Goal: Communication & Community: Answer question/provide support

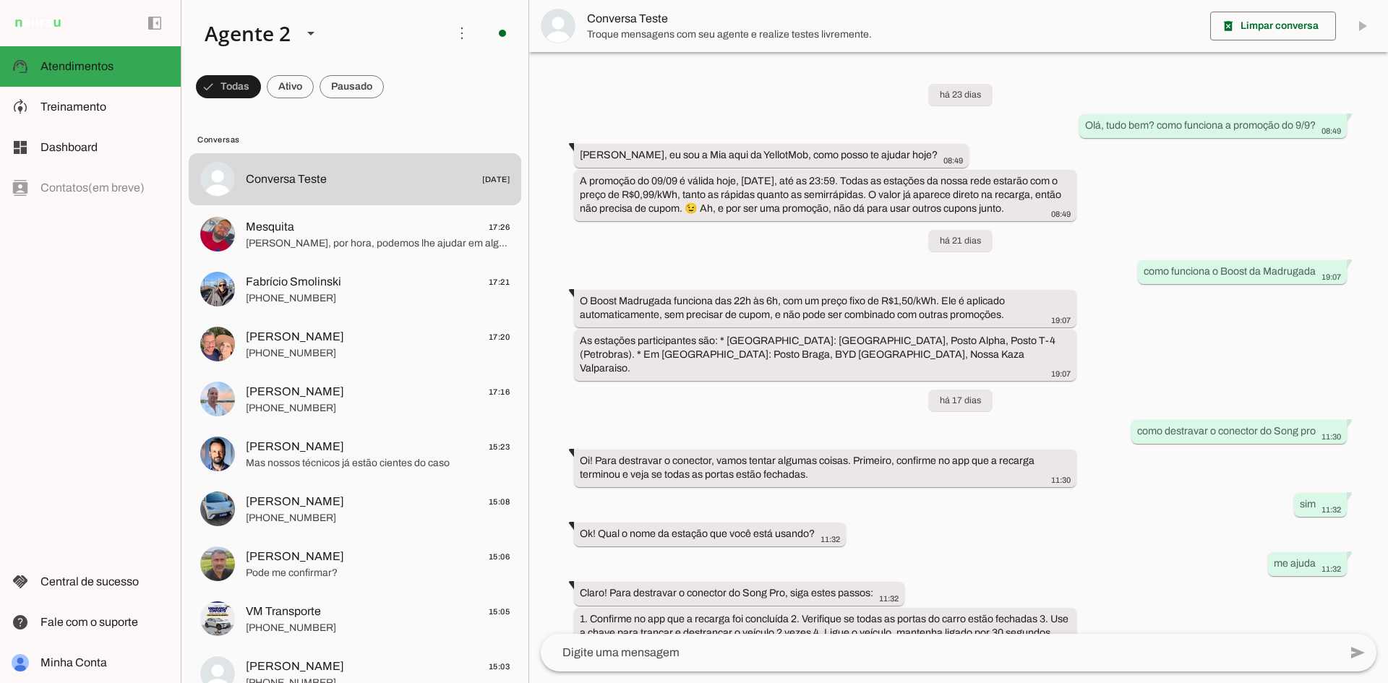
scroll to position [134, 0]
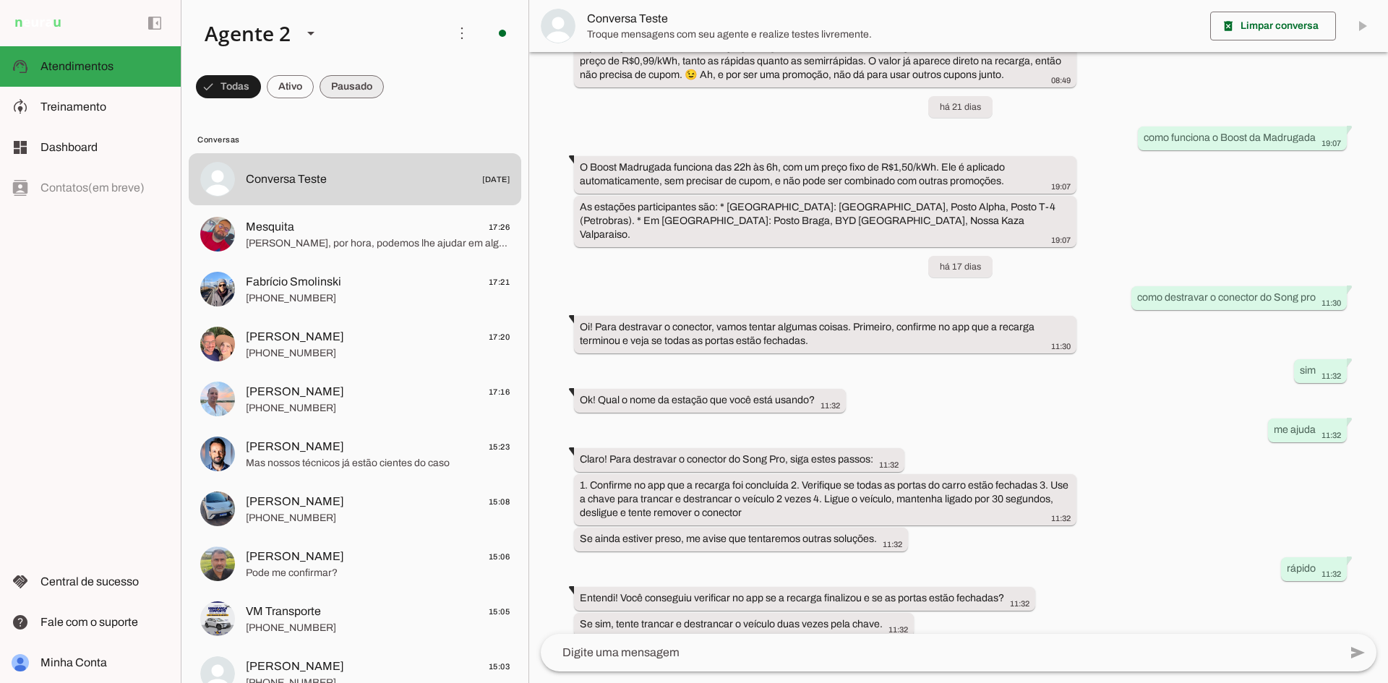
click at [351, 77] on span at bounding box center [351, 86] width 64 height 35
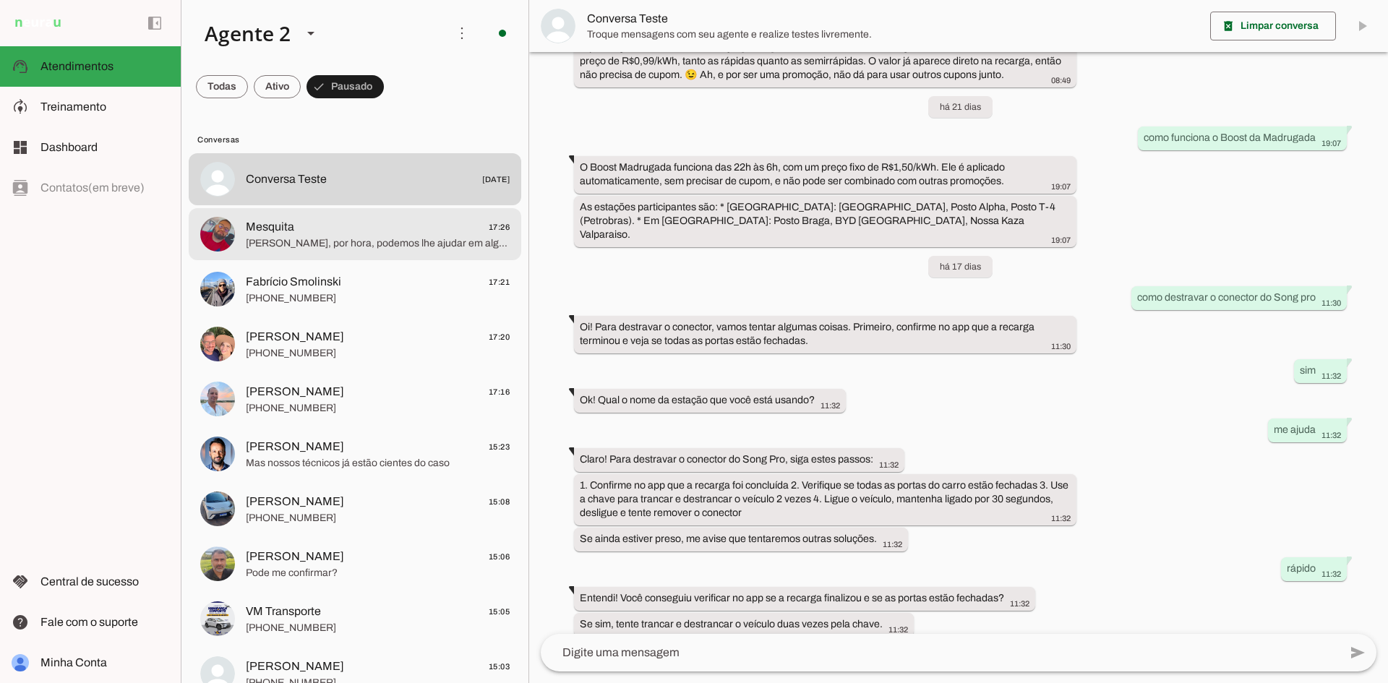
click at [356, 240] on span "[PERSON_NAME], por hora, podemos lhe ajudar em algo mais?" at bounding box center [378, 243] width 264 height 14
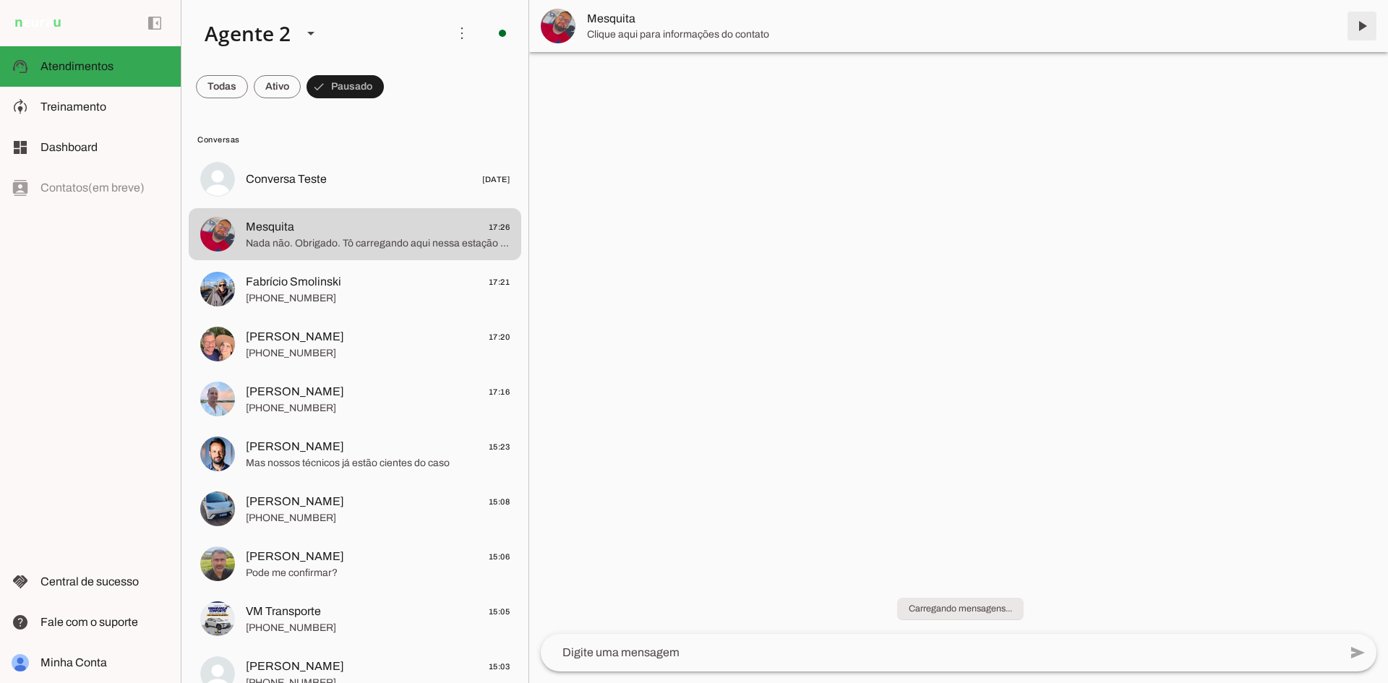
click at [1362, 25] on span at bounding box center [1361, 26] width 35 height 35
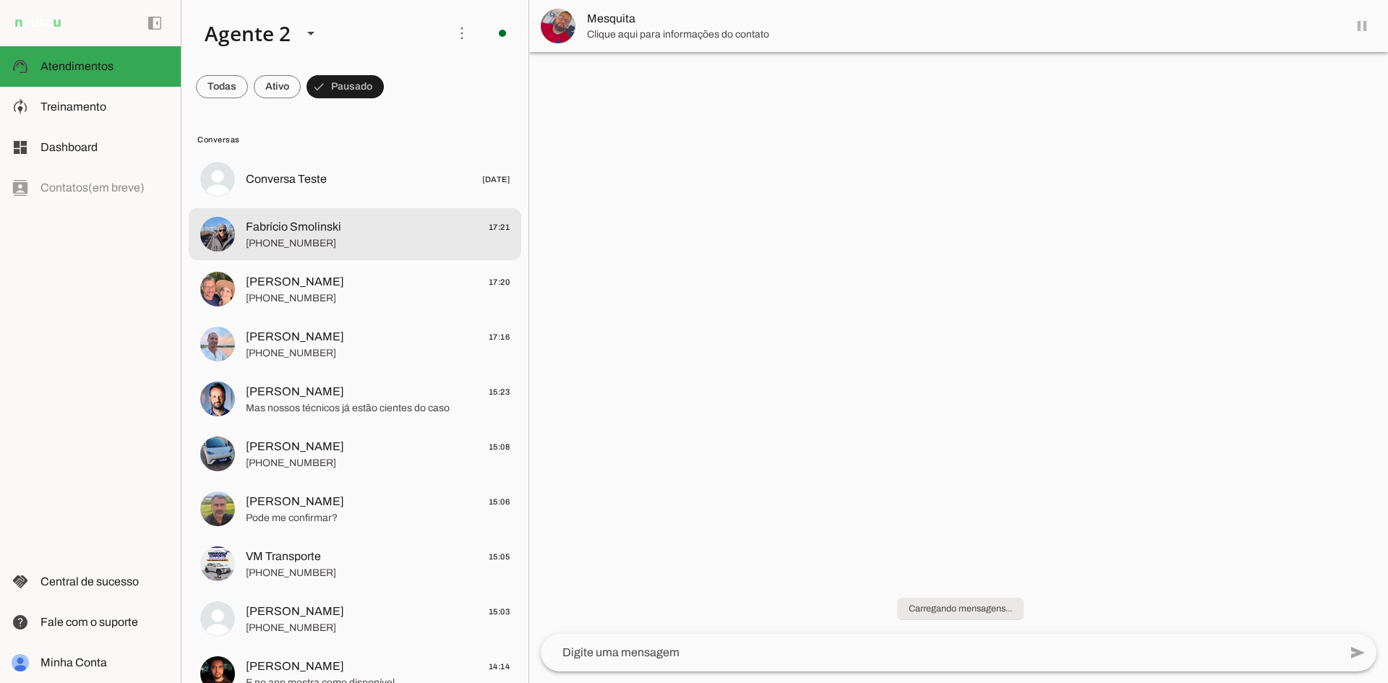
click at [353, 217] on div at bounding box center [378, 234] width 264 height 35
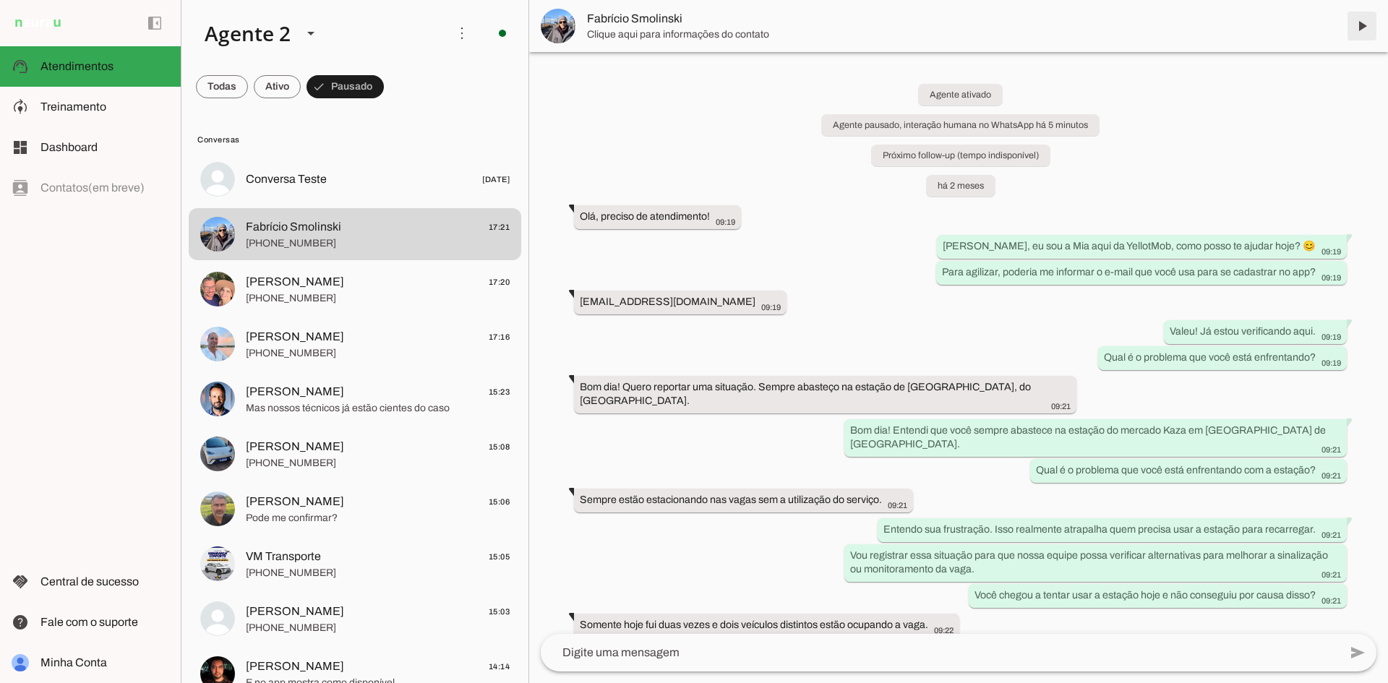
click at [1357, 26] on span at bounding box center [1361, 26] width 35 height 35
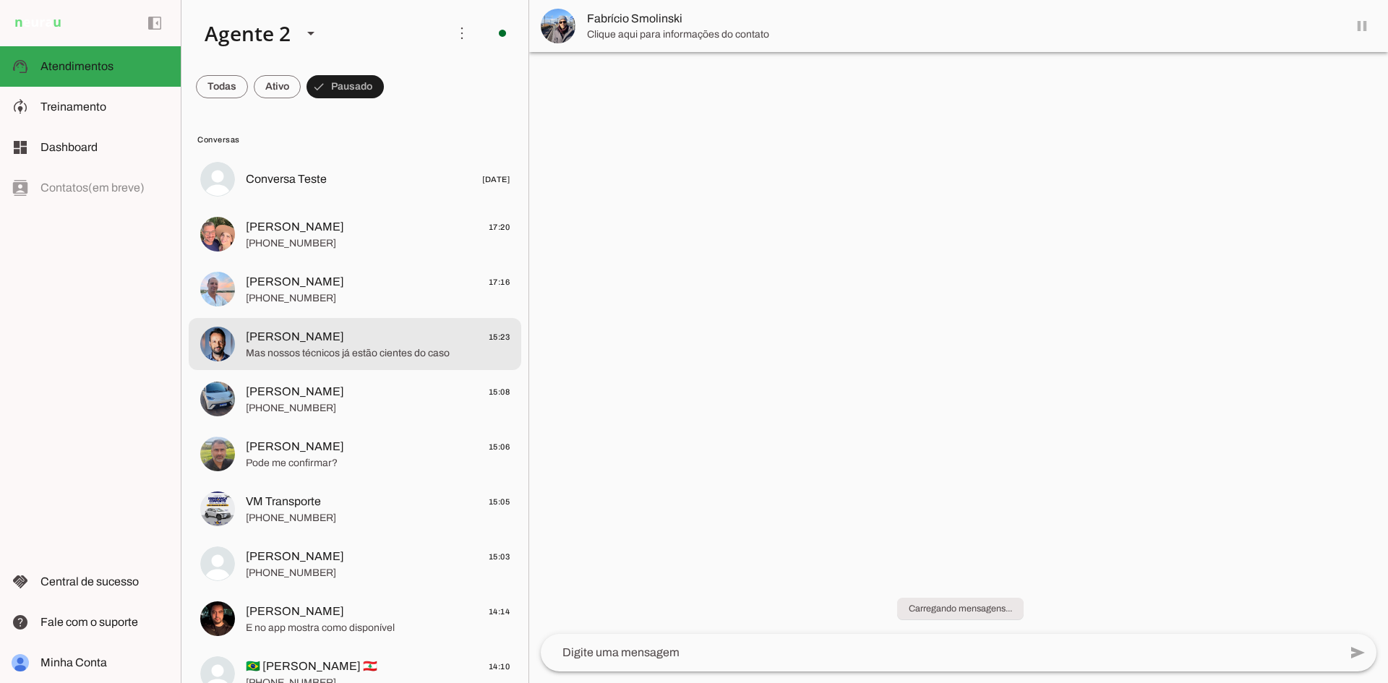
click at [404, 361] on div at bounding box center [378, 344] width 264 height 35
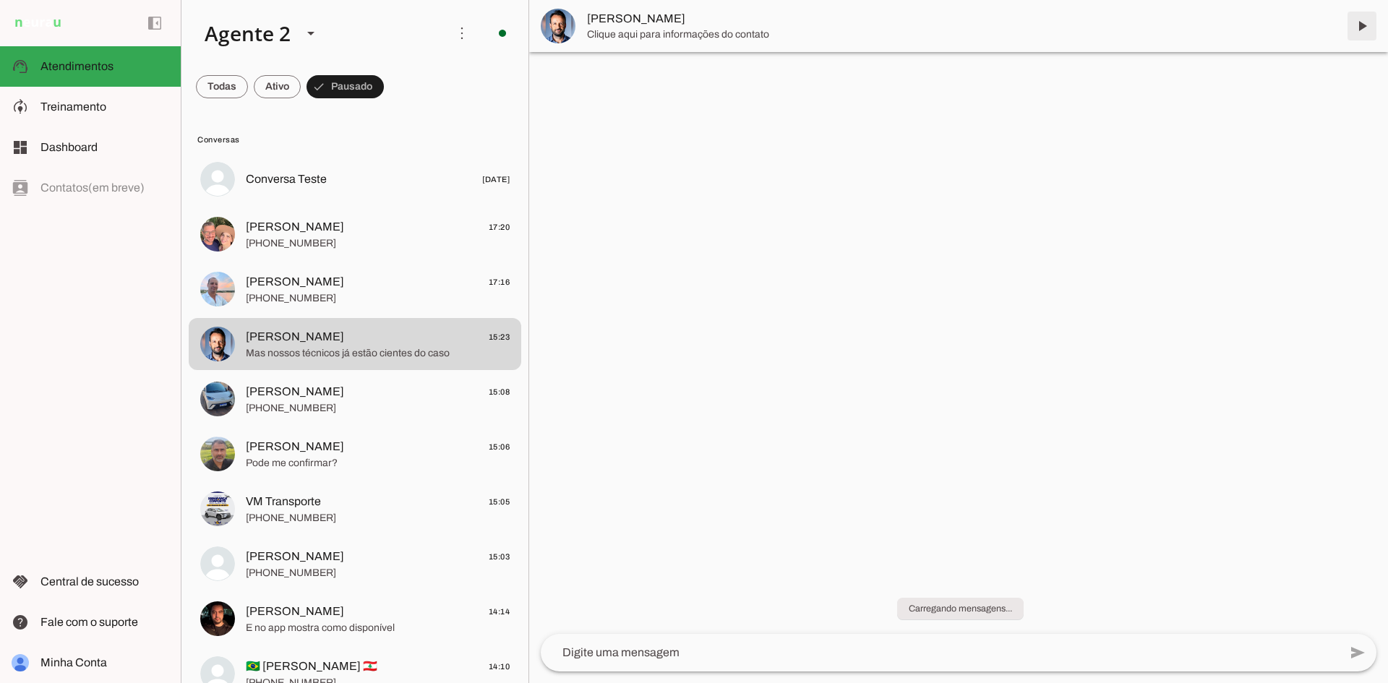
click at [1361, 26] on span at bounding box center [1361, 26] width 35 height 35
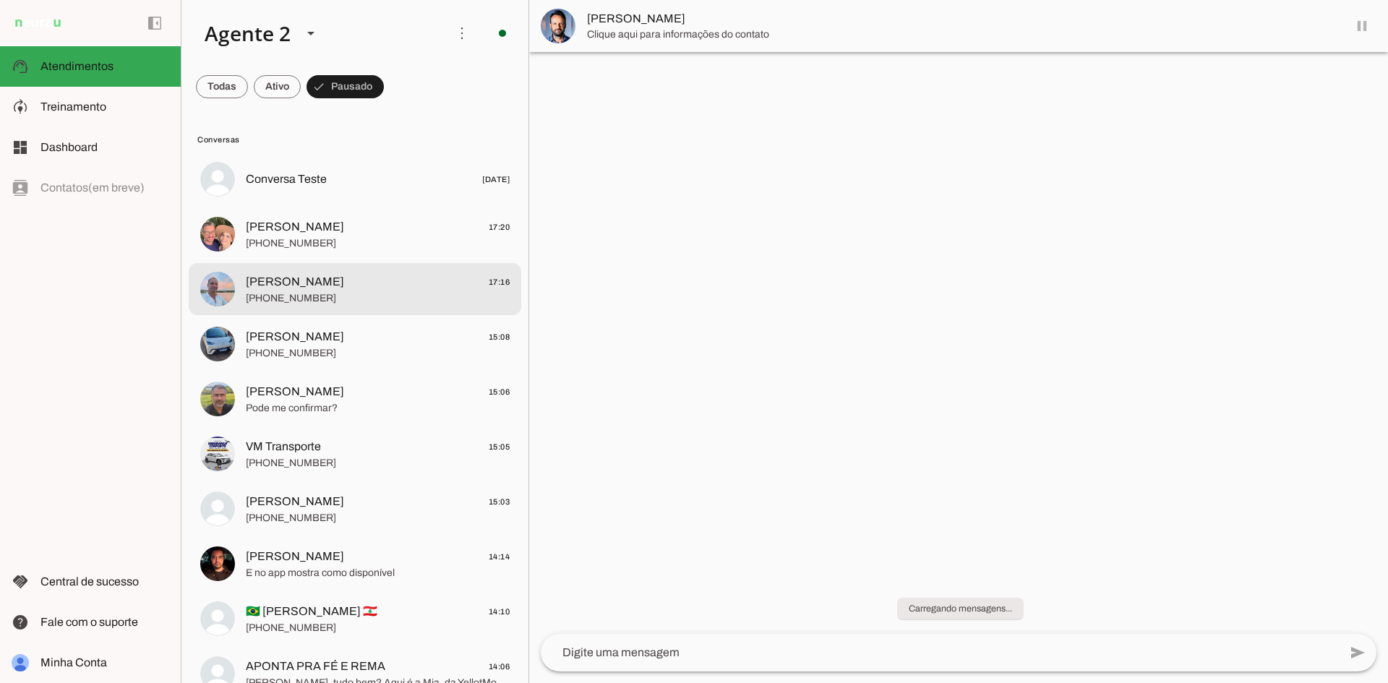
click at [358, 295] on span "[PHONE_NUMBER]" at bounding box center [378, 298] width 264 height 14
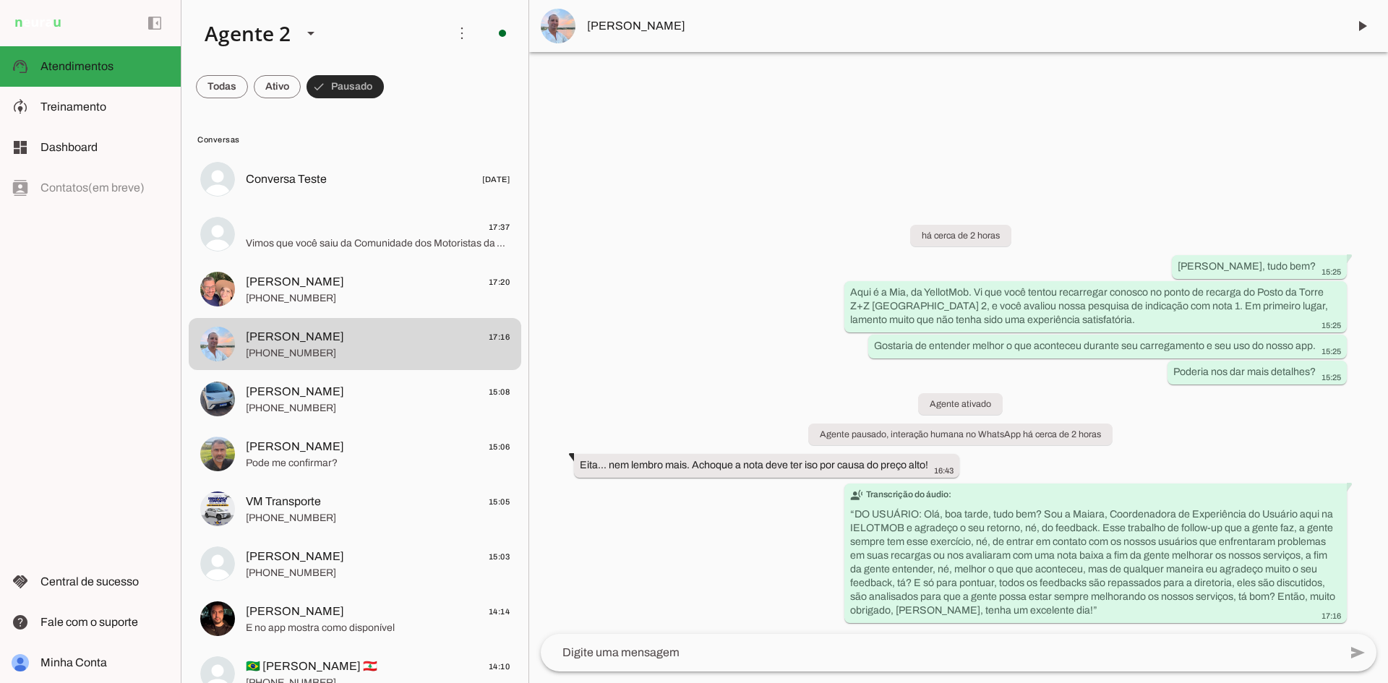
click at [344, 87] on span at bounding box center [344, 86] width 77 height 35
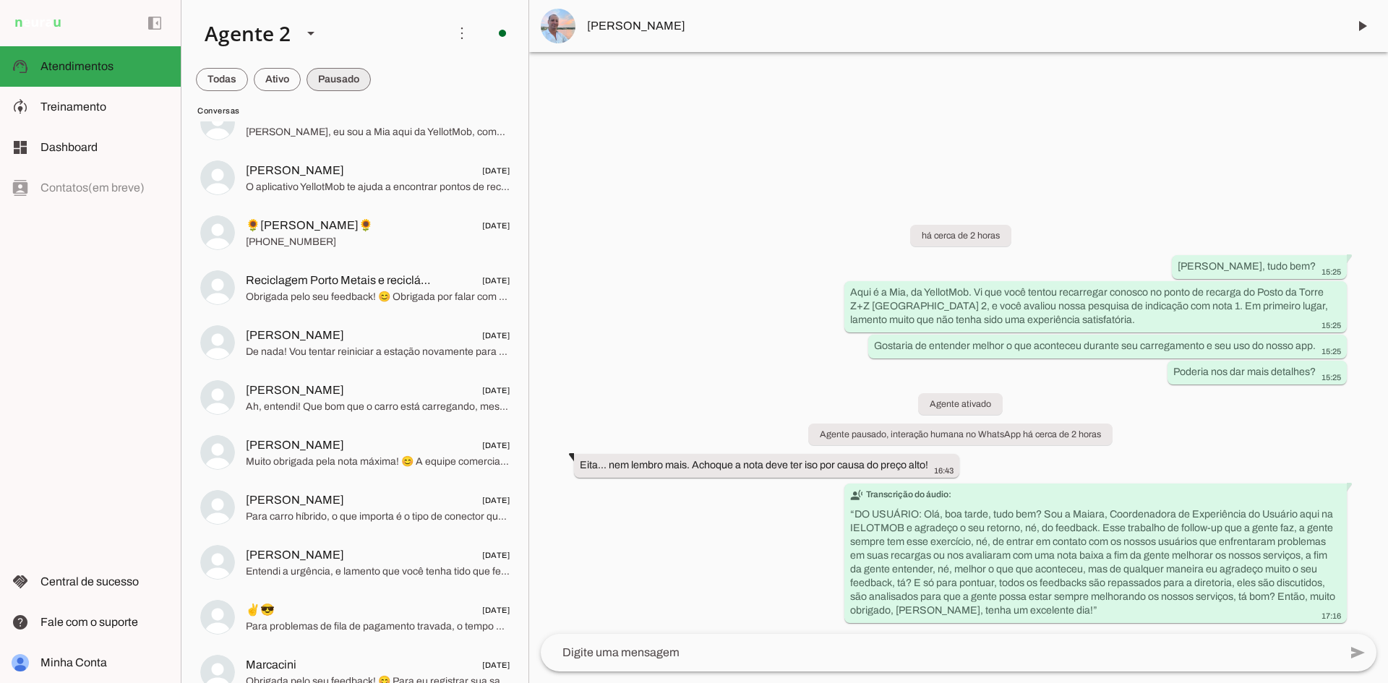
click at [342, 79] on span at bounding box center [338, 79] width 64 height 35
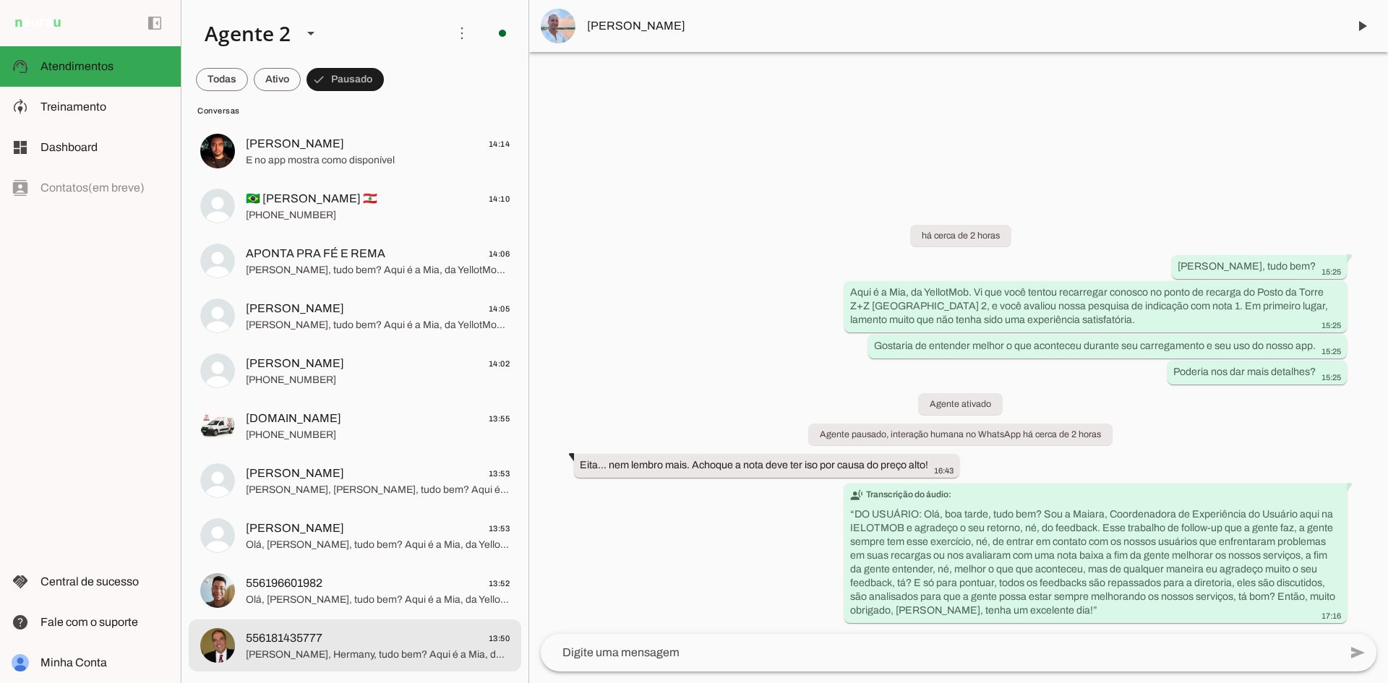
click at [335, 630] on span "556181435777 13:50" at bounding box center [378, 639] width 264 height 18
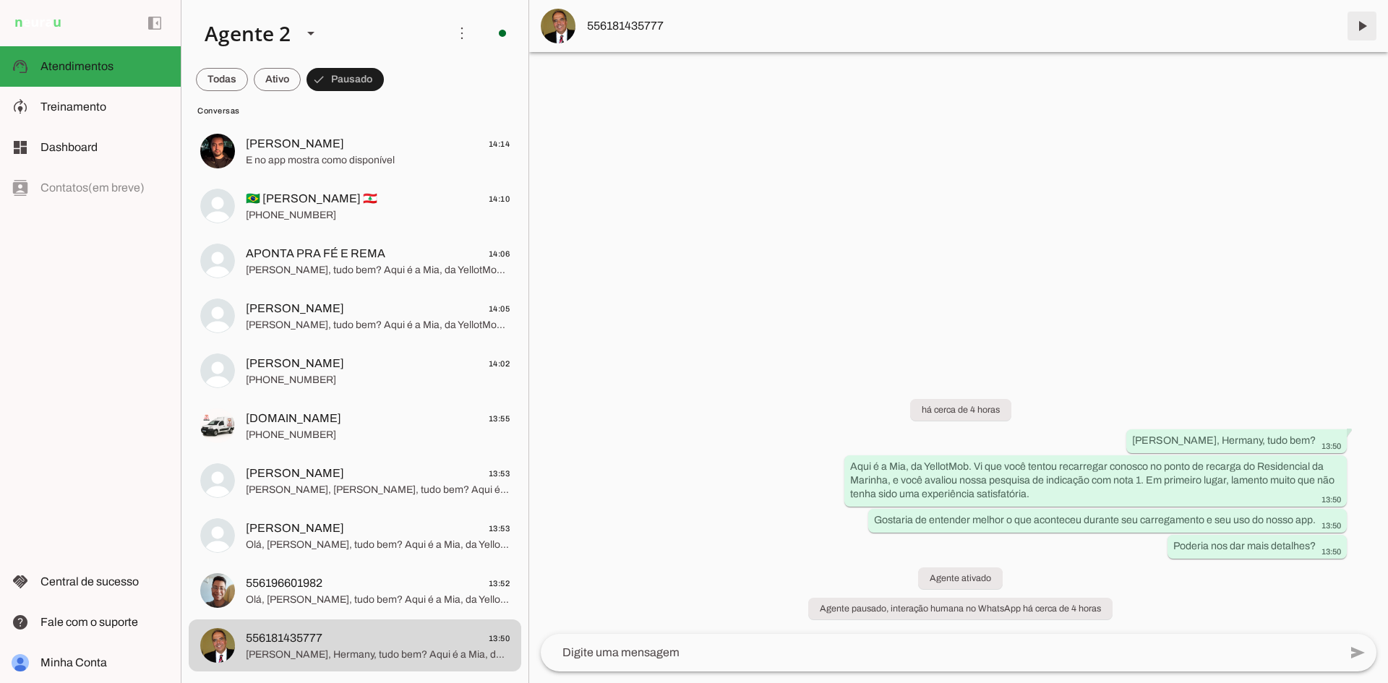
click at [1358, 33] on span at bounding box center [1361, 26] width 35 height 35
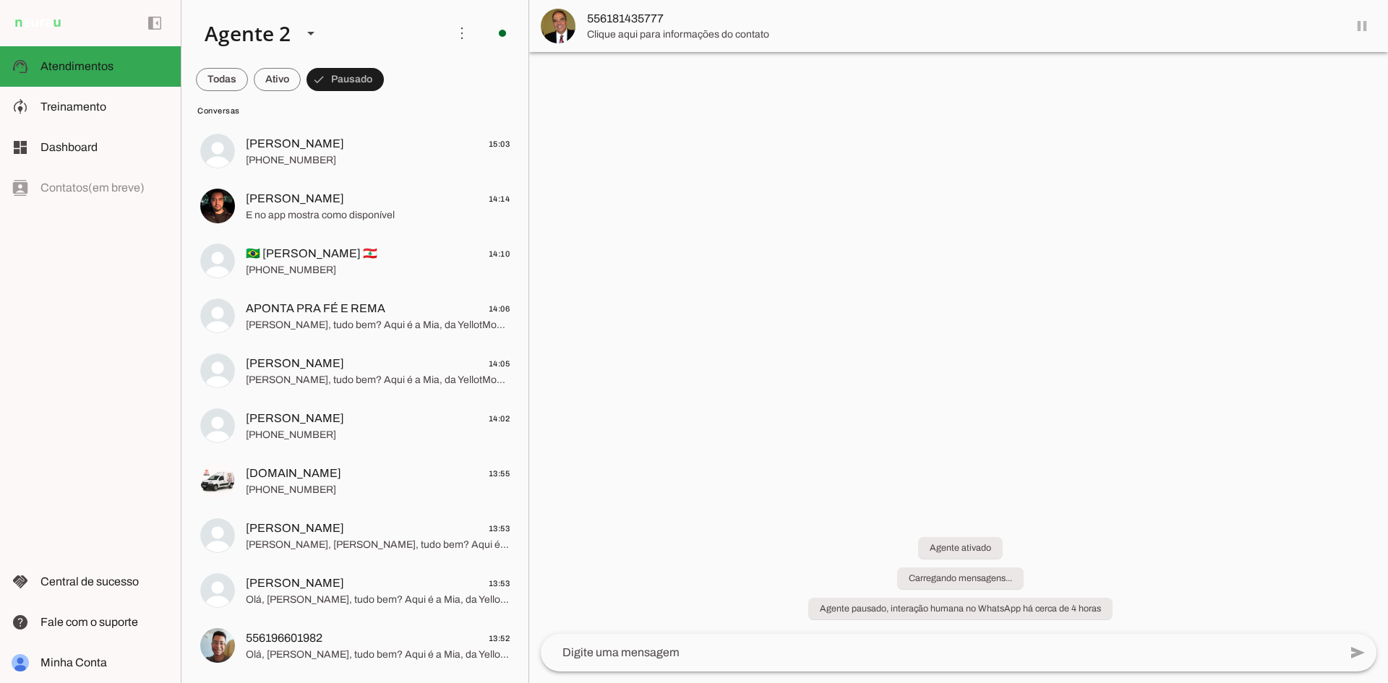
scroll to position [413, 0]
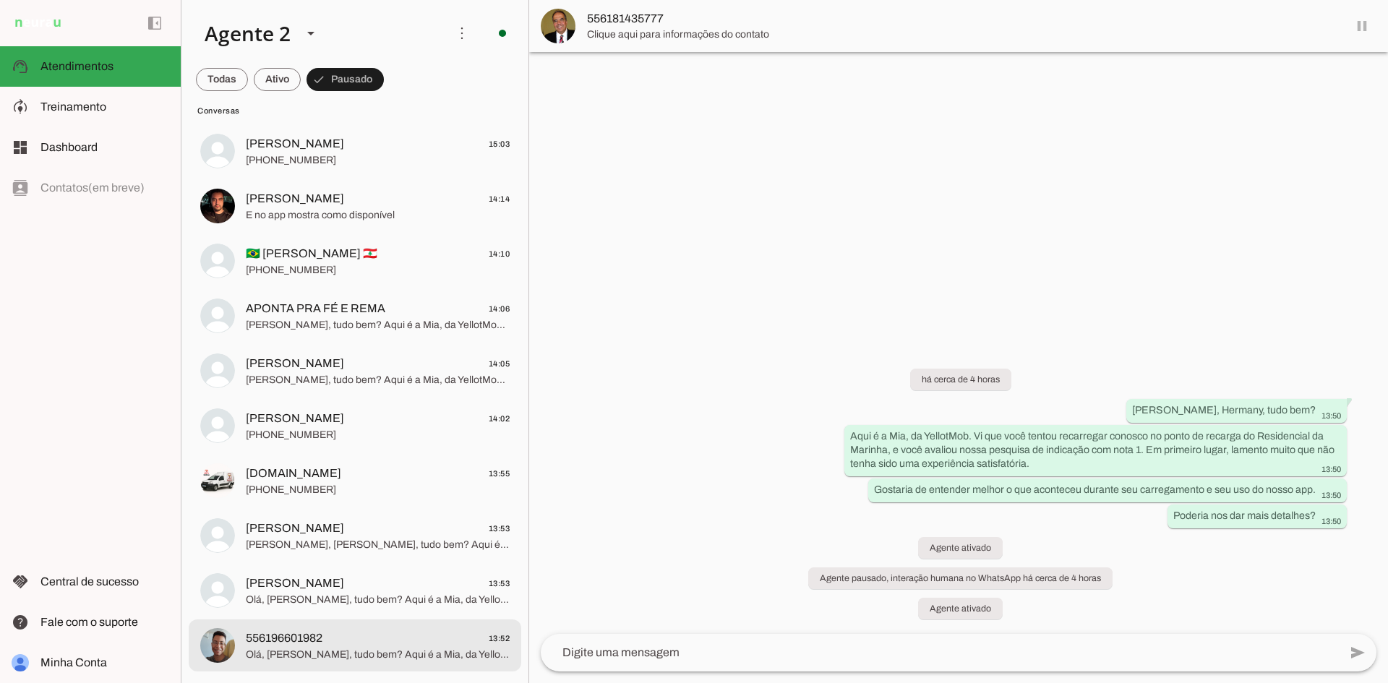
click at [387, 643] on span "556196601982 13:52" at bounding box center [378, 639] width 264 height 18
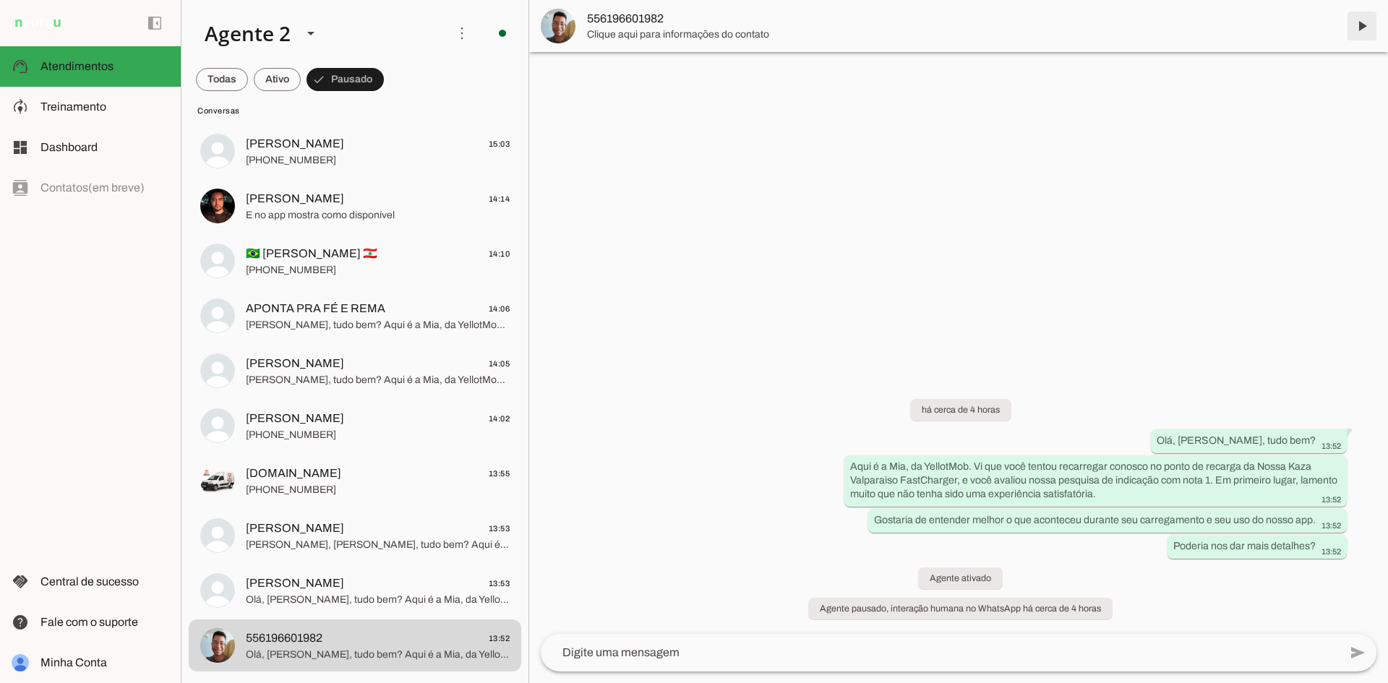
click at [1362, 25] on span at bounding box center [1361, 26] width 35 height 35
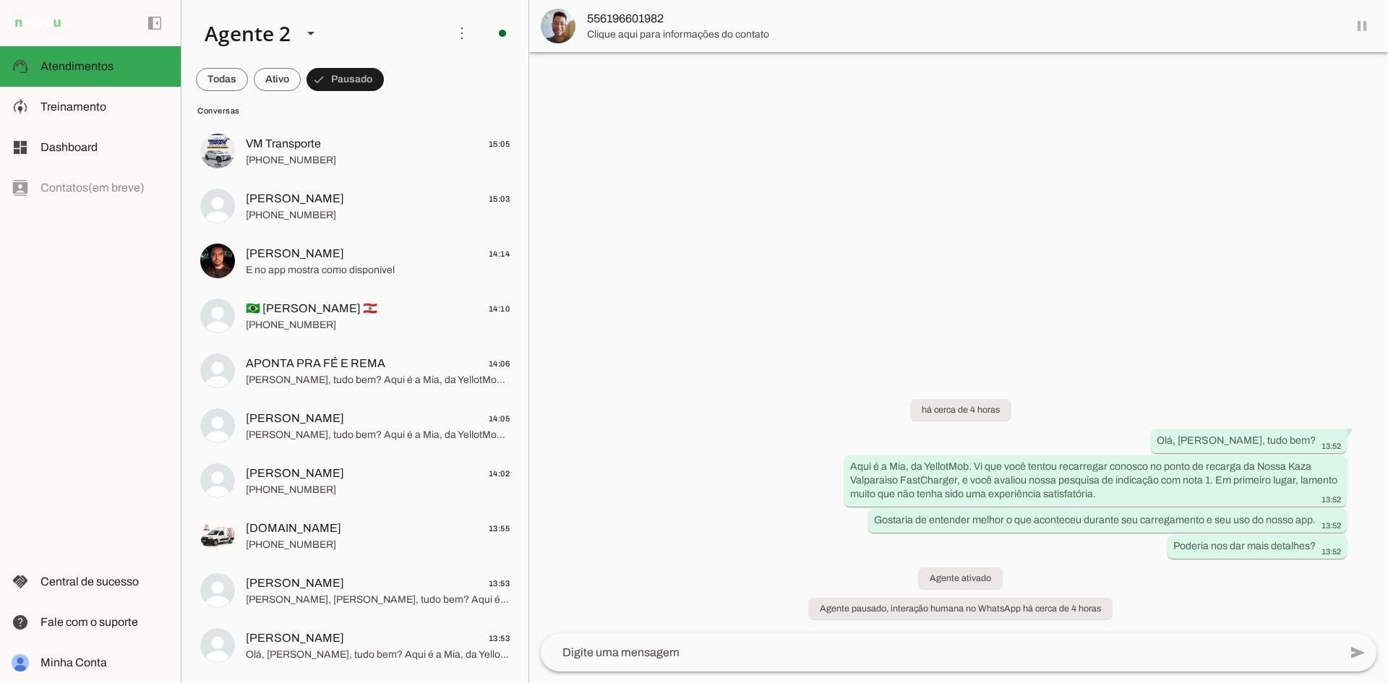
scroll to position [358, 0]
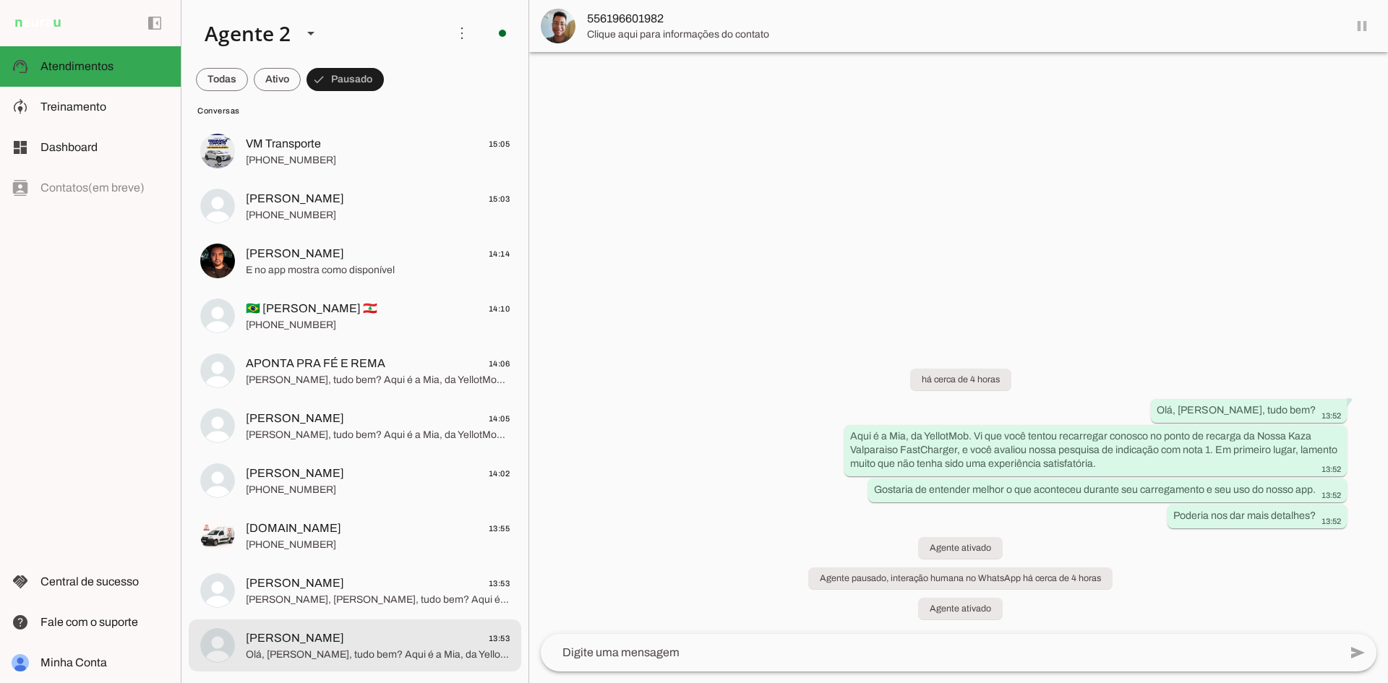
click at [375, 638] on span "[PERSON_NAME] 13:53" at bounding box center [378, 639] width 264 height 18
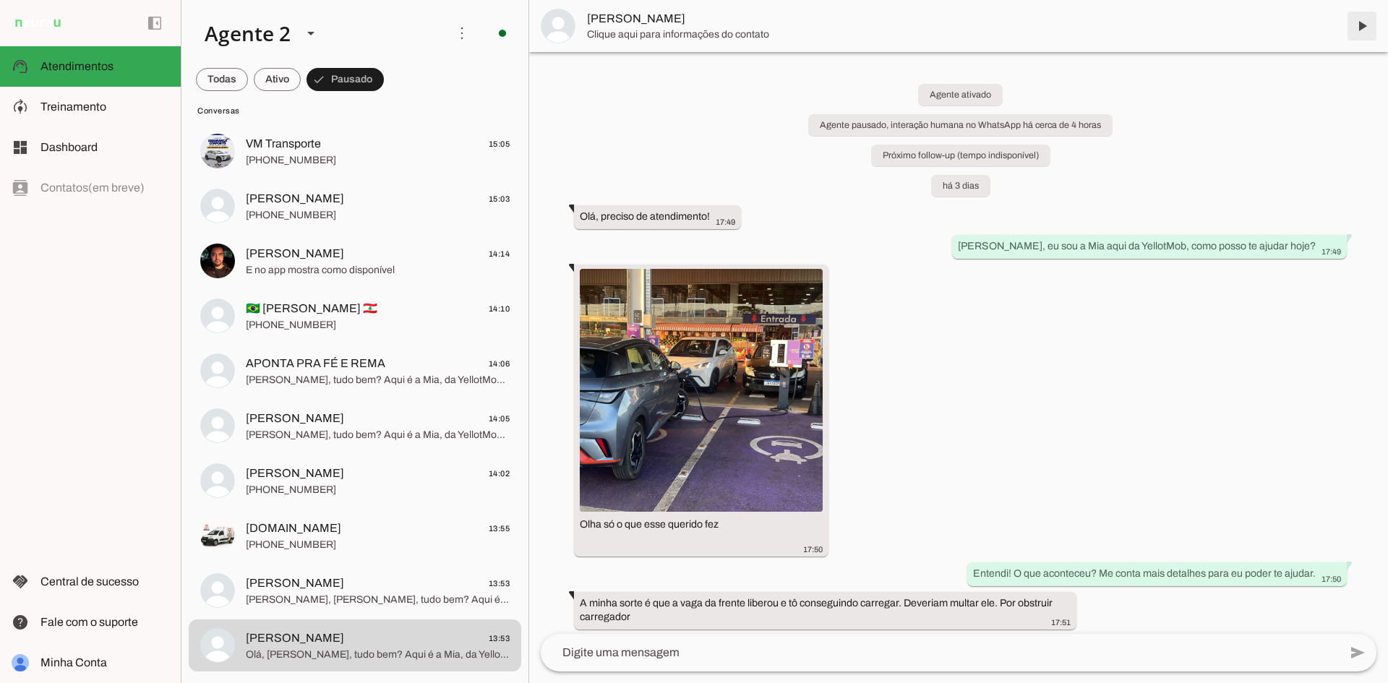
click at [1357, 30] on span at bounding box center [1361, 26] width 35 height 35
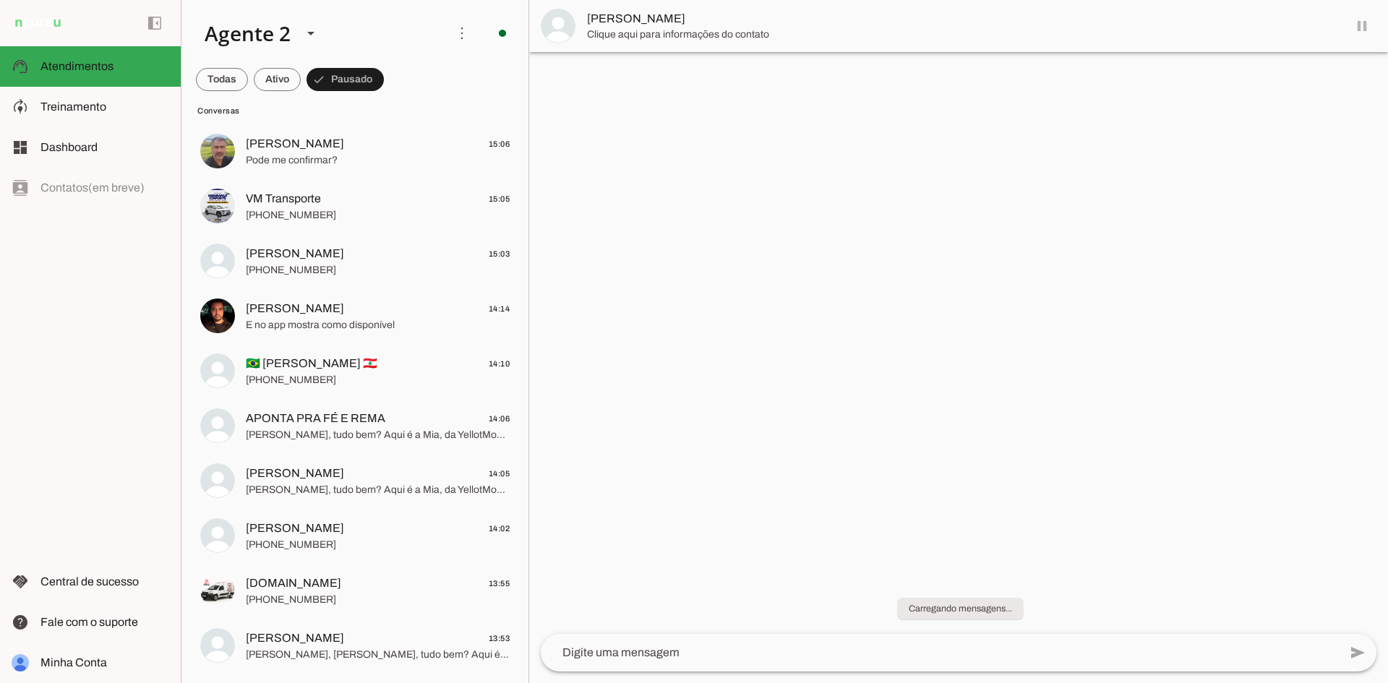
scroll to position [303, 0]
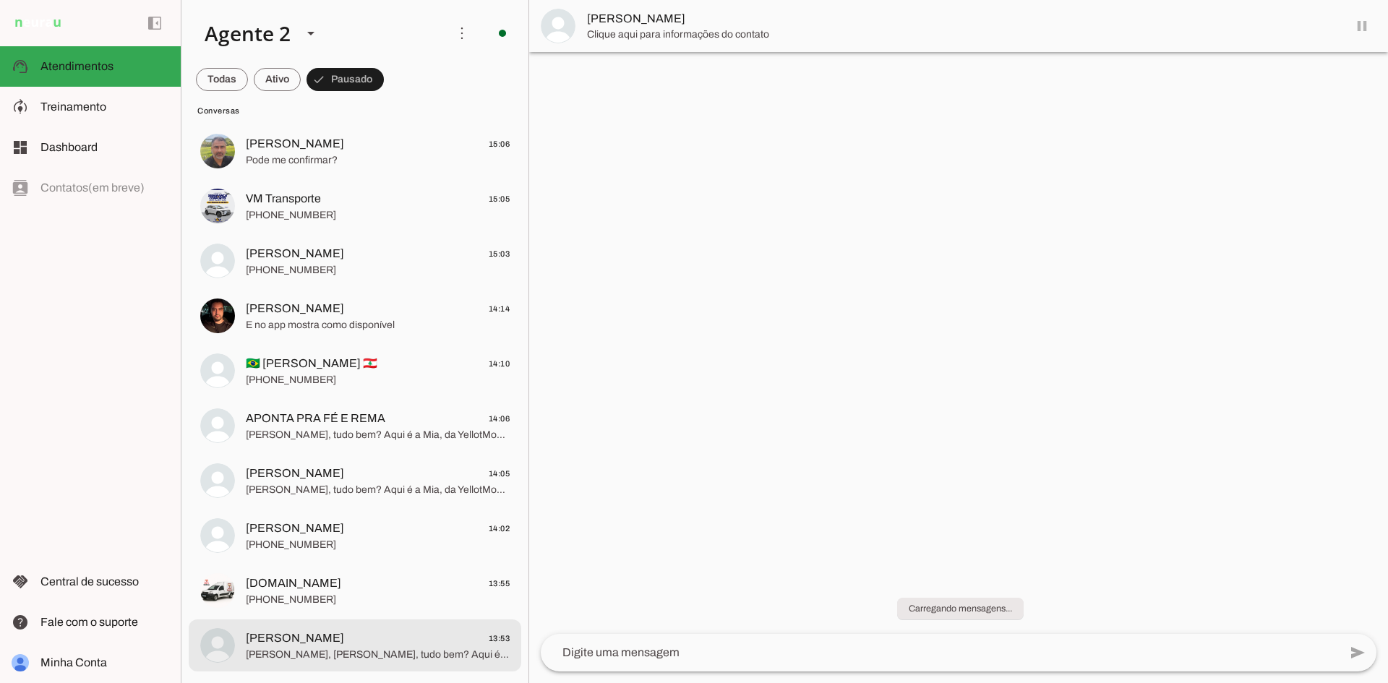
click at [379, 641] on span "[PERSON_NAME] 13:53" at bounding box center [378, 639] width 264 height 18
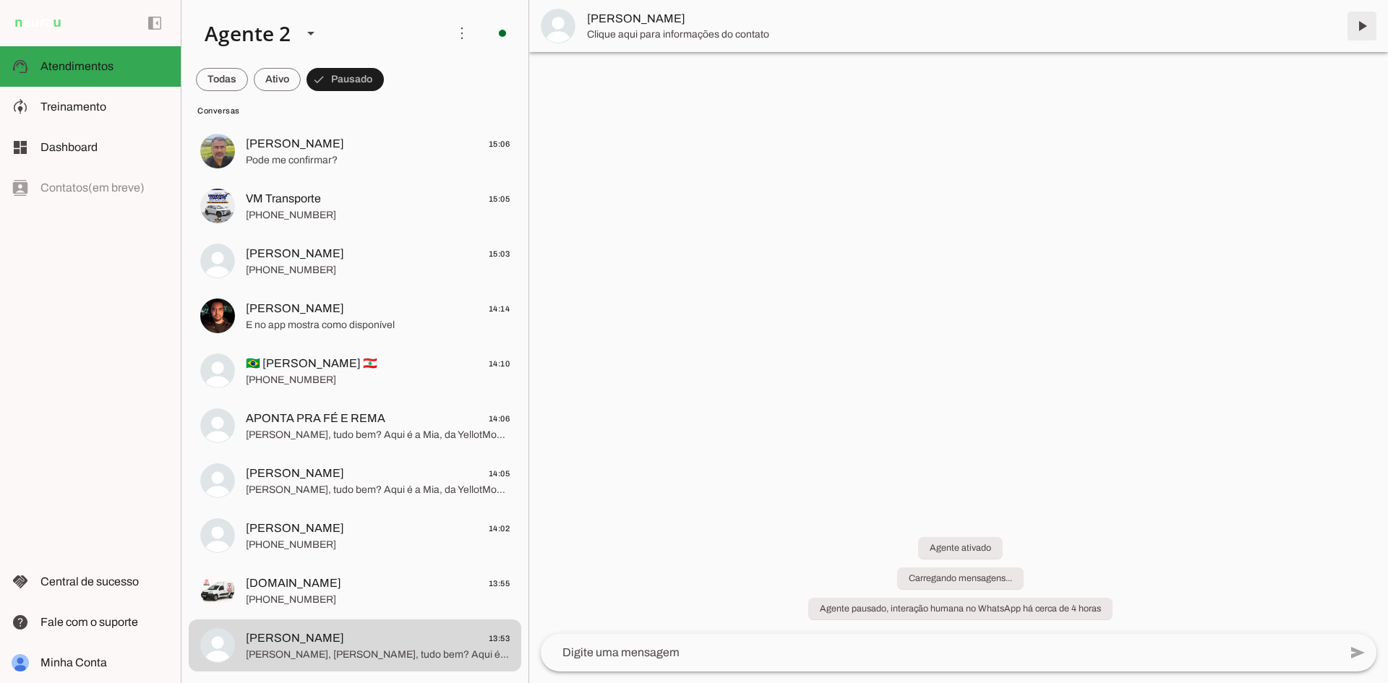
click at [1365, 22] on span at bounding box center [1361, 26] width 35 height 35
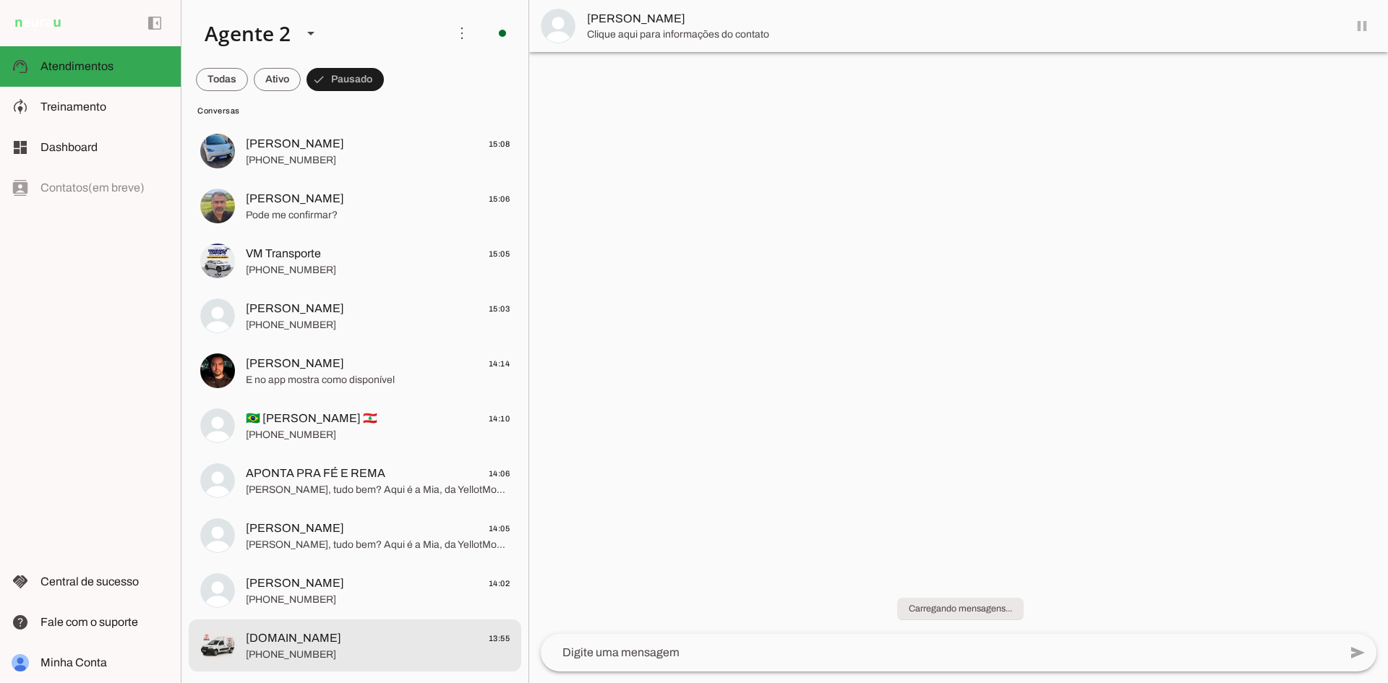
click at [367, 656] on span "[PHONE_NUMBER]" at bounding box center [378, 655] width 264 height 14
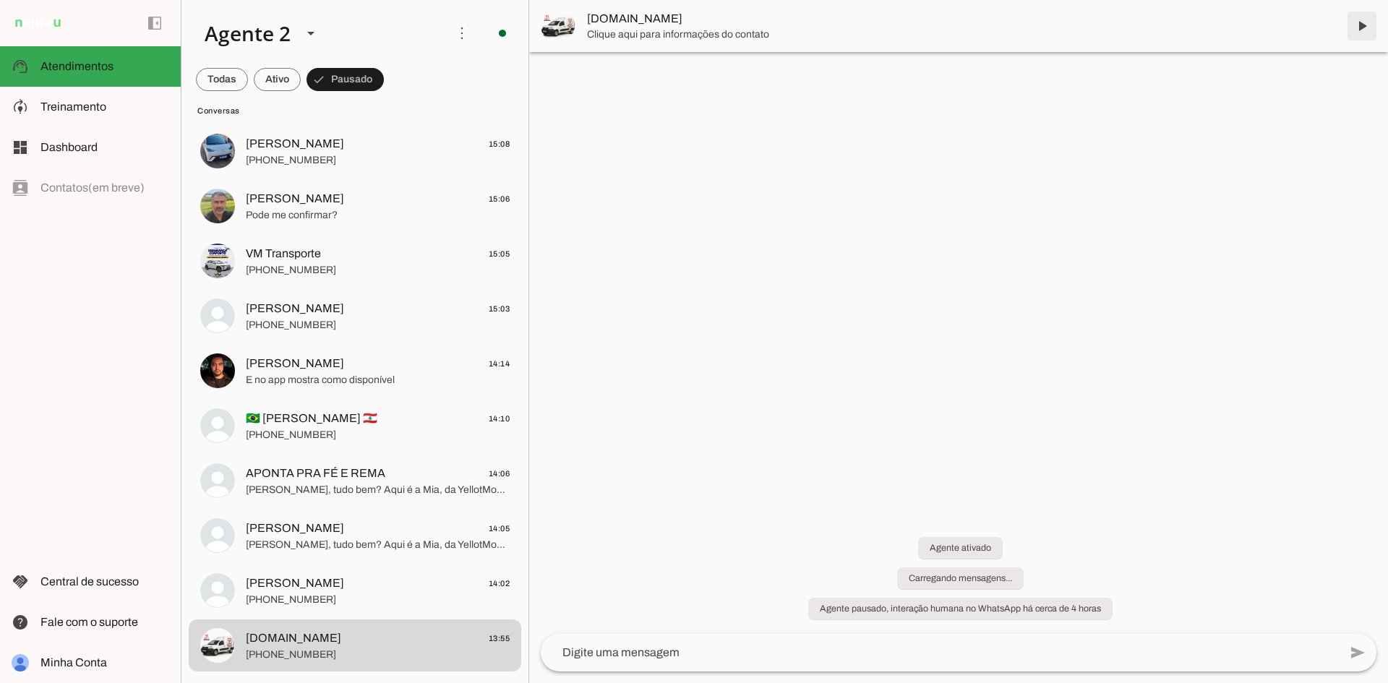
click at [1358, 23] on span at bounding box center [1361, 26] width 35 height 35
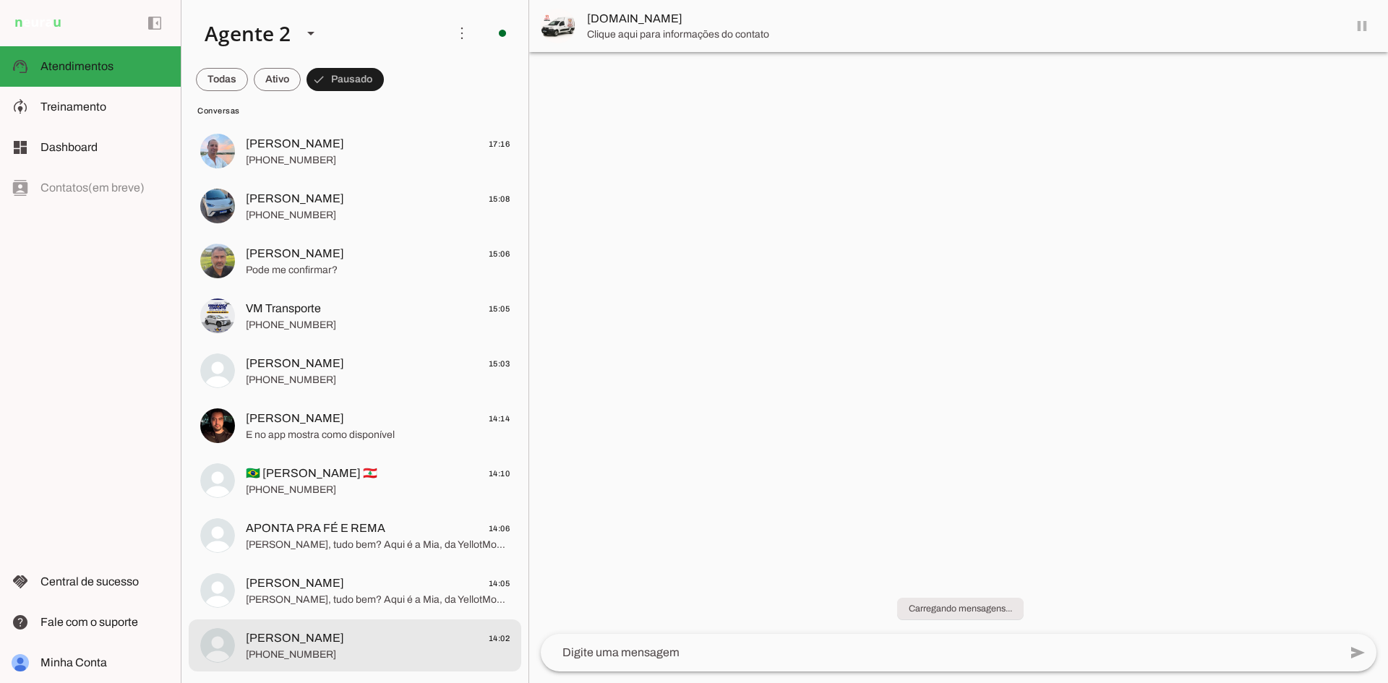
click at [316, 645] on span "[PERSON_NAME]" at bounding box center [295, 638] width 98 height 17
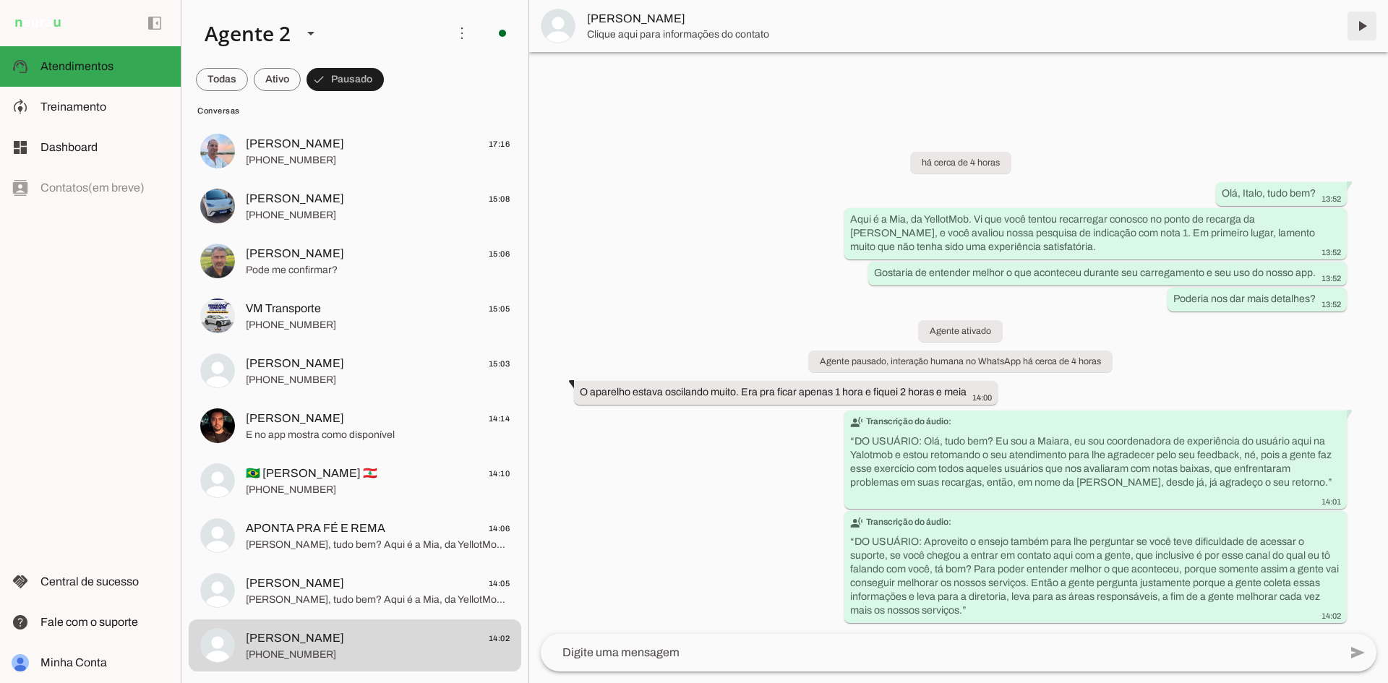
click at [1363, 22] on span at bounding box center [1361, 26] width 35 height 35
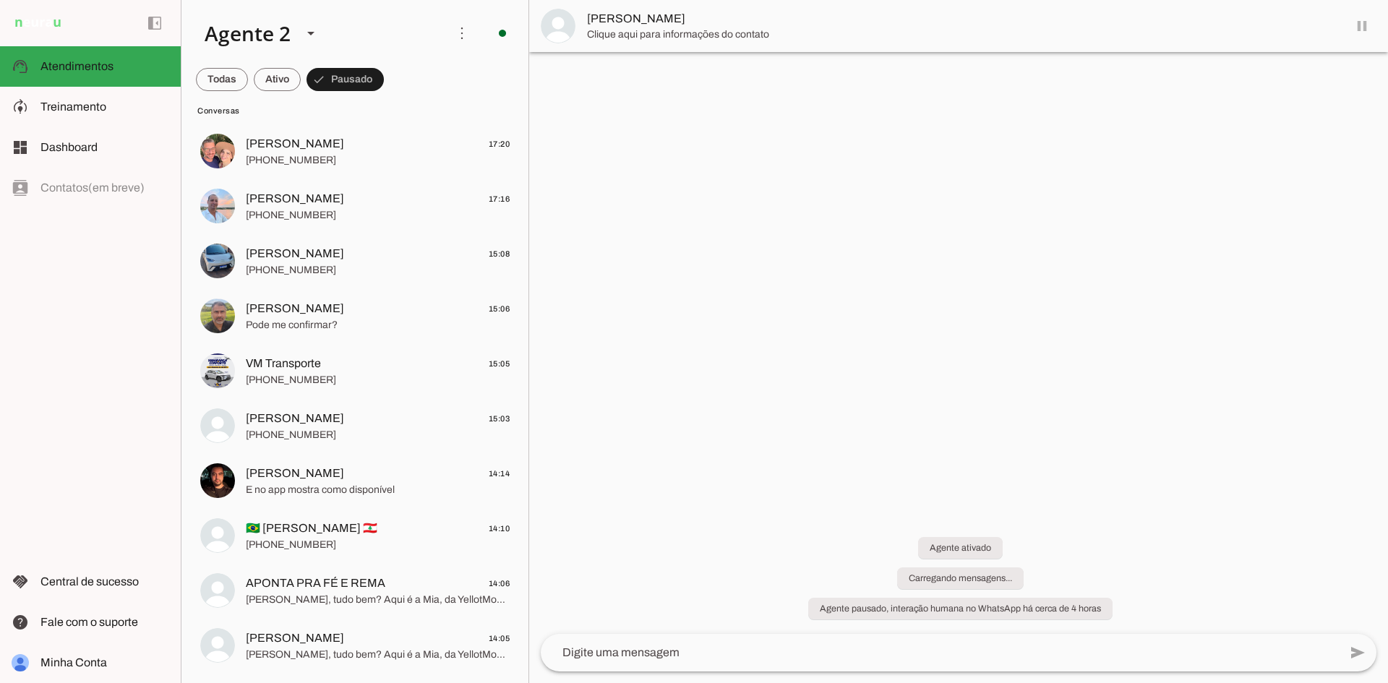
scroll to position [138, 0]
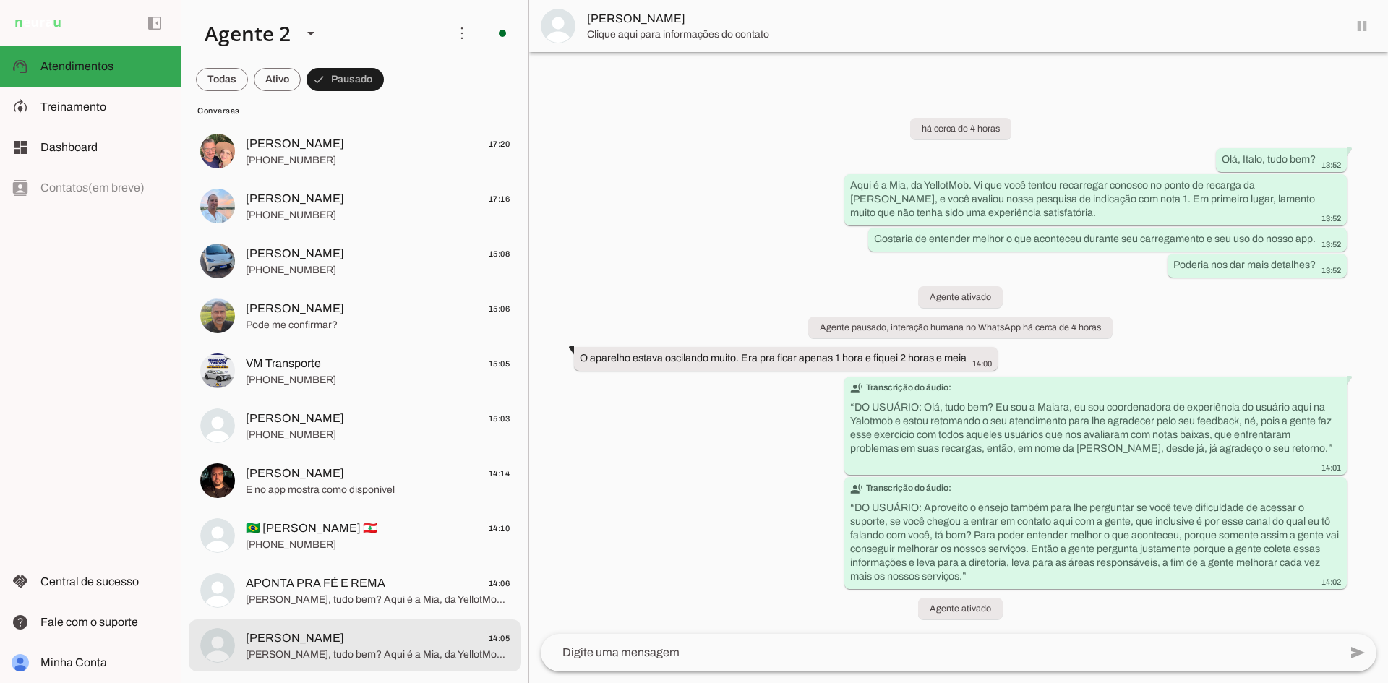
click at [314, 660] on span "[PERSON_NAME], tudo bem? Aqui é a Mia, da YellotMob. Vi que você tentou recarre…" at bounding box center [378, 655] width 264 height 14
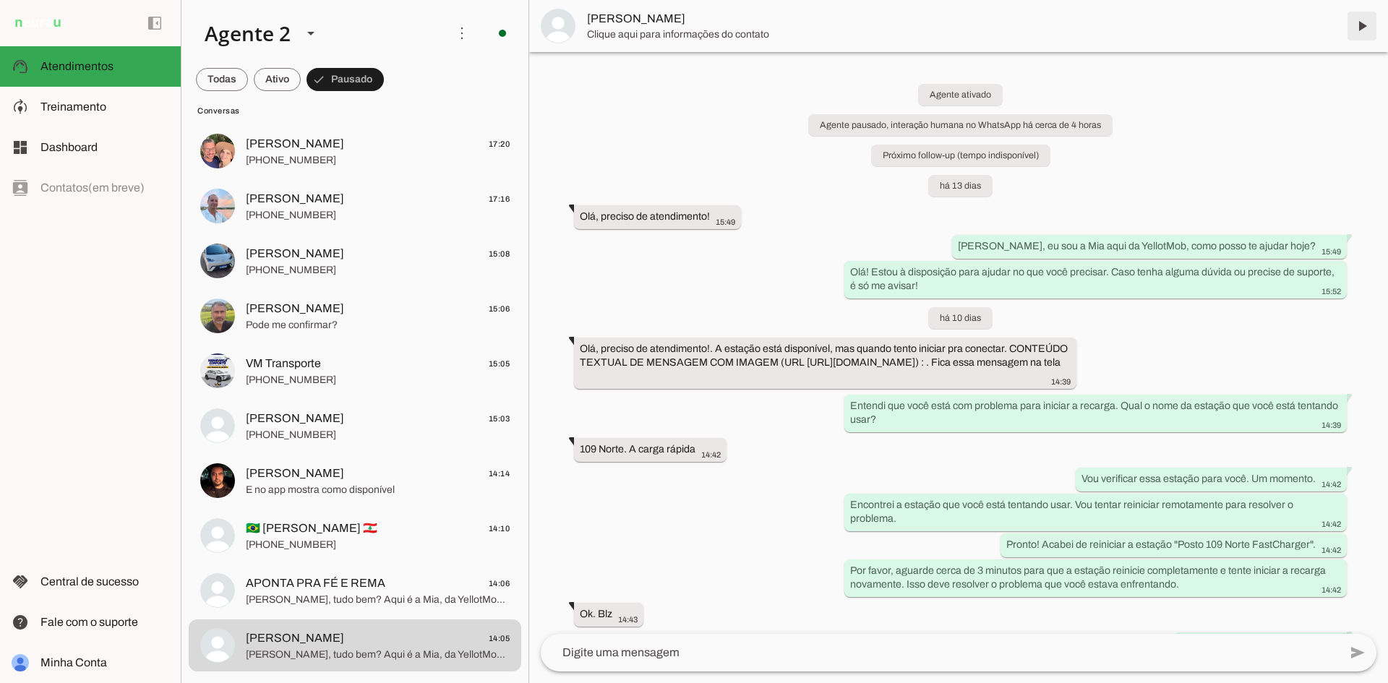
click at [1359, 20] on span at bounding box center [1361, 26] width 35 height 35
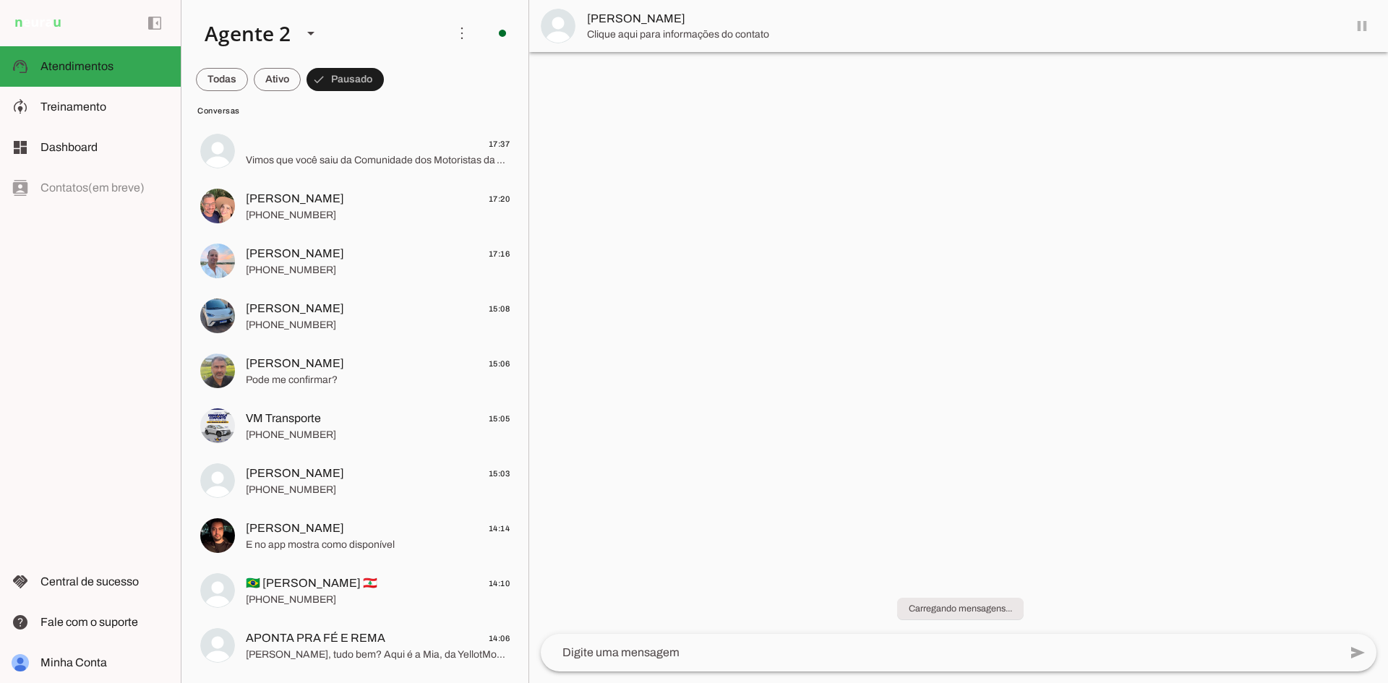
scroll to position [83, 0]
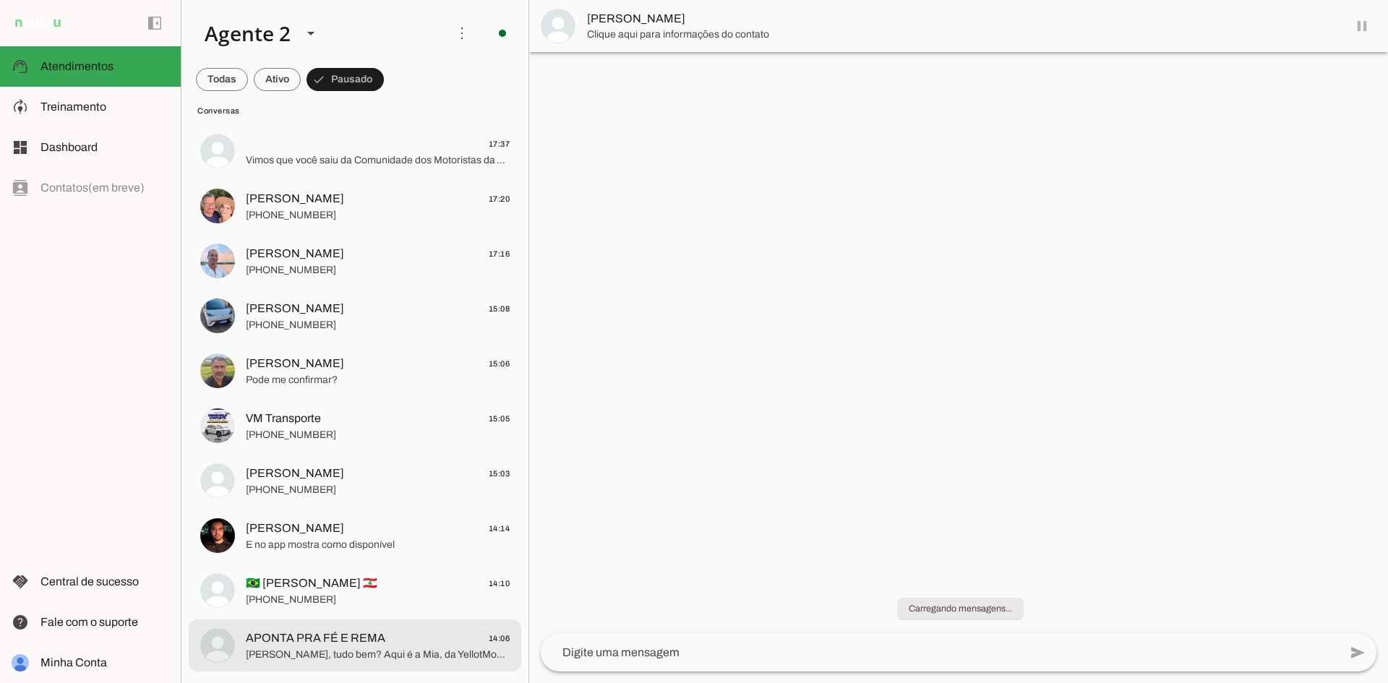
click at [397, 650] on span "[PERSON_NAME], tudo bem? Aqui é a Mia, da YellotMob. Vi que você tentou recarre…" at bounding box center [378, 655] width 264 height 14
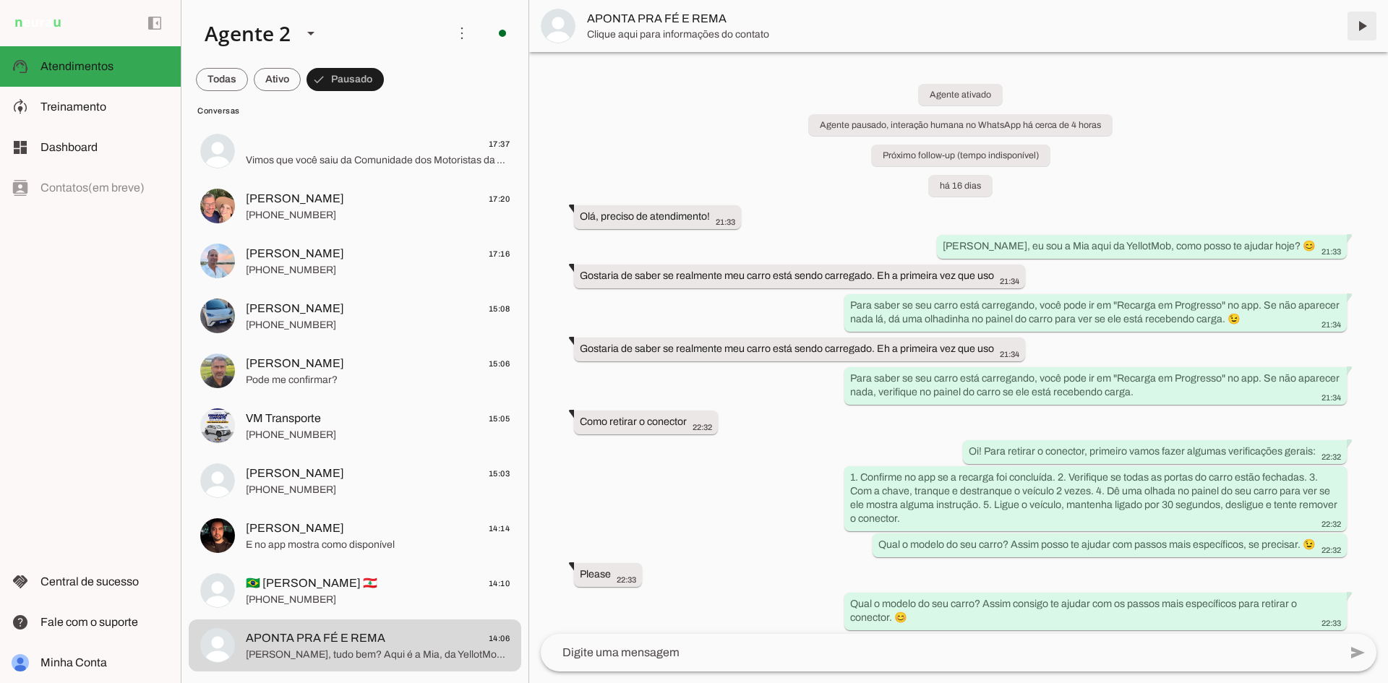
click at [1357, 24] on span at bounding box center [1361, 26] width 35 height 35
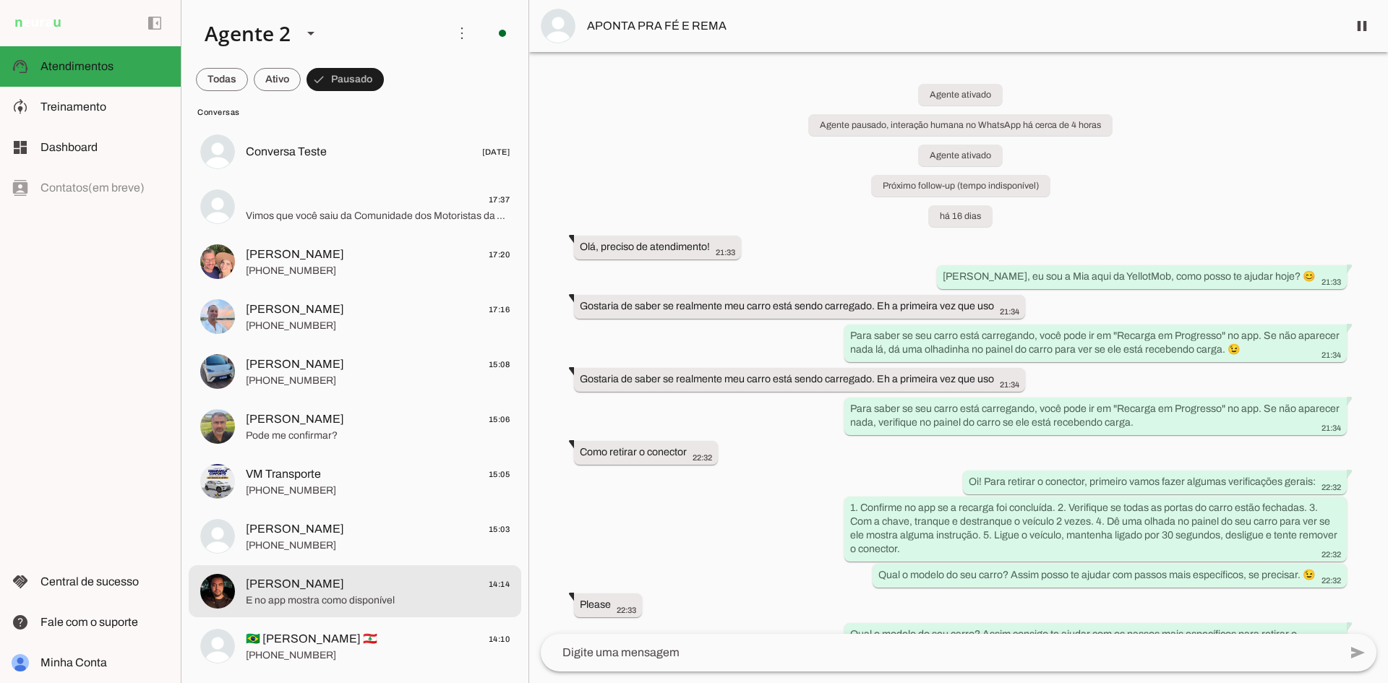
scroll to position [28, 0]
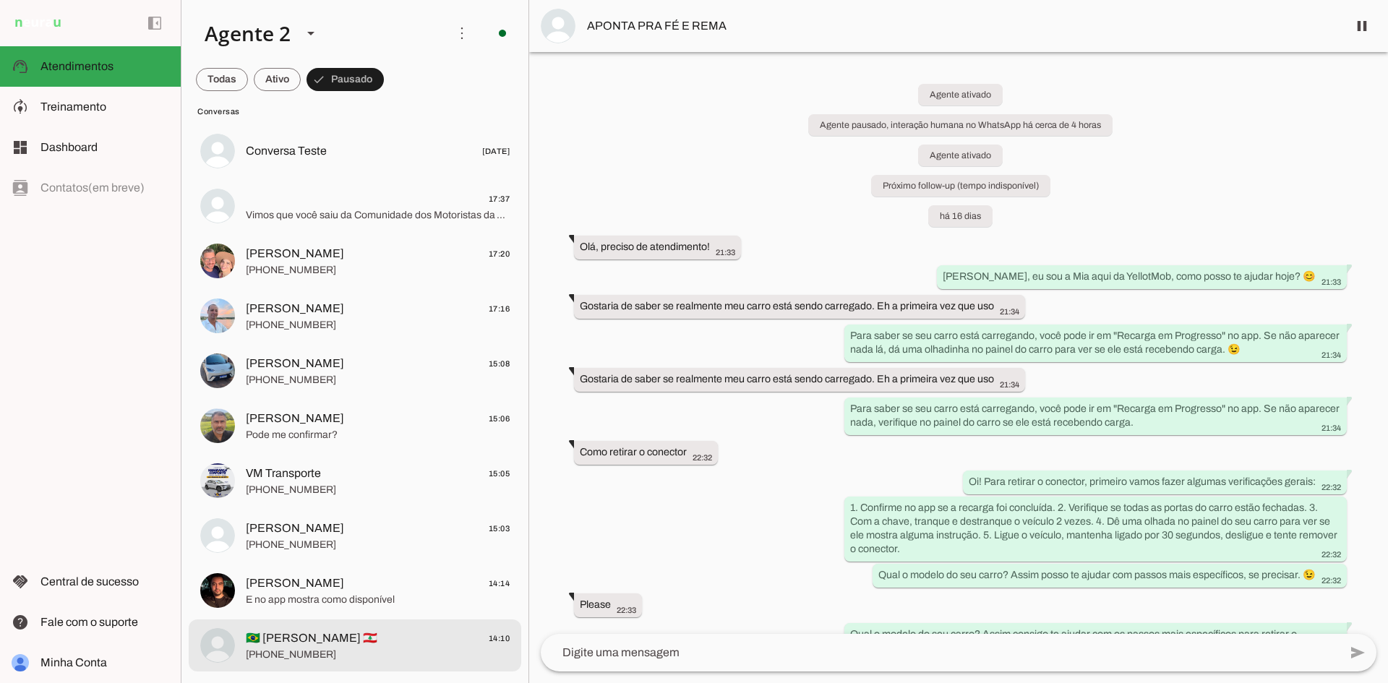
click at [440, 650] on span "[PHONE_NUMBER]" at bounding box center [378, 655] width 264 height 14
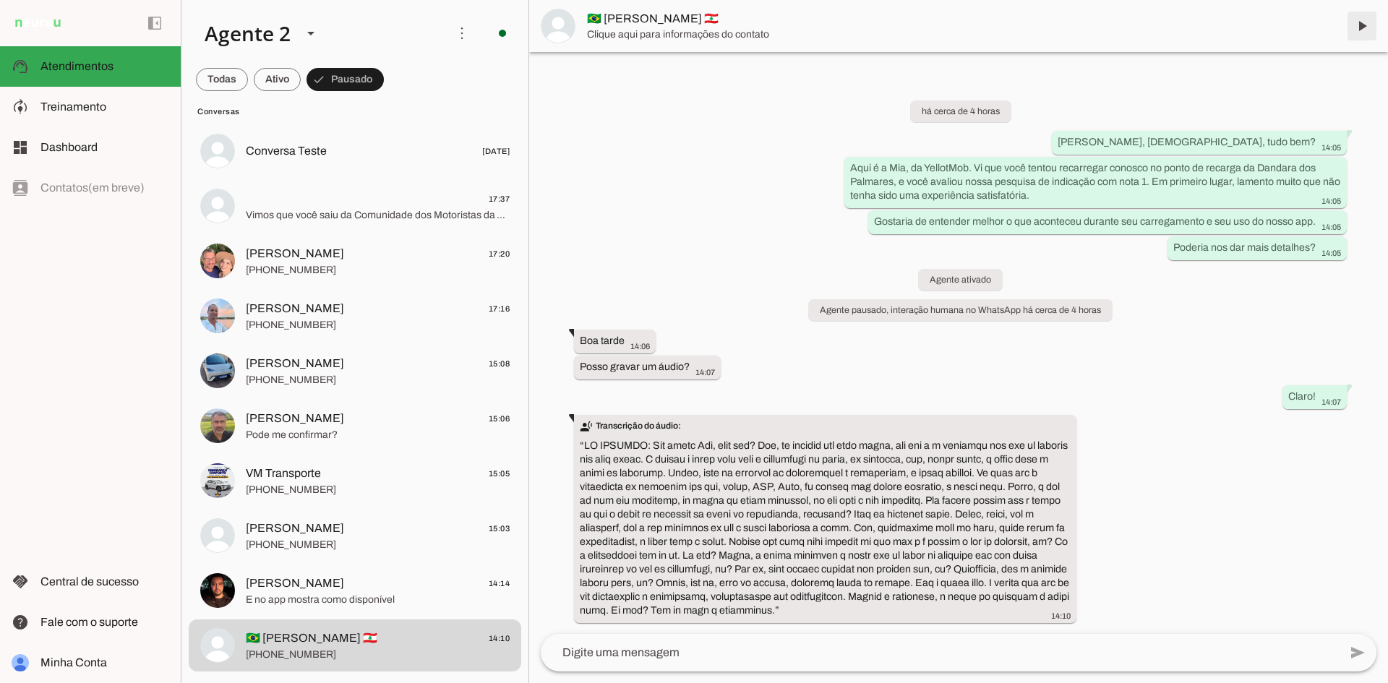
click at [1365, 26] on span at bounding box center [1361, 26] width 35 height 35
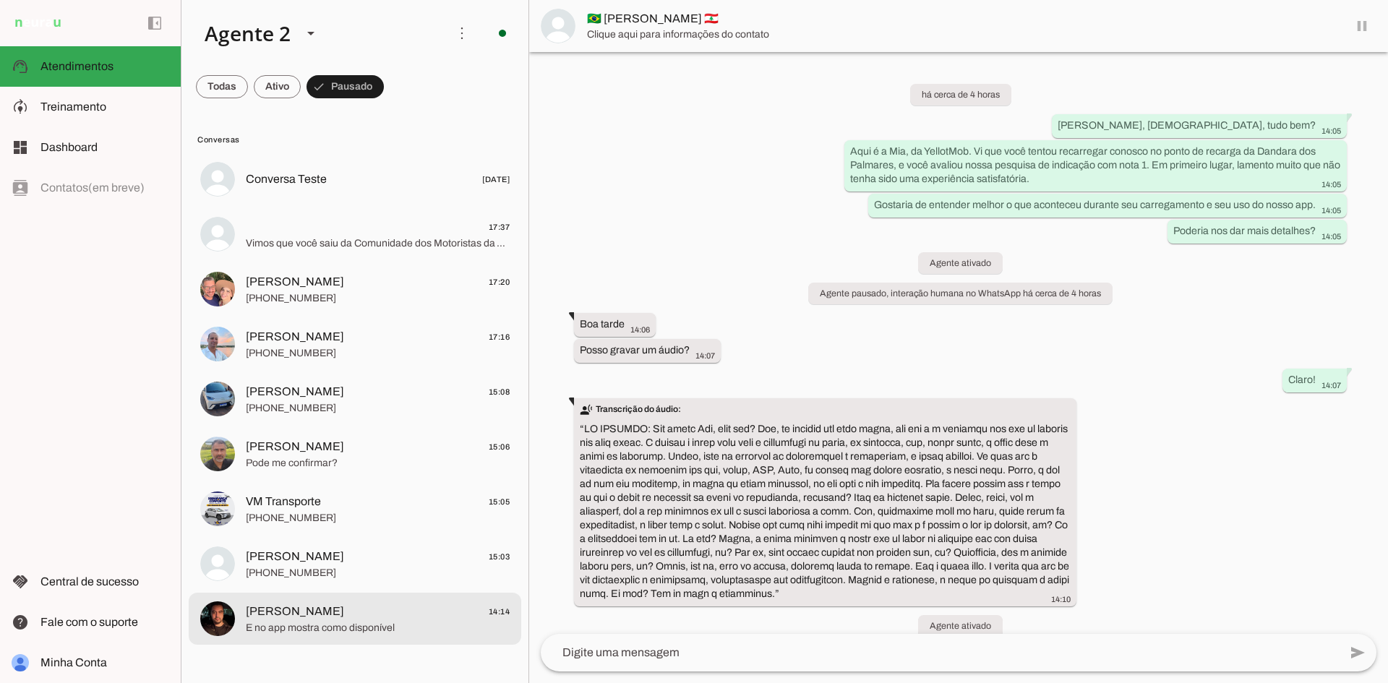
click at [389, 619] on span "[PERSON_NAME] 14:14" at bounding box center [378, 612] width 264 height 18
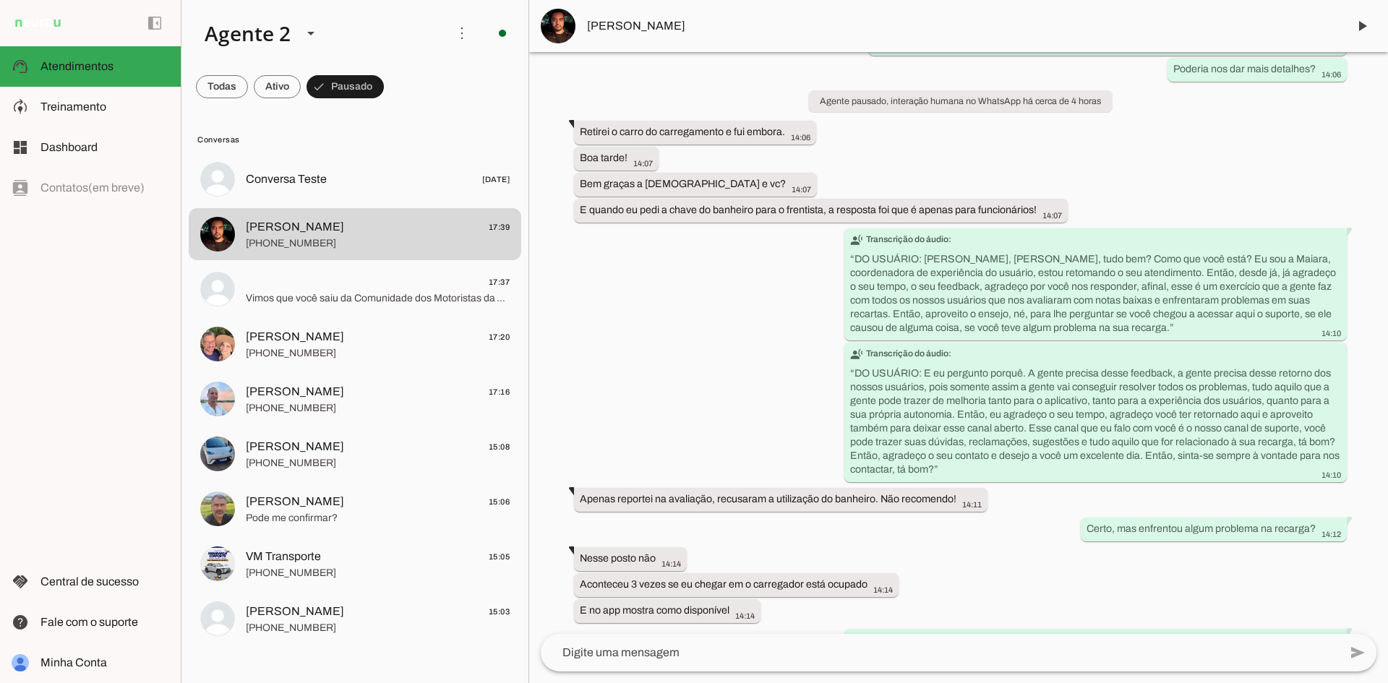
scroll to position [343, 0]
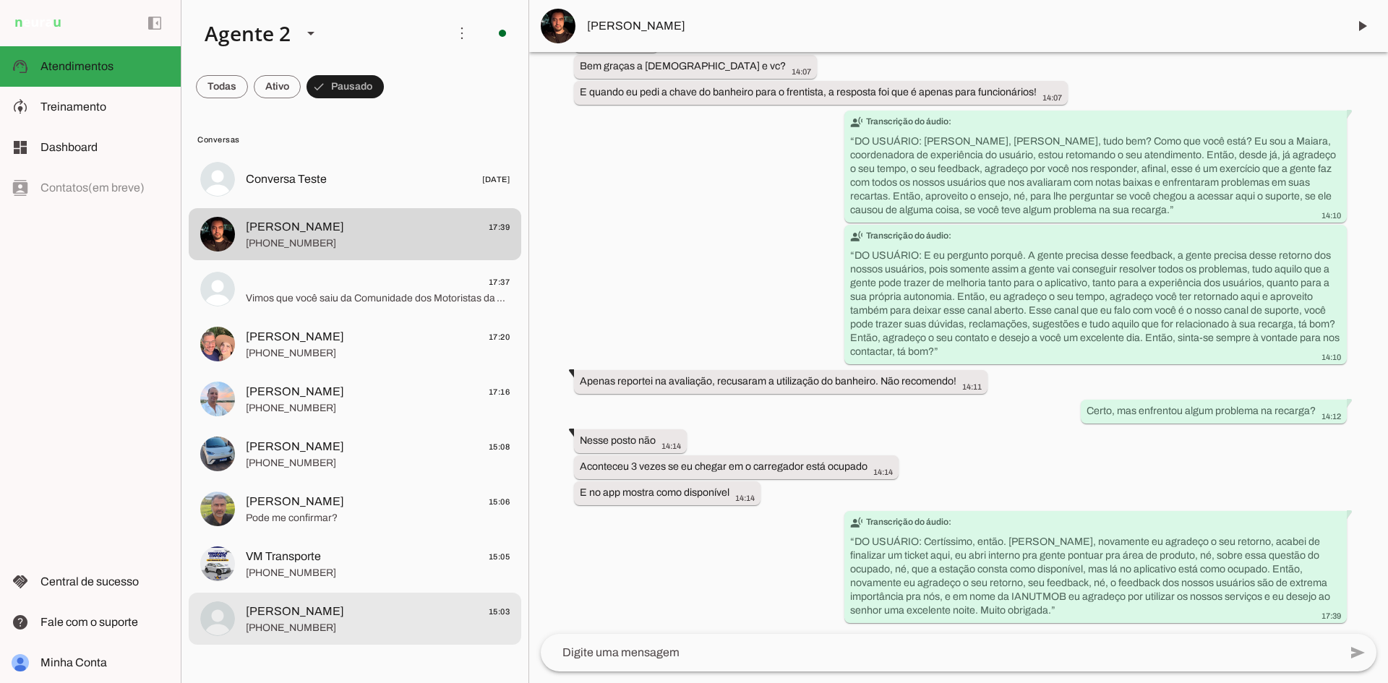
click at [403, 606] on span "[PERSON_NAME] 15:03" at bounding box center [378, 612] width 264 height 18
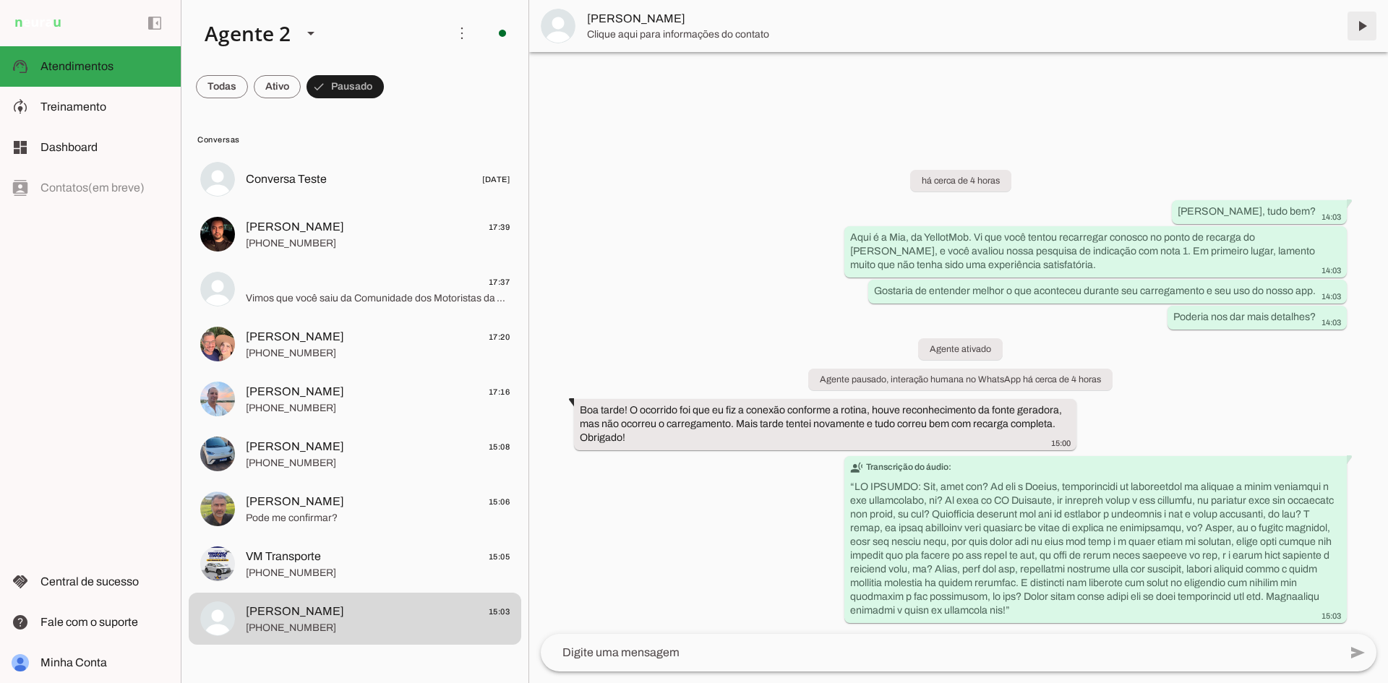
click at [1364, 32] on span at bounding box center [1361, 26] width 35 height 35
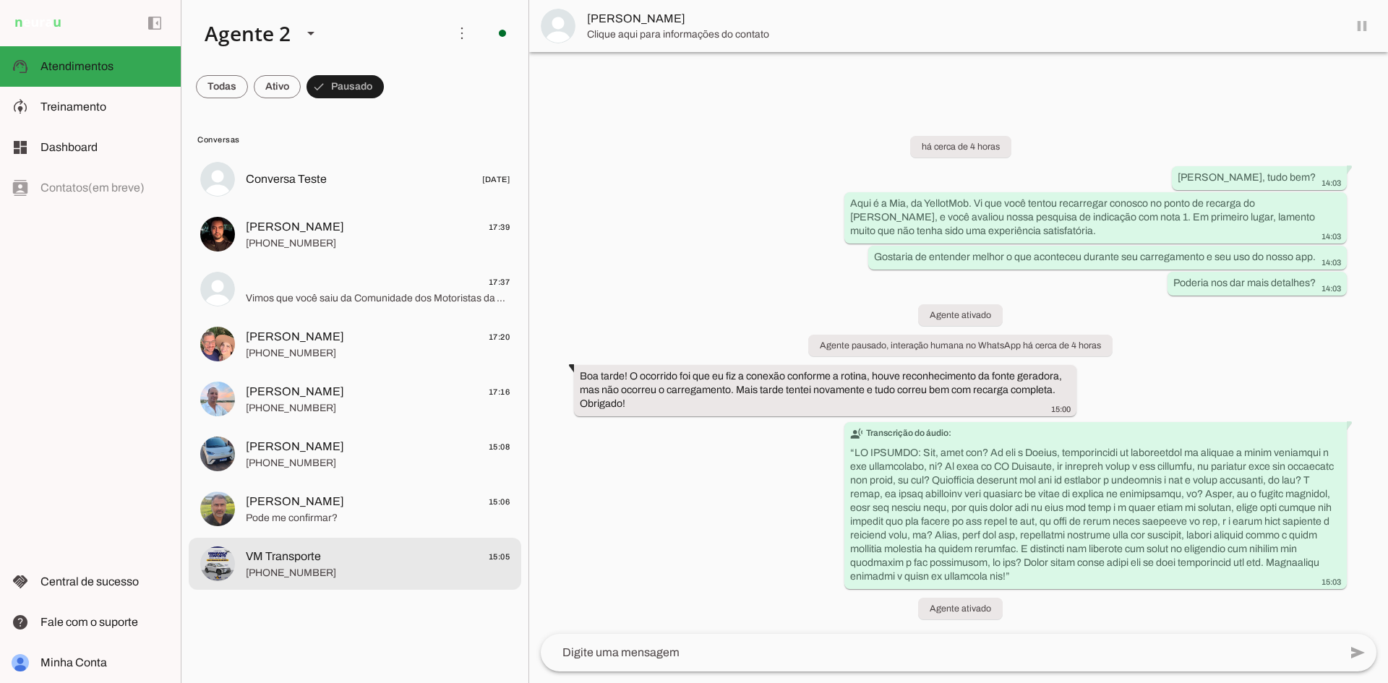
click at [362, 551] on span "VM Transporte 15:05" at bounding box center [378, 557] width 264 height 18
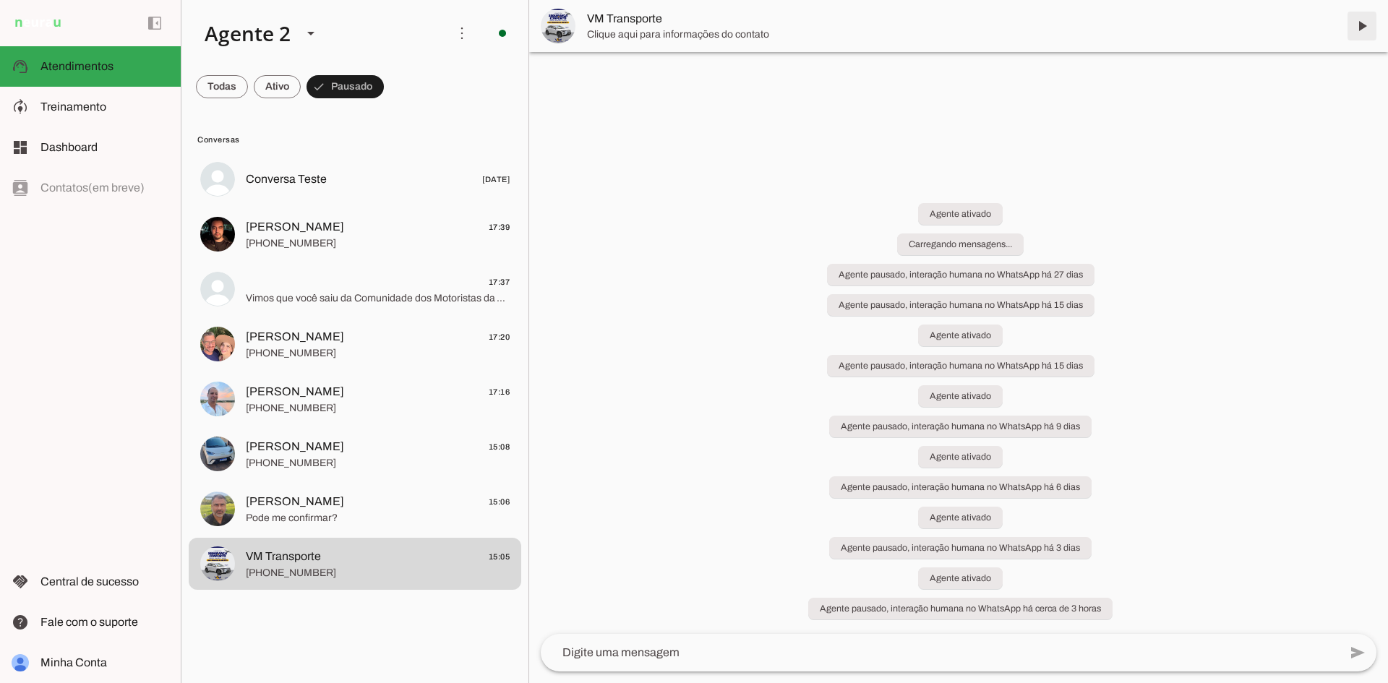
click at [1360, 27] on span at bounding box center [1361, 26] width 35 height 35
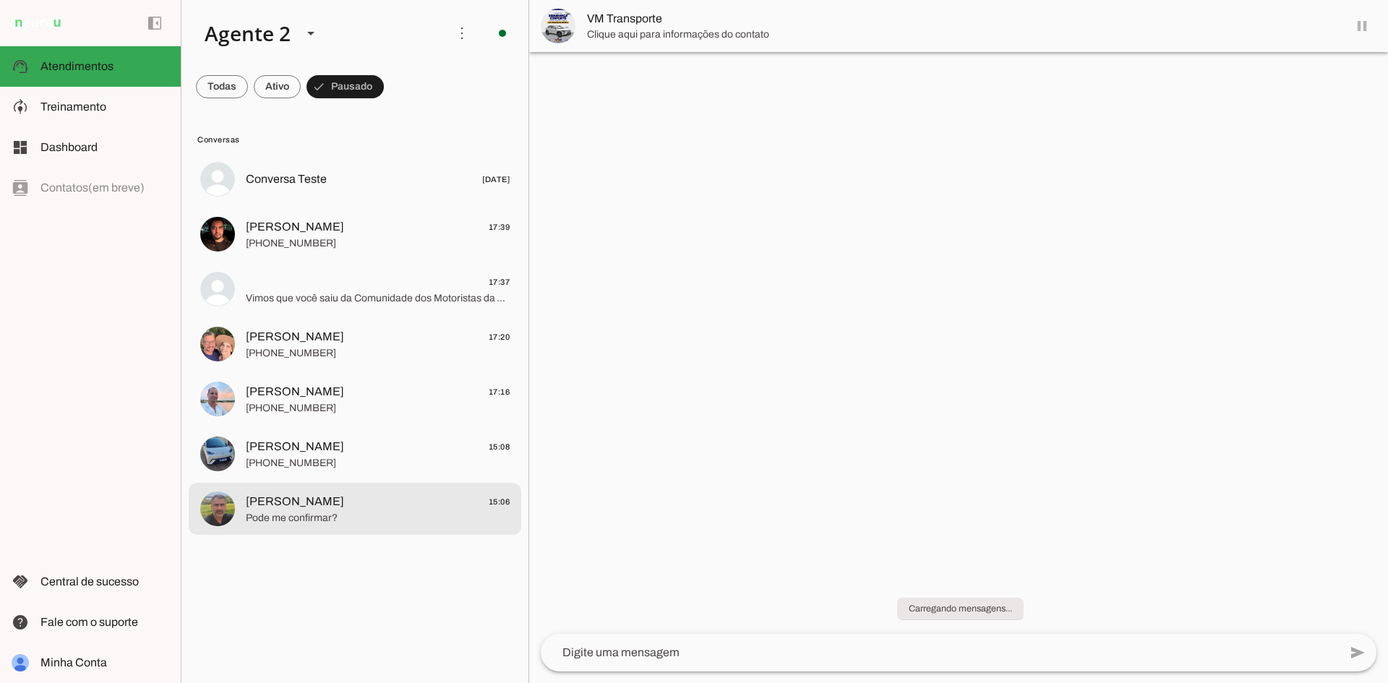
click at [335, 511] on span "Pode me confirmar?" at bounding box center [378, 518] width 264 height 14
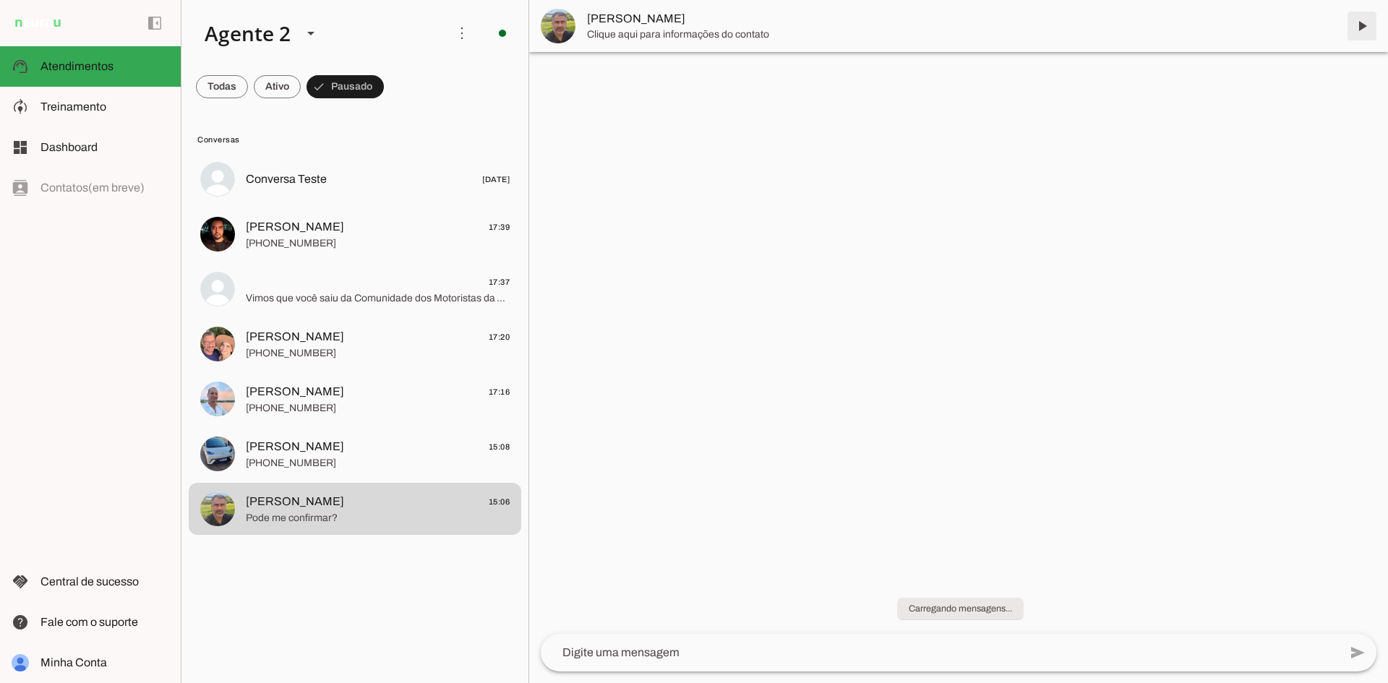
click at [1357, 25] on span at bounding box center [1361, 26] width 35 height 35
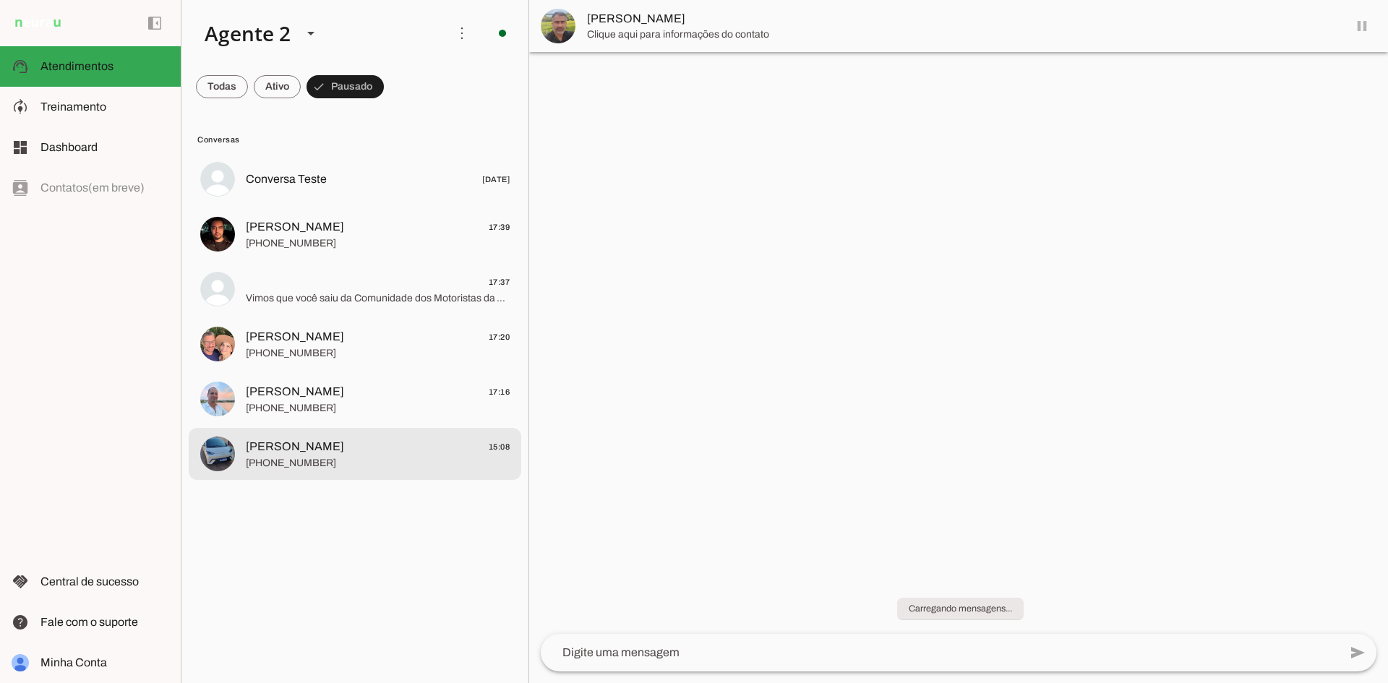
click at [391, 467] on span "[PHONE_NUMBER]" at bounding box center [378, 463] width 264 height 14
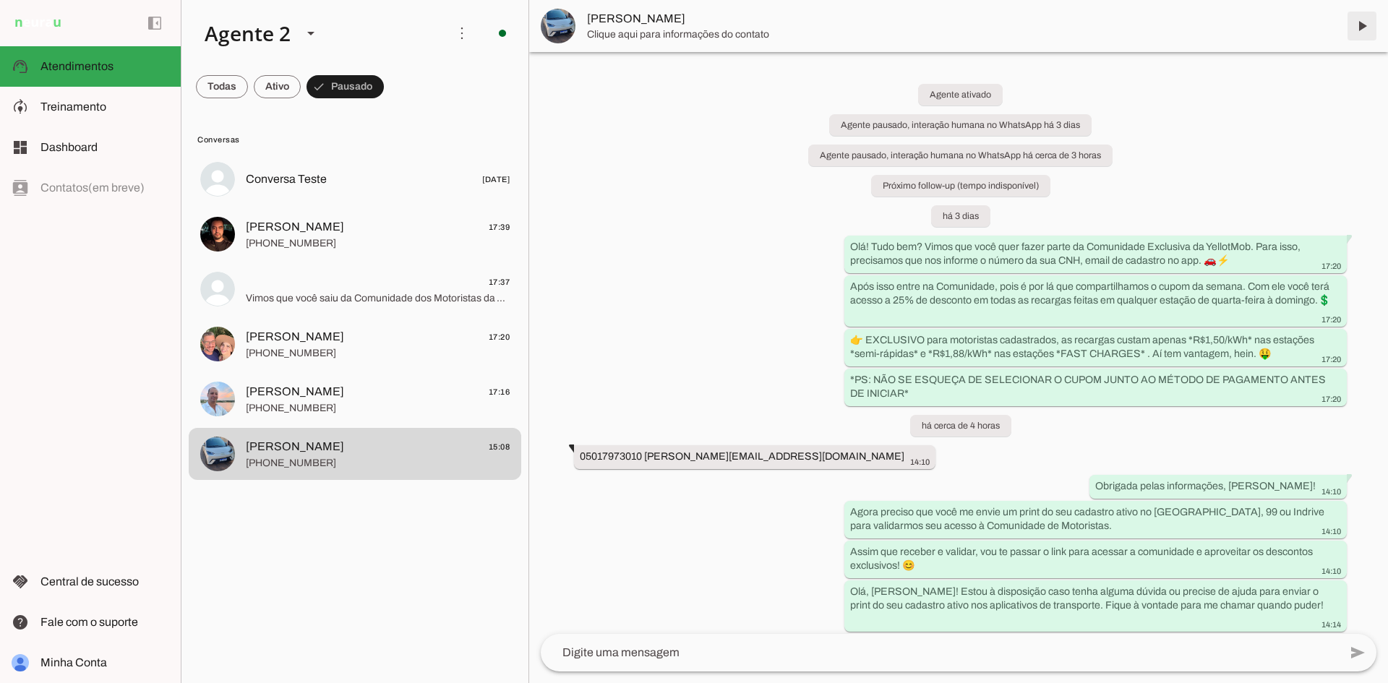
click at [1363, 25] on span at bounding box center [1361, 26] width 35 height 35
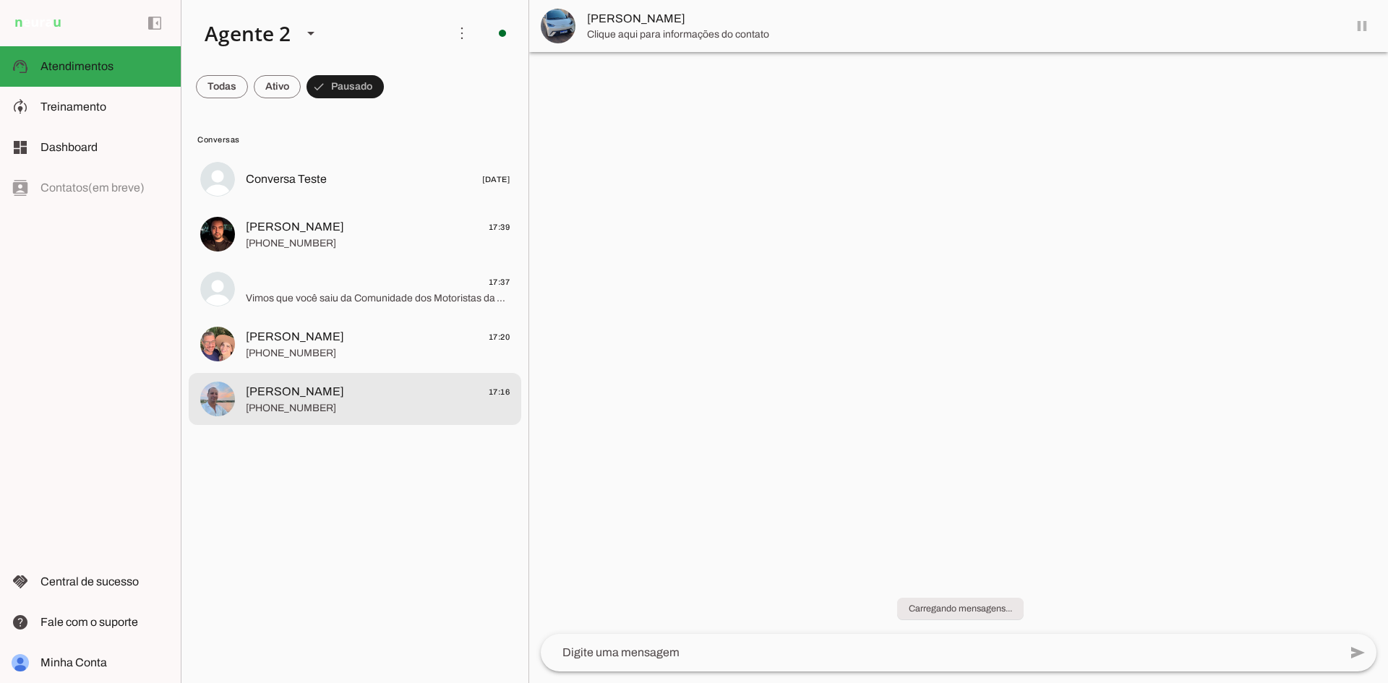
click at [363, 400] on span "[PERSON_NAME] 17:16" at bounding box center [378, 392] width 264 height 18
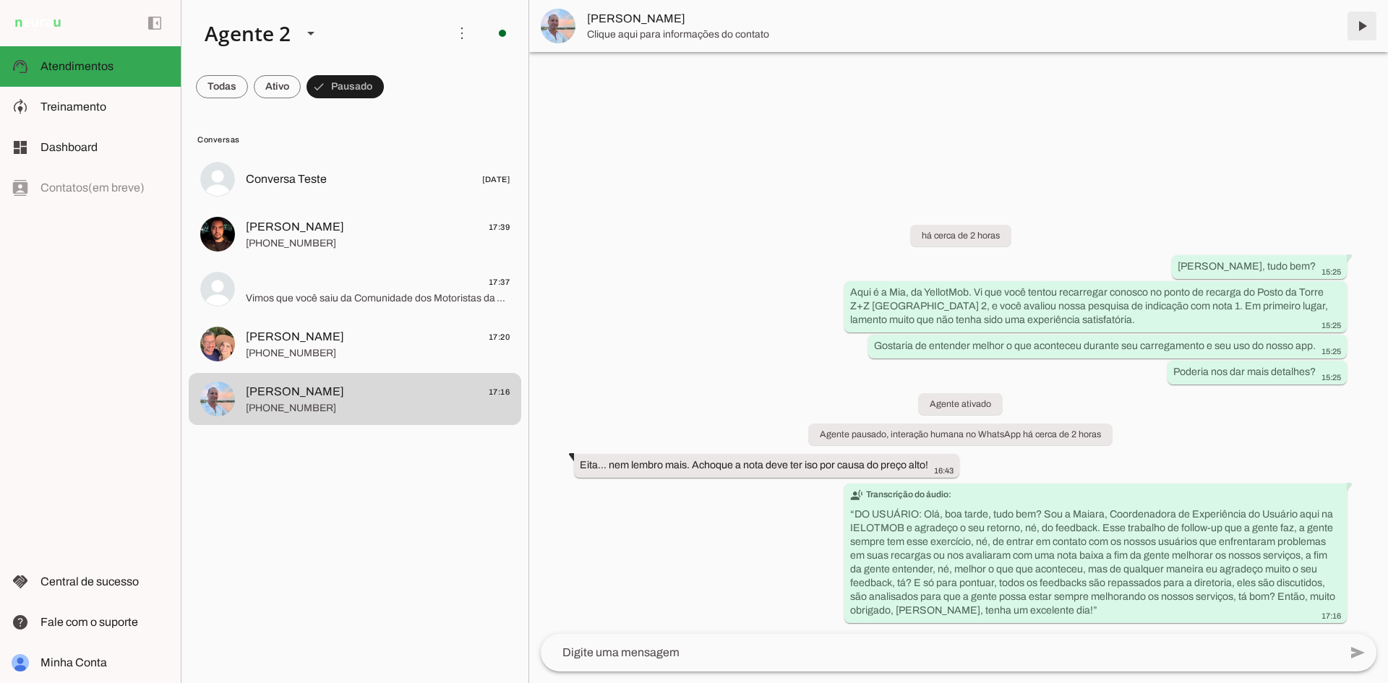
click at [1357, 29] on span at bounding box center [1361, 26] width 35 height 35
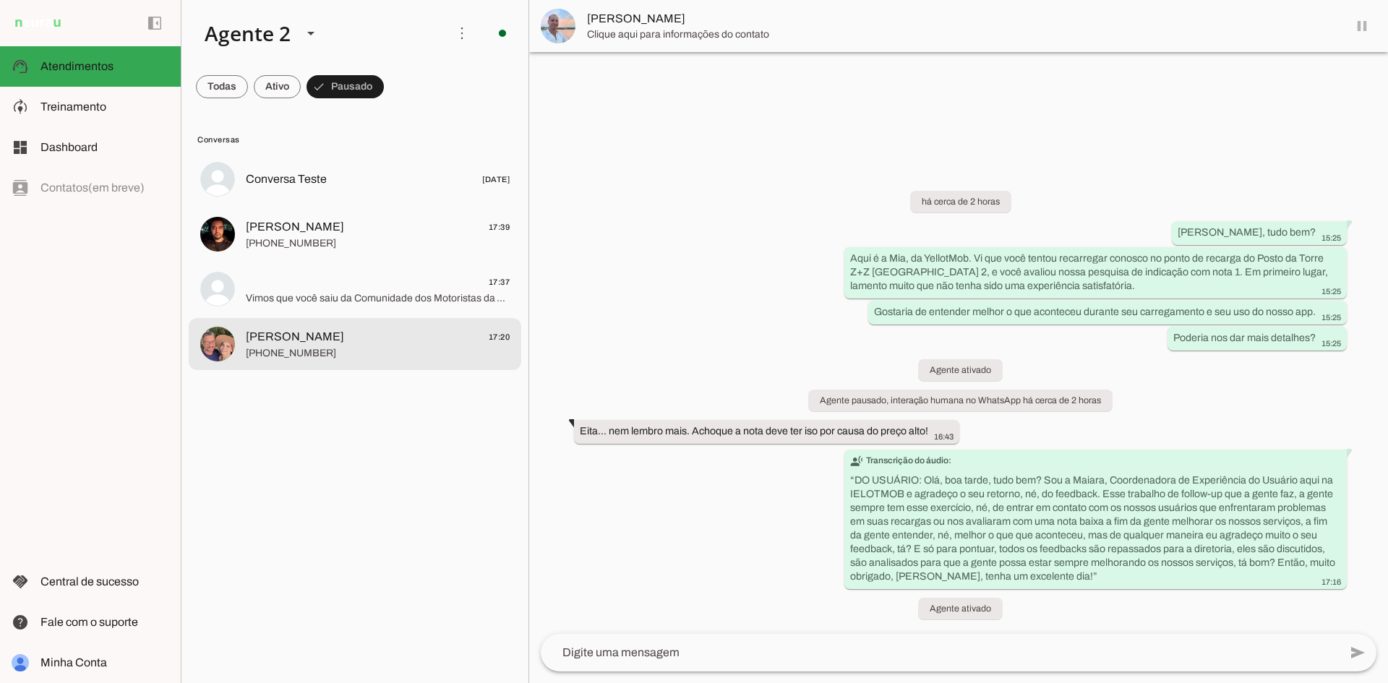
click at [322, 336] on span "[PERSON_NAME] 17:20" at bounding box center [378, 337] width 264 height 18
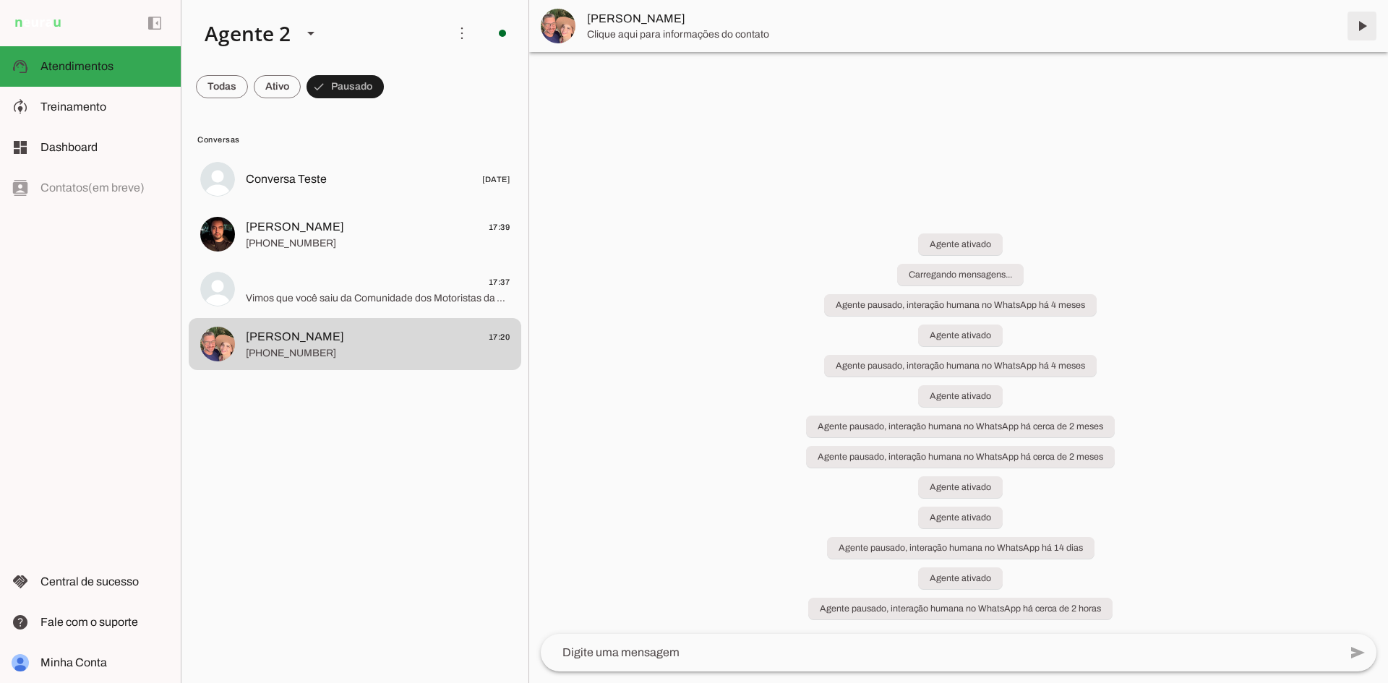
click at [1361, 27] on span at bounding box center [1361, 26] width 35 height 35
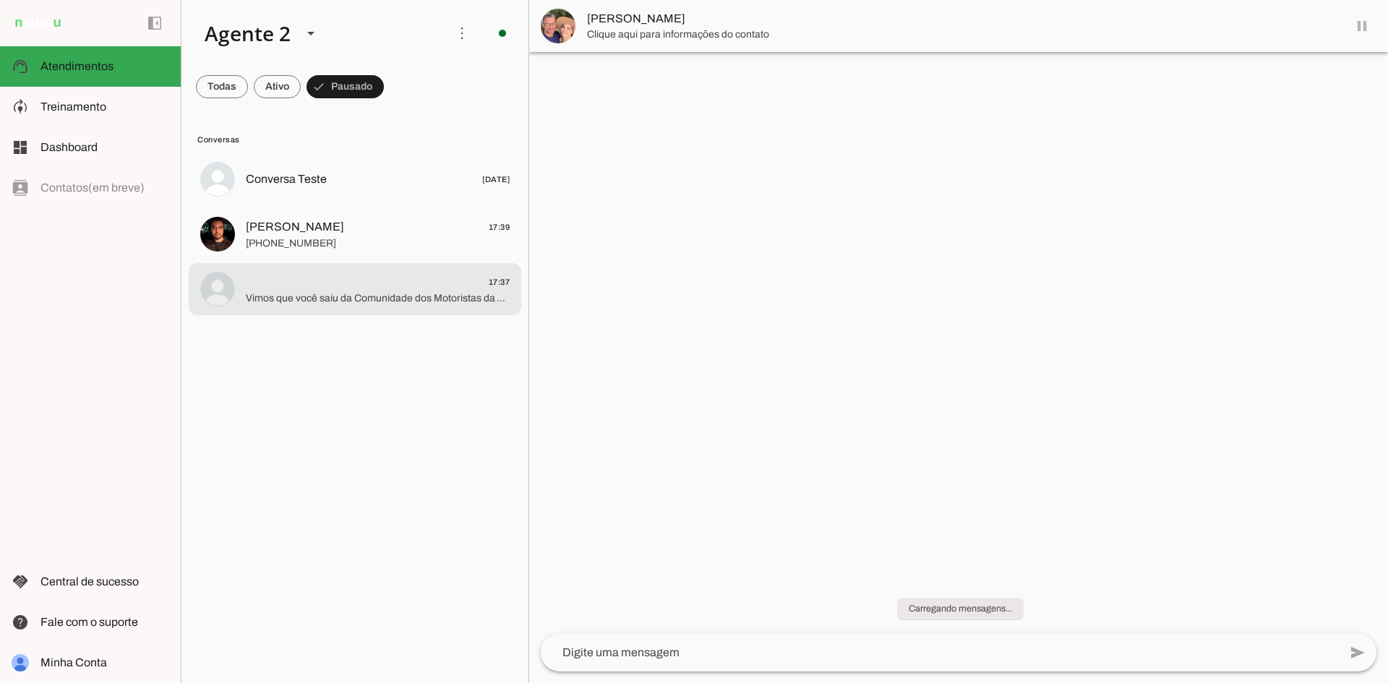
click at [352, 283] on span "17:37" at bounding box center [378, 282] width 264 height 18
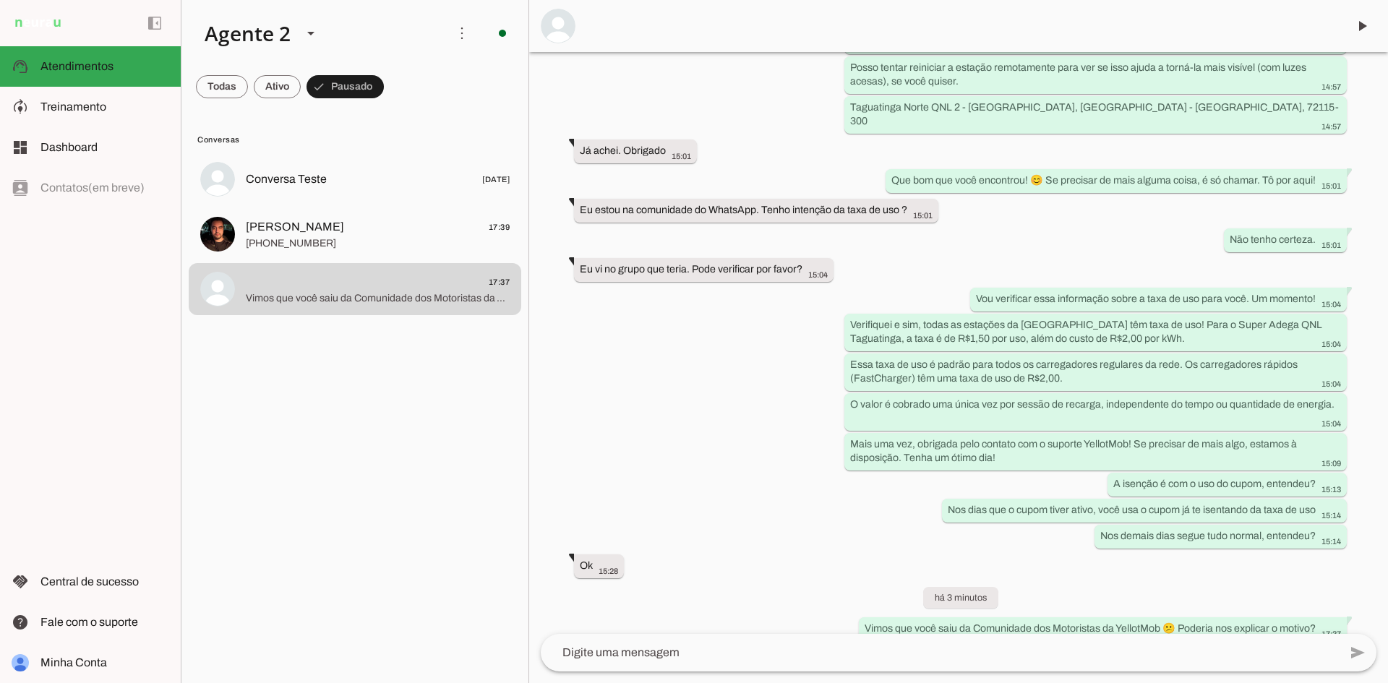
scroll to position [990, 0]
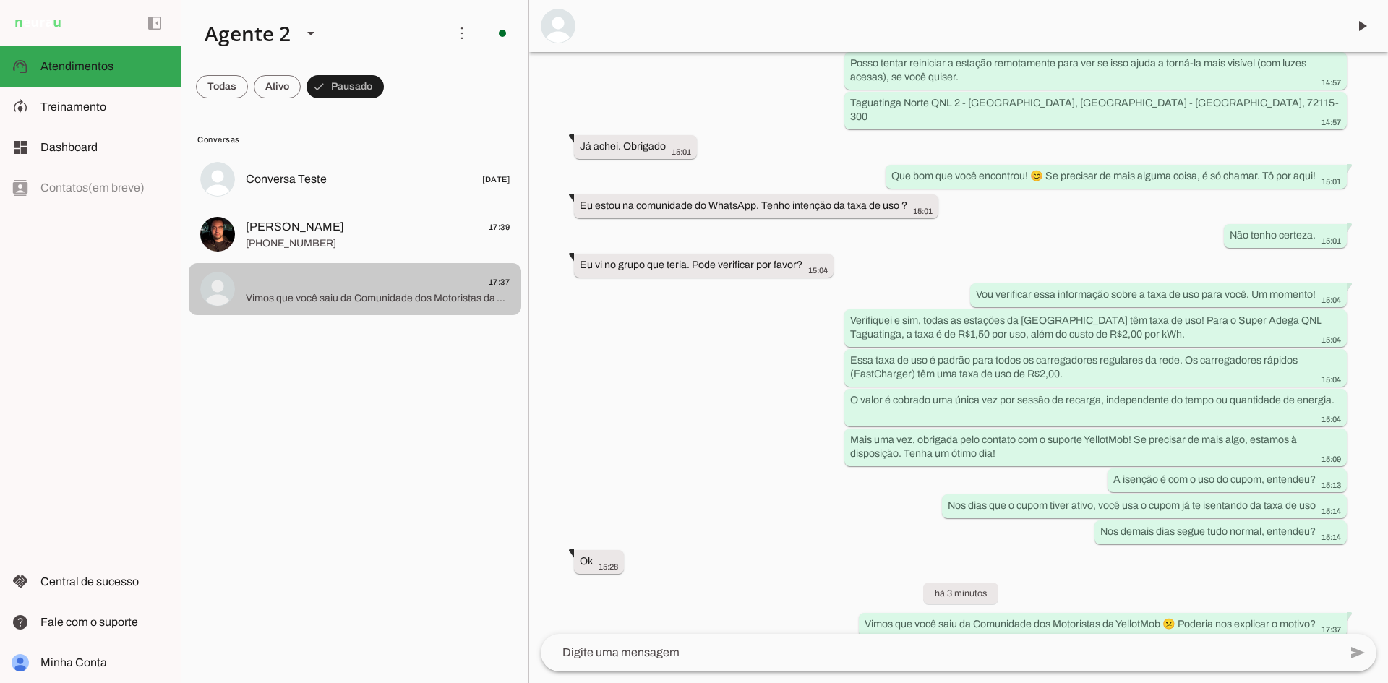
click at [389, 289] on span "17:37" at bounding box center [378, 282] width 264 height 18
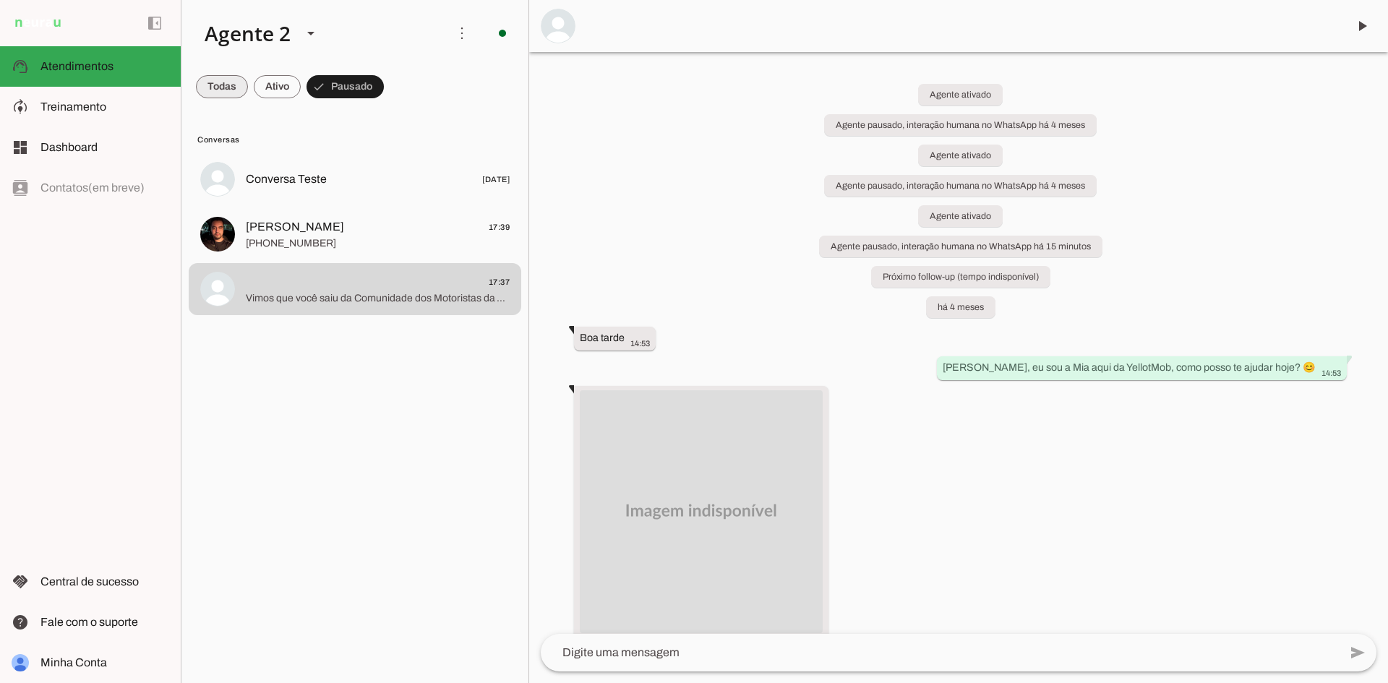
click at [214, 90] on span at bounding box center [222, 86] width 52 height 35
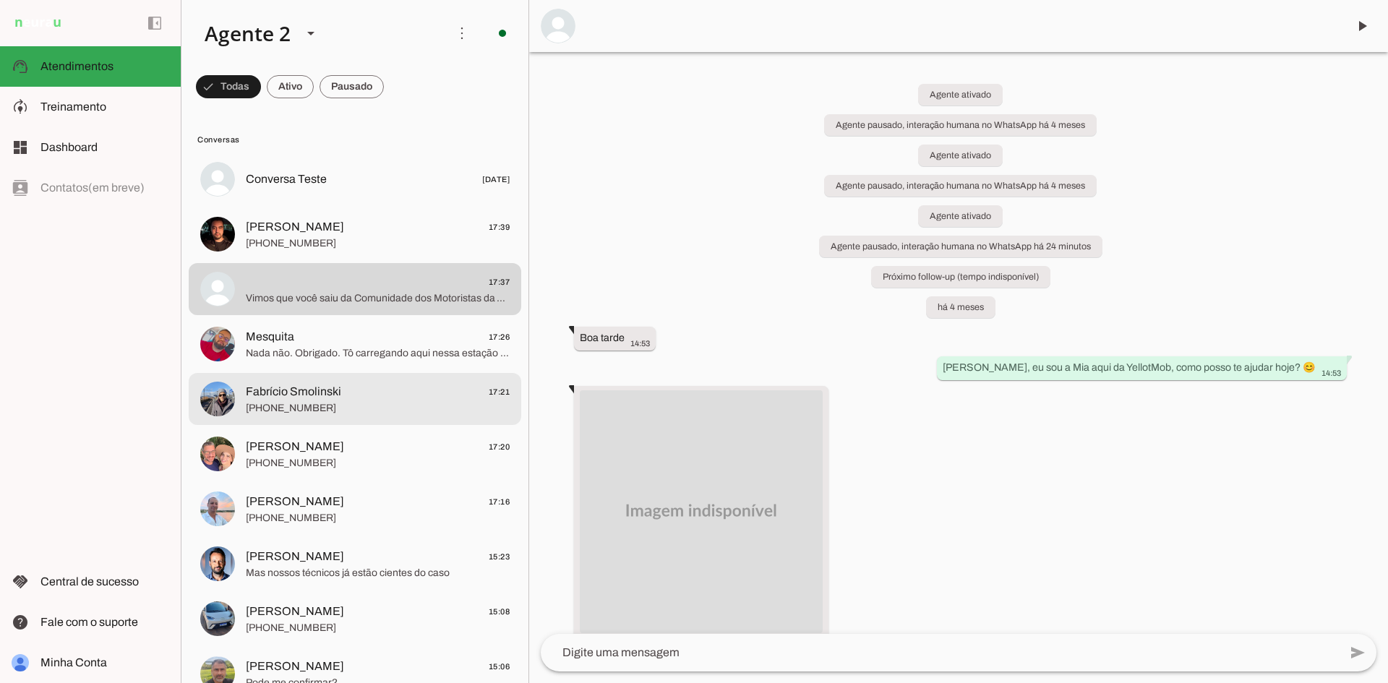
click at [347, 419] on md-item "Fabrício Smolinski 17:21 +55 6192750800" at bounding box center [355, 399] width 332 height 52
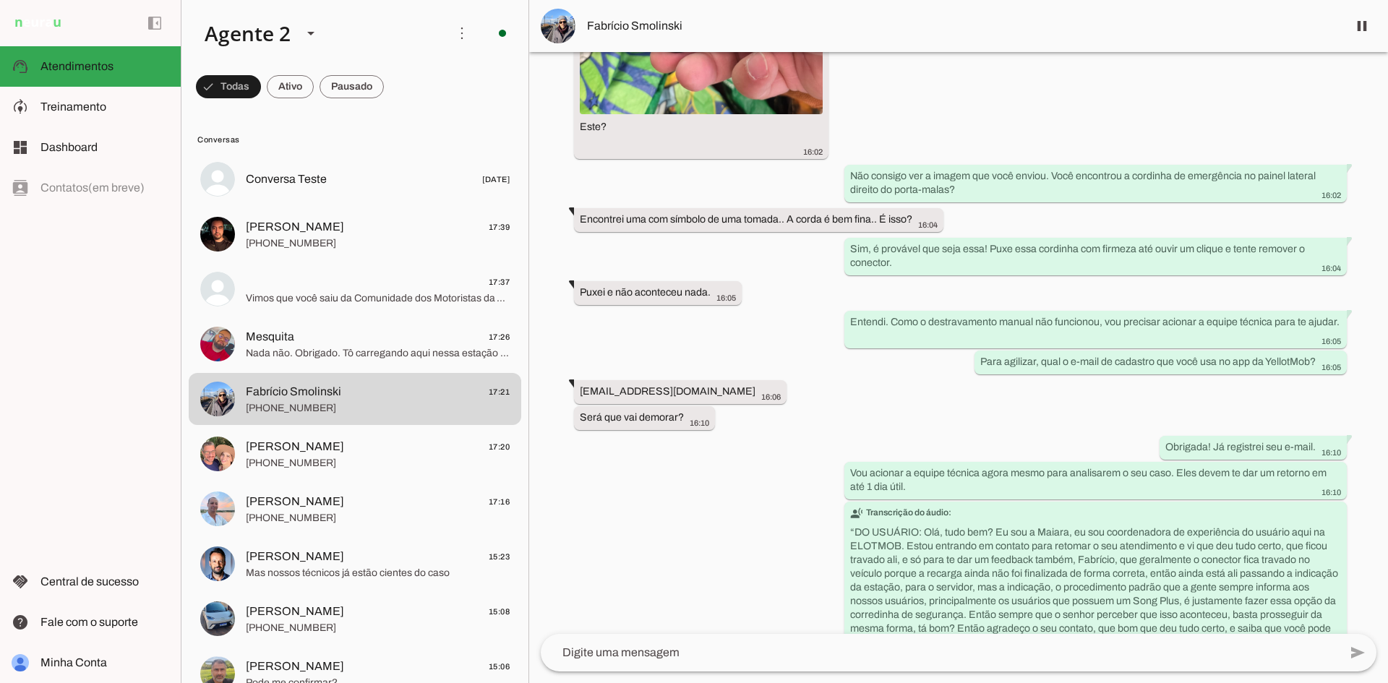
scroll to position [1744, 0]
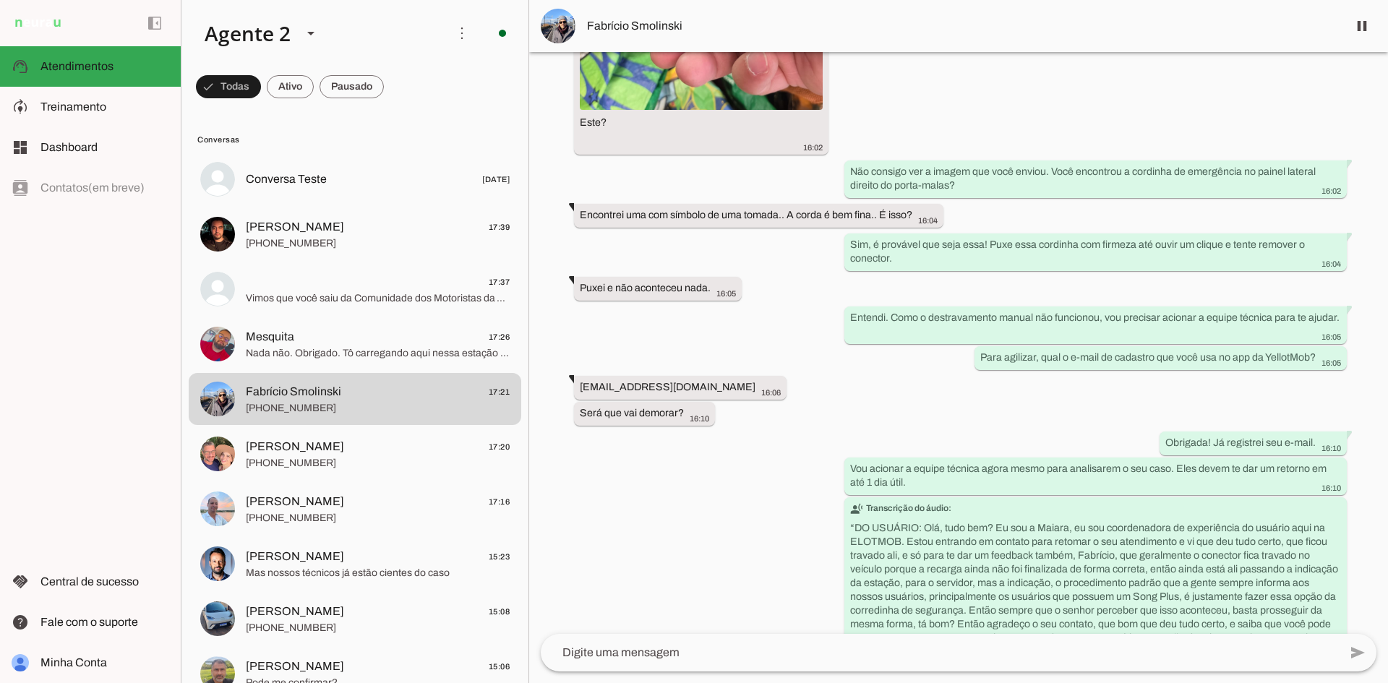
click at [181, 66] on div "left_panel_open left_panel_close" at bounding box center [354, 33] width 347 height 66
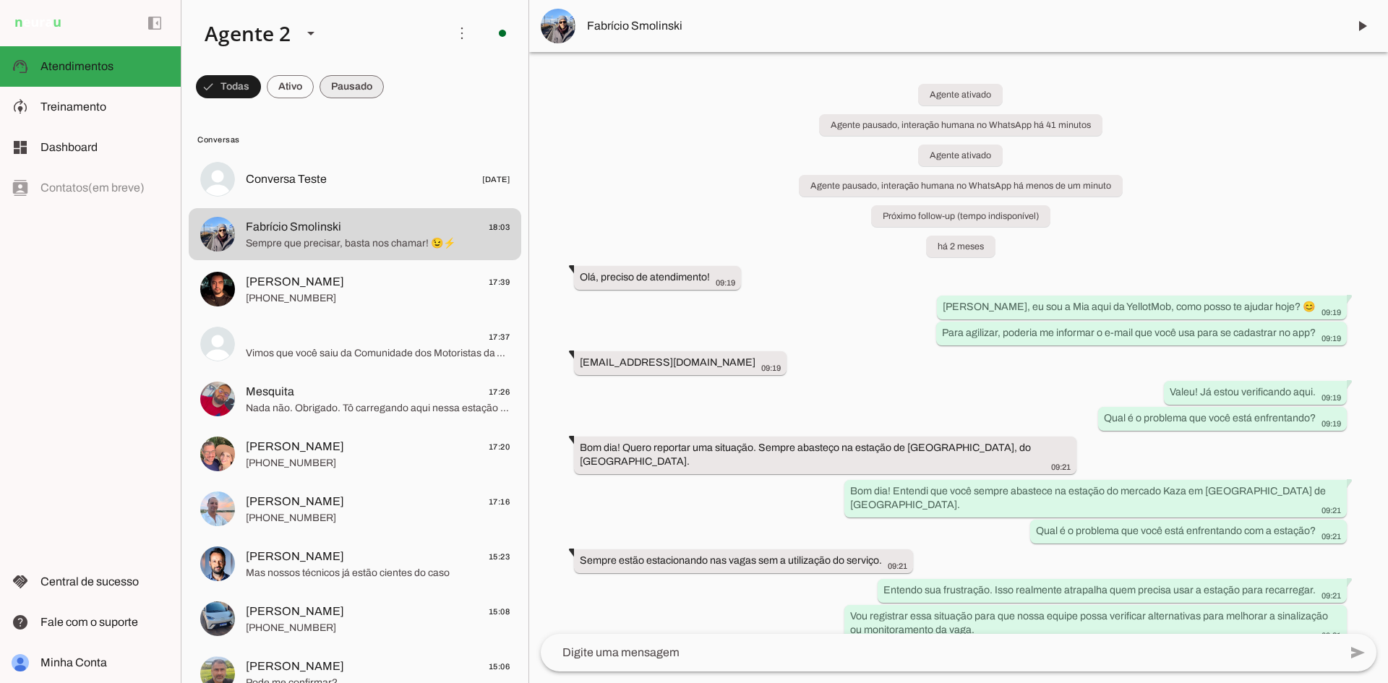
click at [348, 92] on span at bounding box center [351, 86] width 64 height 35
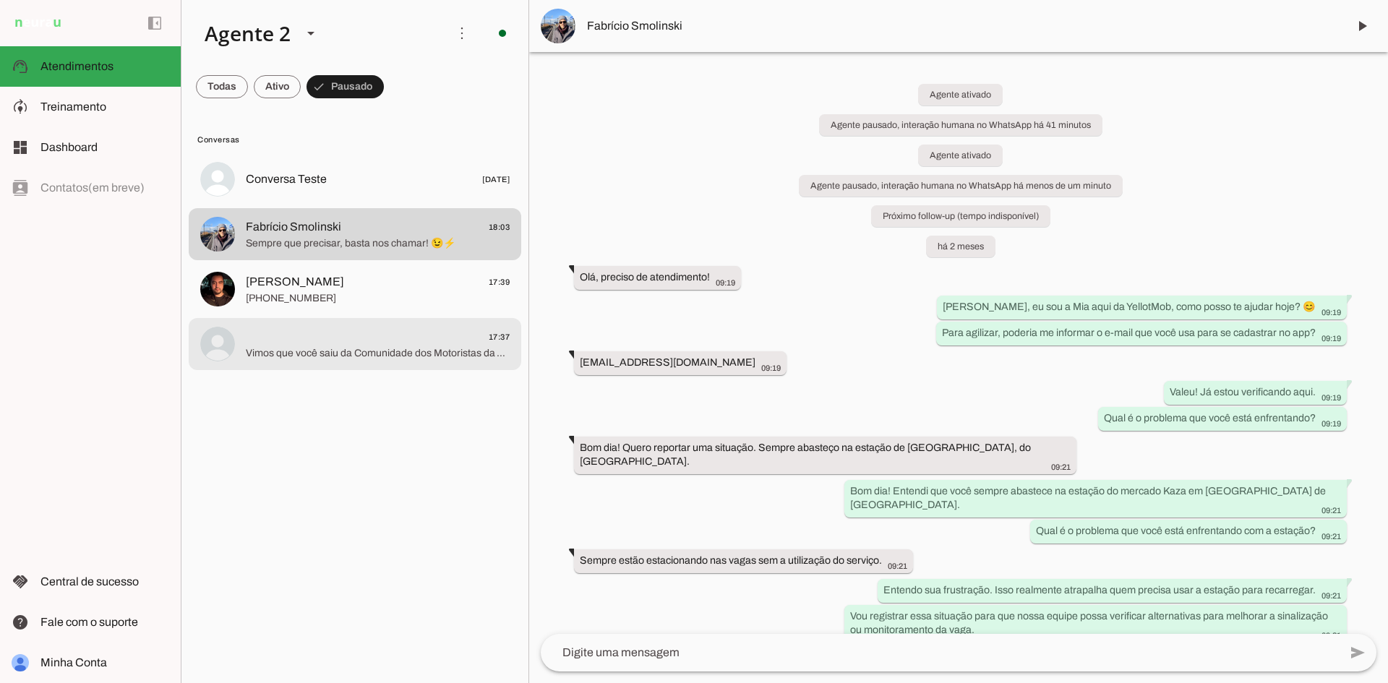
click at [408, 301] on span "[PHONE_NUMBER]" at bounding box center [378, 298] width 264 height 14
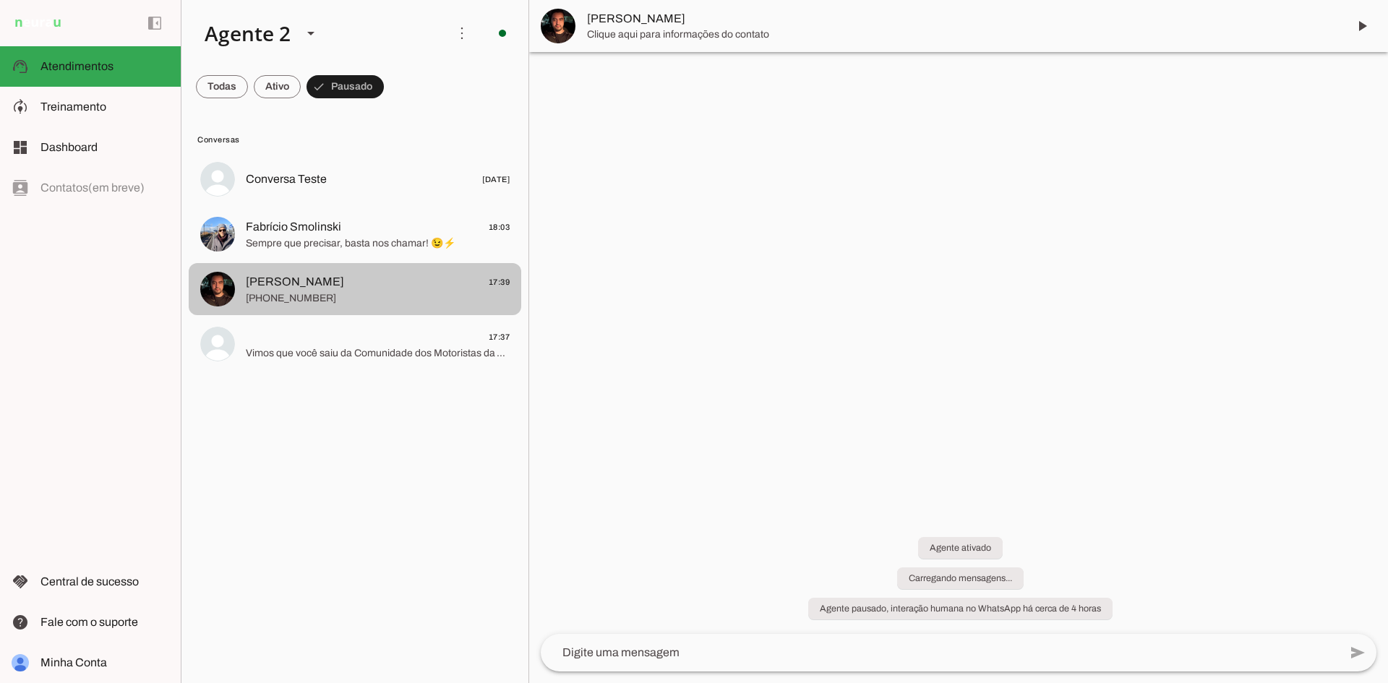
scroll to position [343, 0]
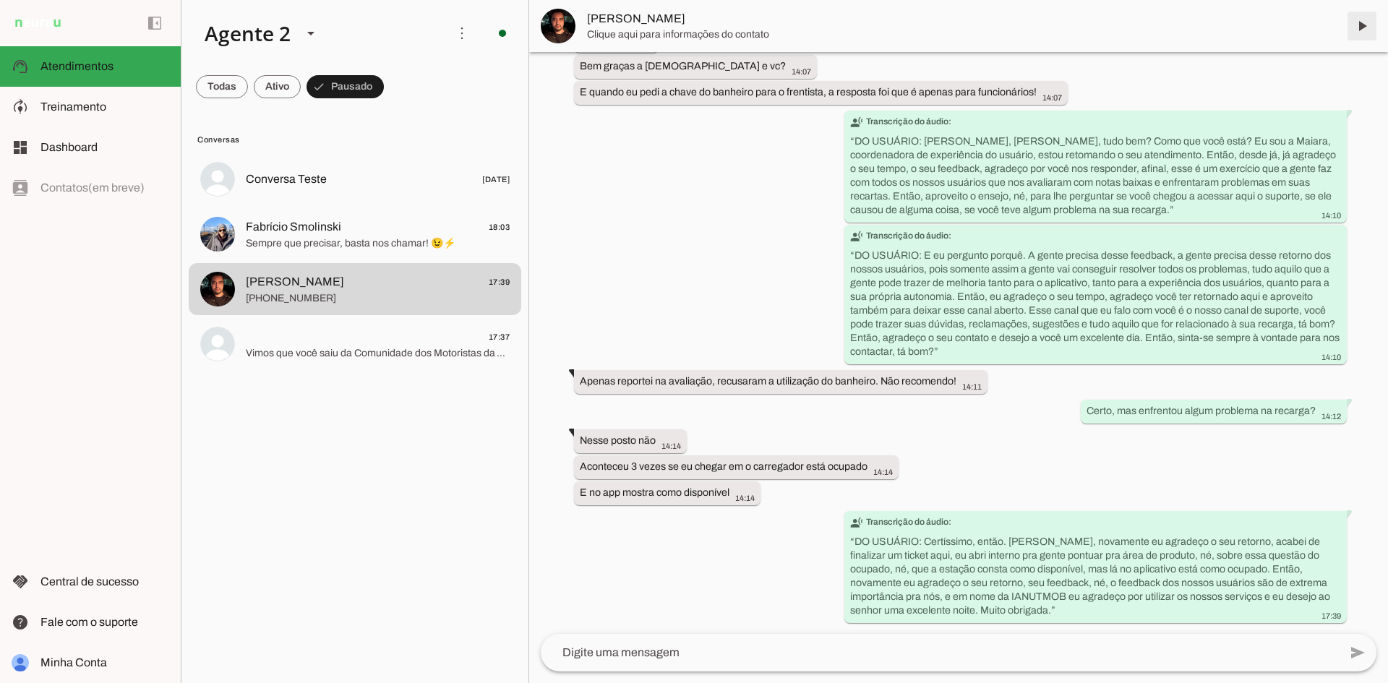
click at [1364, 25] on span at bounding box center [1361, 26] width 35 height 35
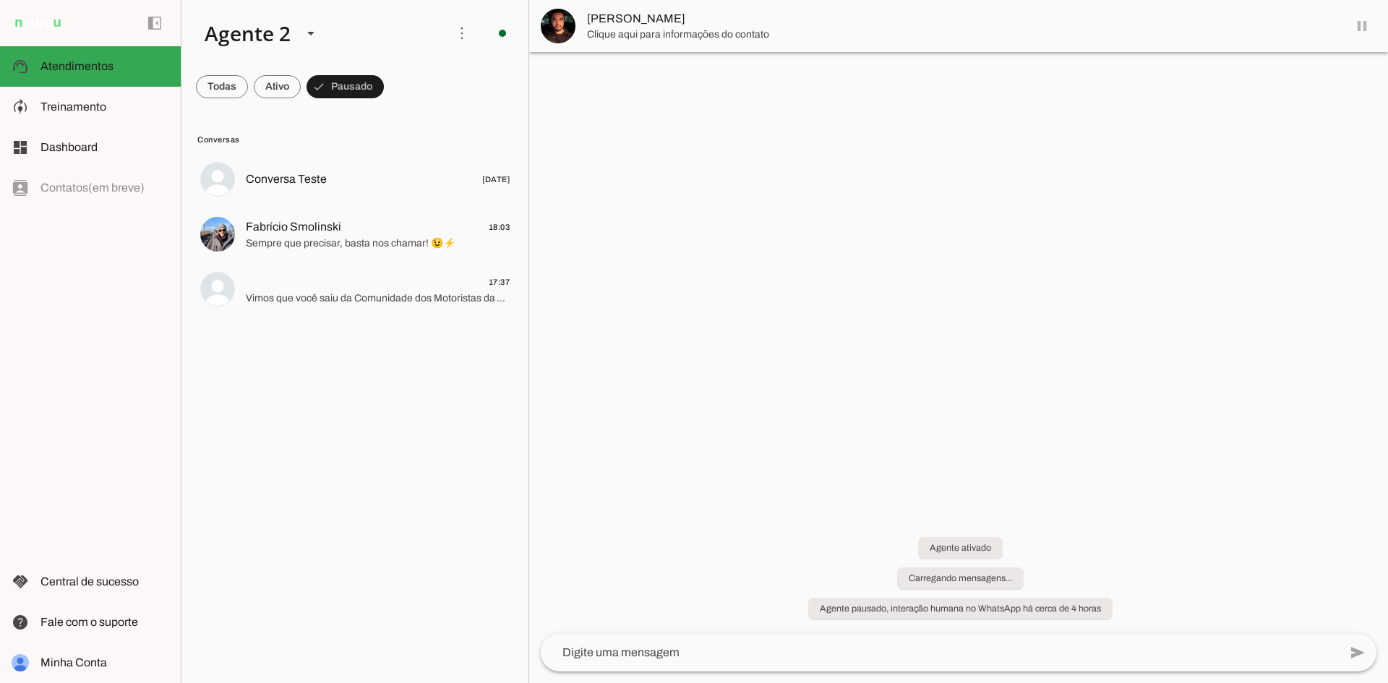
scroll to position [0, 0]
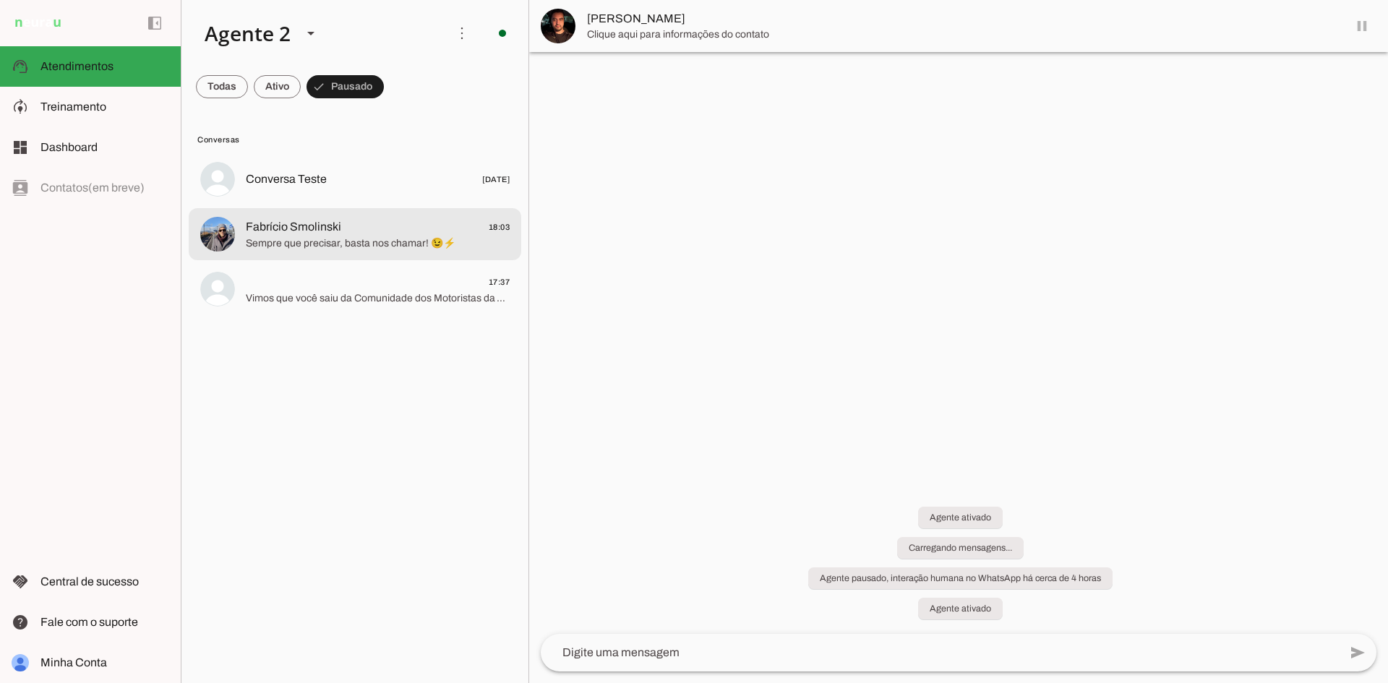
click at [382, 235] on span "Fabrício Smolinski 18:03" at bounding box center [378, 227] width 264 height 18
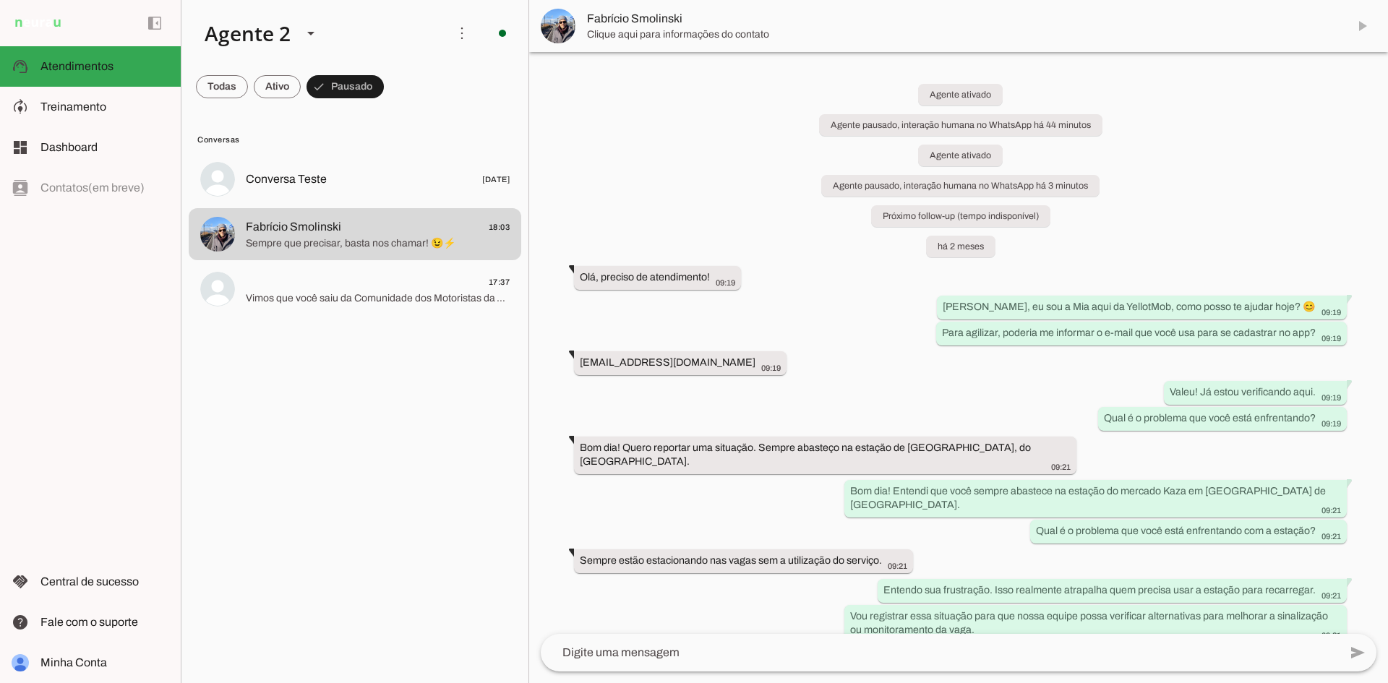
scroll to position [1826, 0]
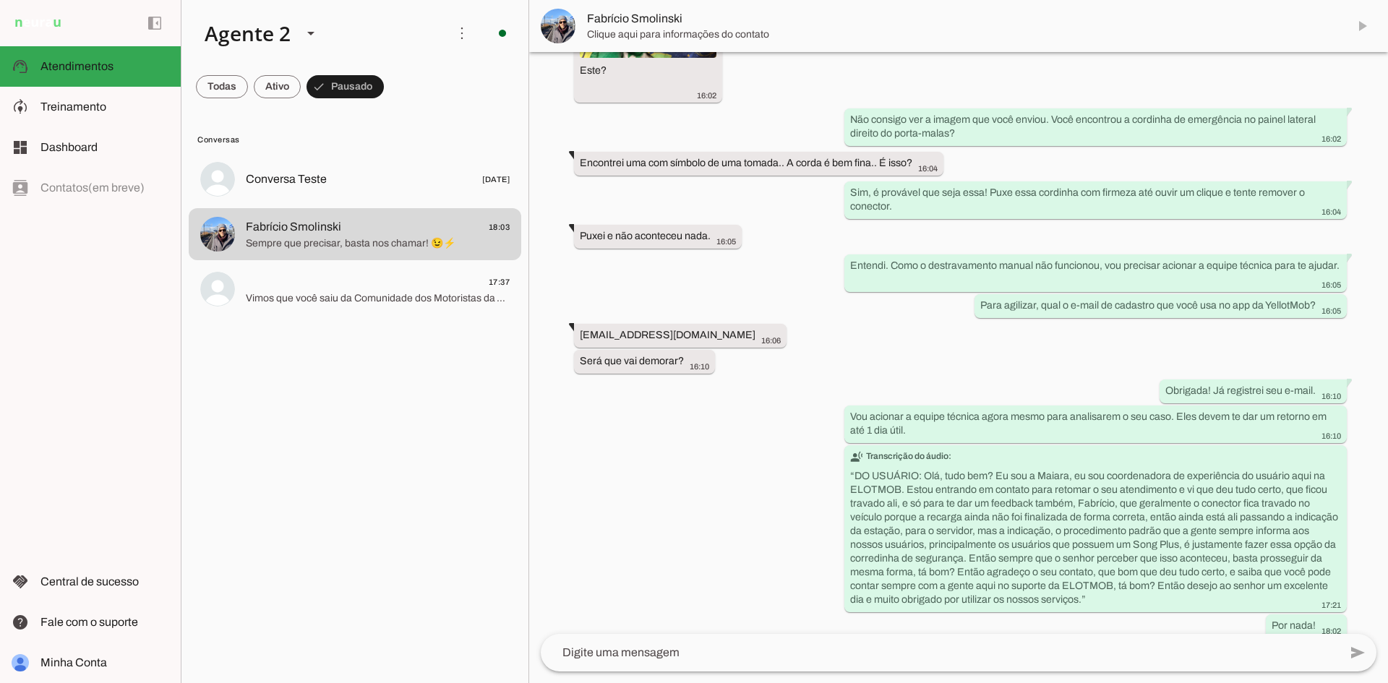
click at [1363, 28] on md-item "Fabrício Smolinski" at bounding box center [958, 26] width 859 height 52
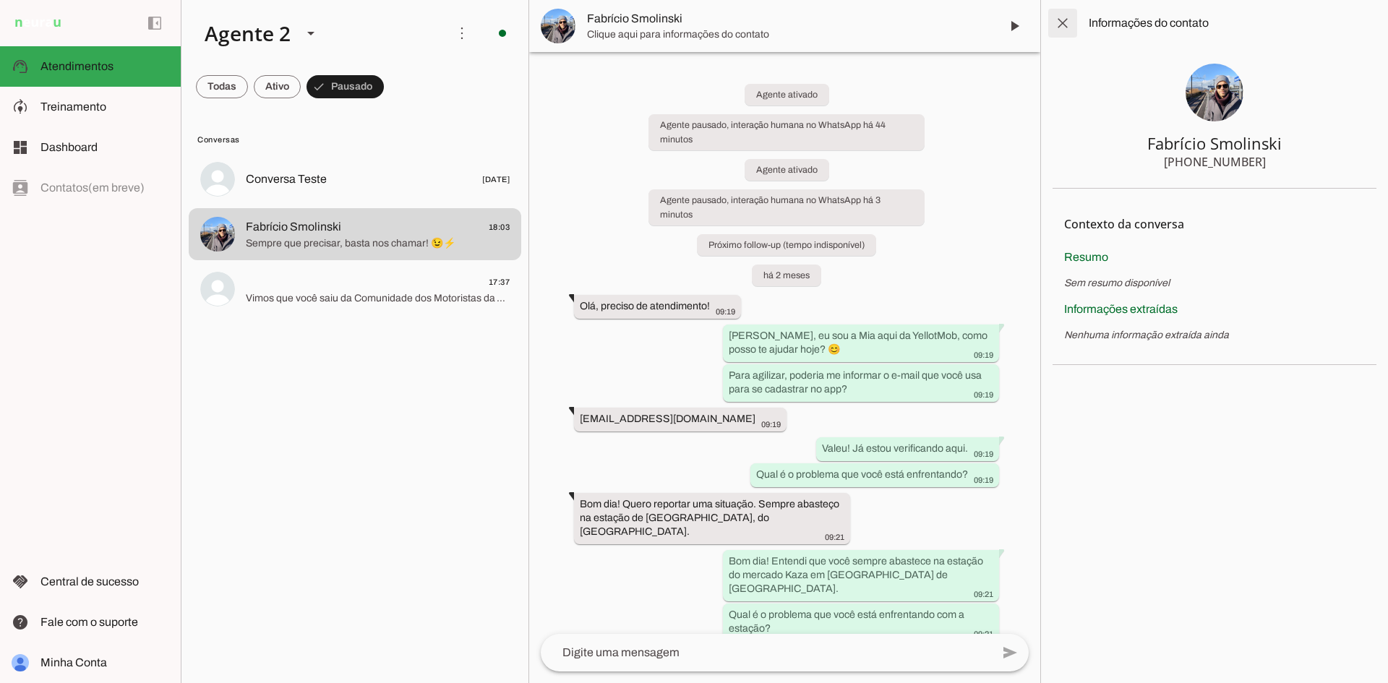
click at [1065, 17] on span at bounding box center [1062, 23] width 35 height 35
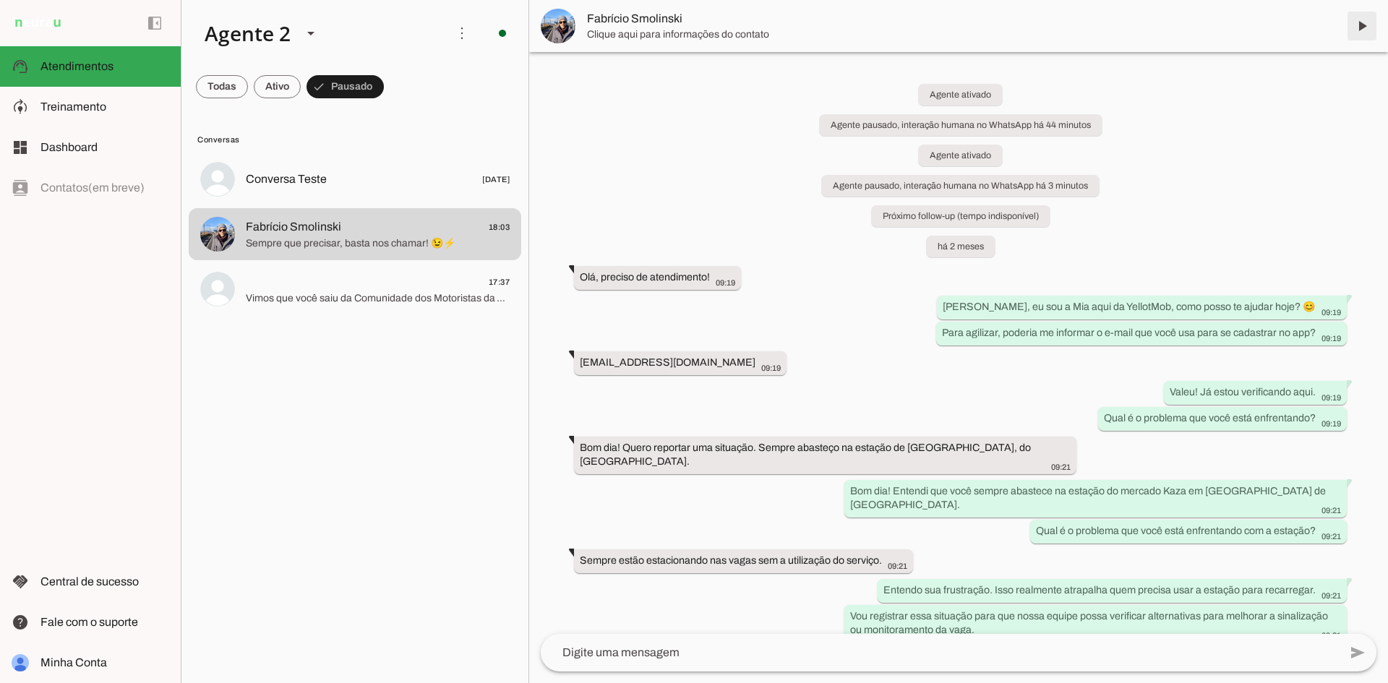
click at [1362, 27] on span at bounding box center [1361, 26] width 35 height 35
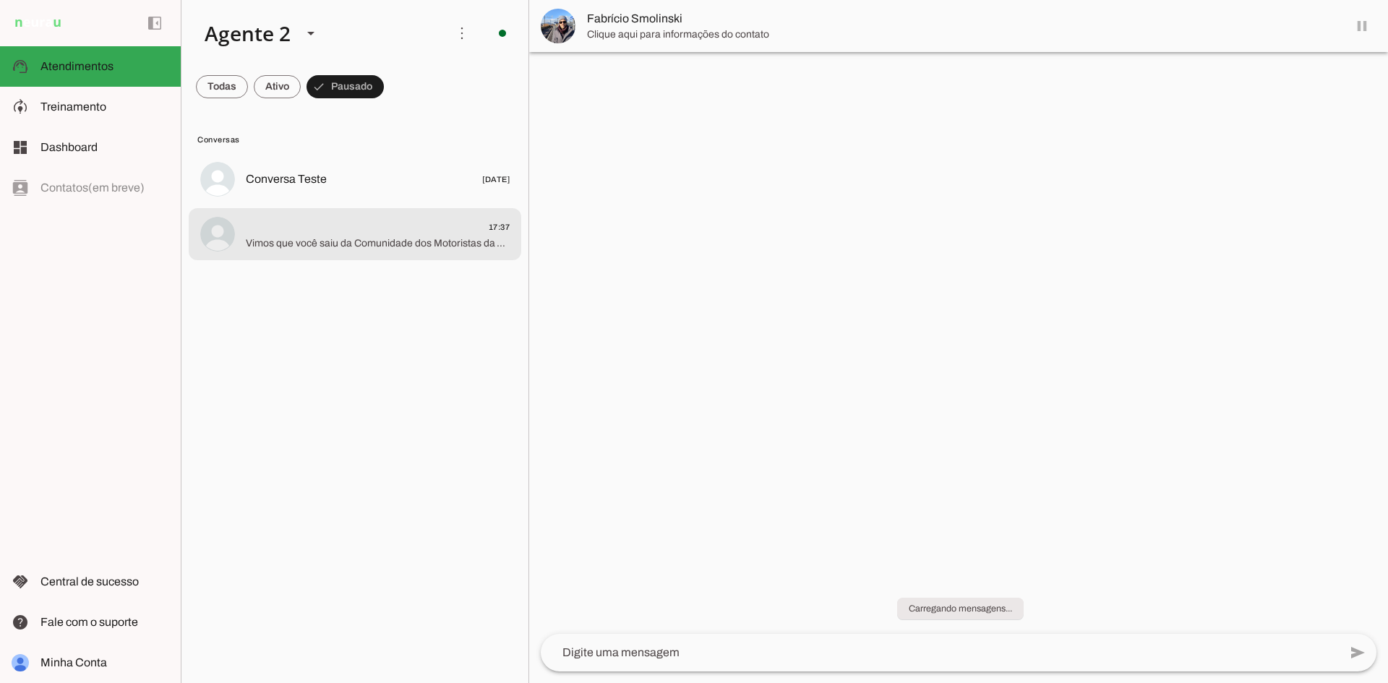
click at [398, 238] on span "Vimos que você saiu da Comunidade dos Motoristas da YellotMob 😕 Poderia nos exp…" at bounding box center [378, 243] width 264 height 14
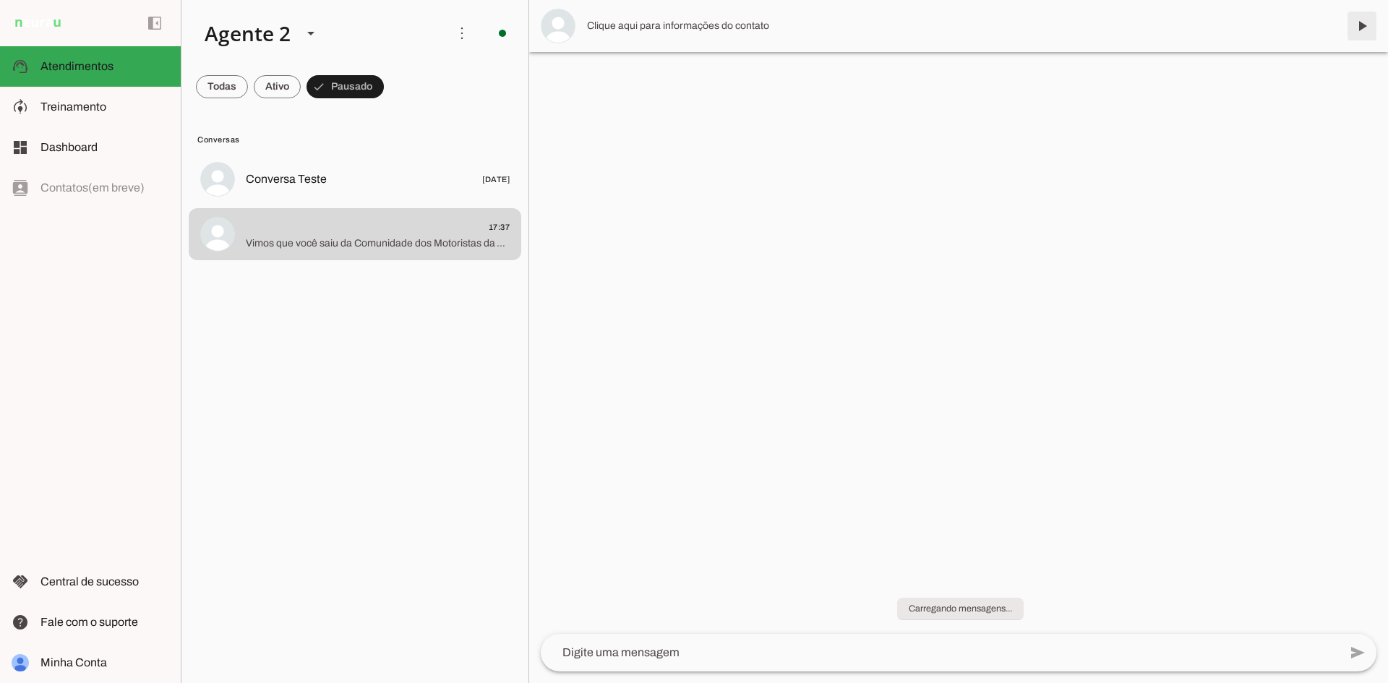
click at [1365, 24] on span at bounding box center [1361, 26] width 35 height 35
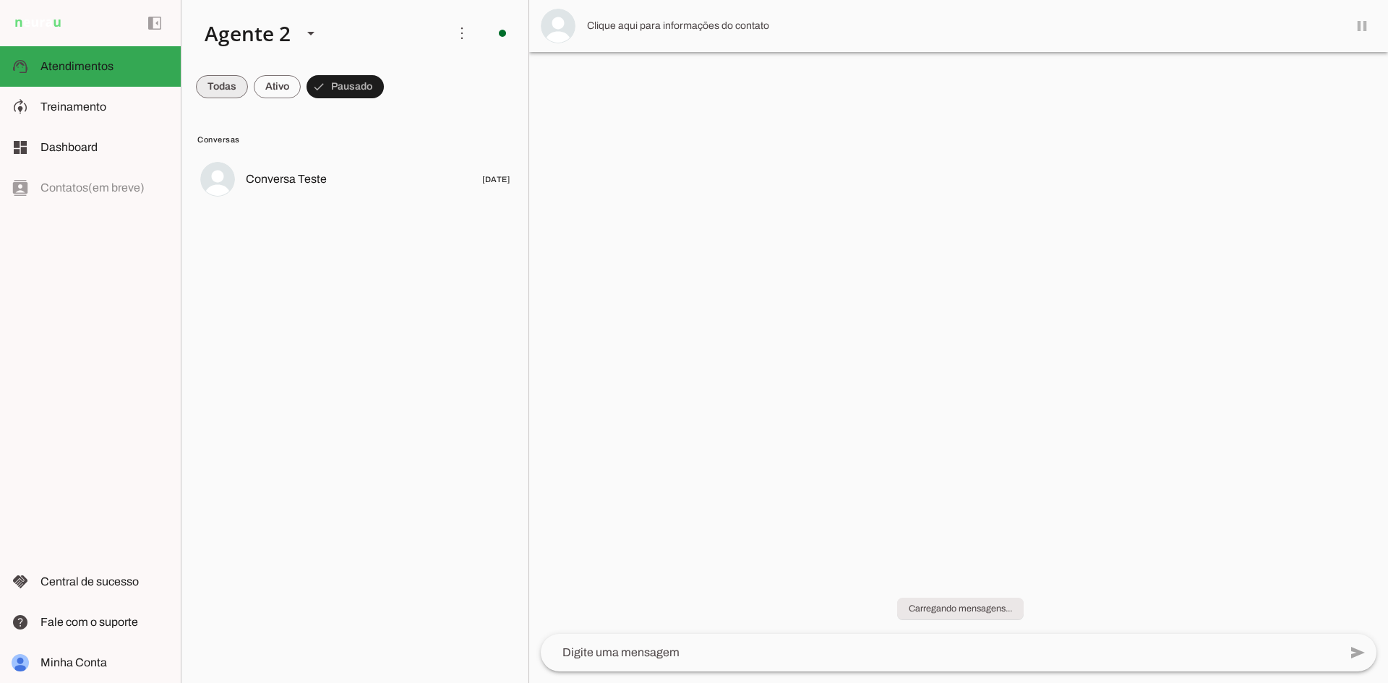
click at [228, 86] on span at bounding box center [222, 86] width 52 height 35
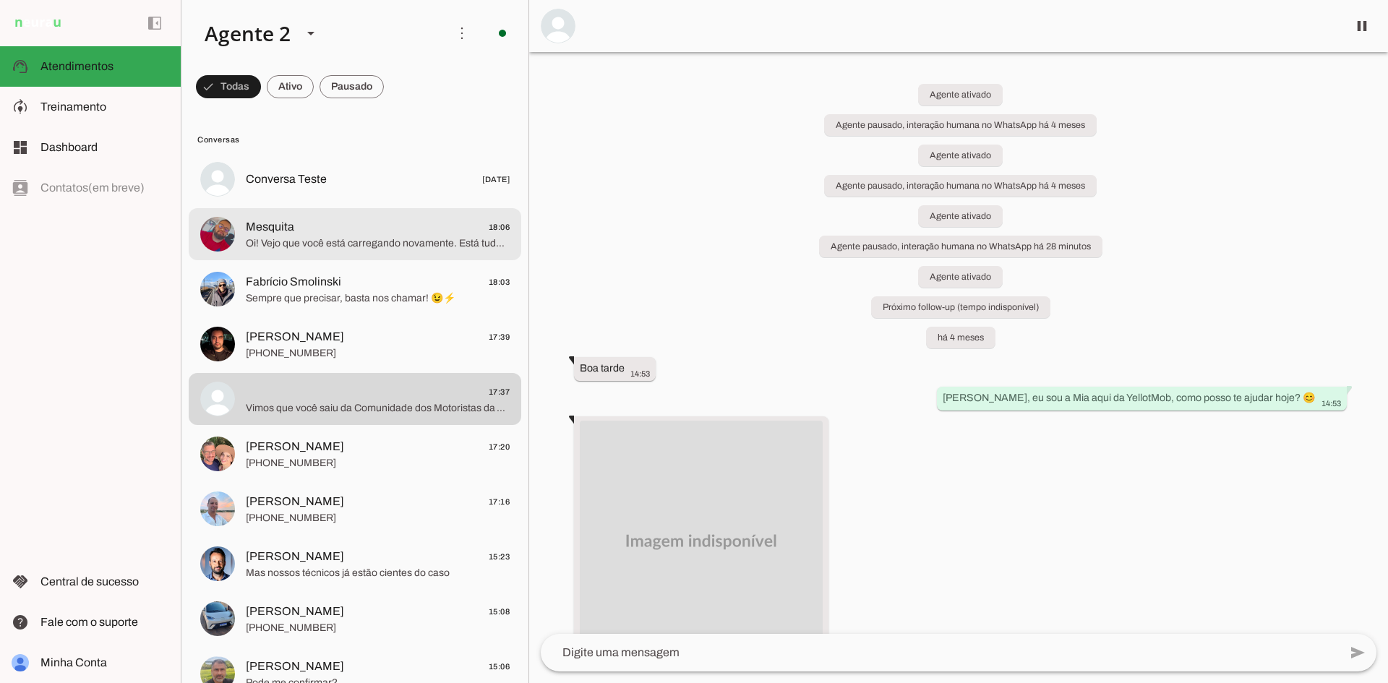
click at [416, 232] on span "Mesquita 18:06" at bounding box center [378, 227] width 264 height 18
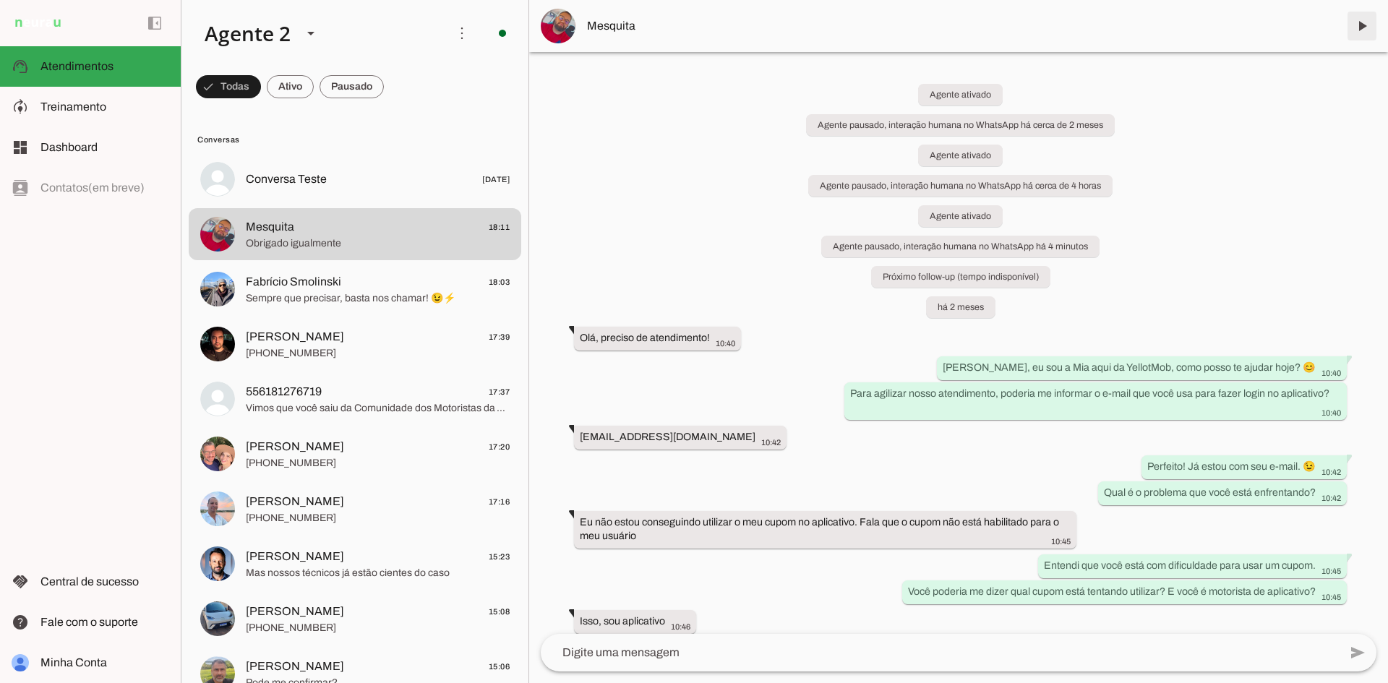
click at [1354, 22] on span at bounding box center [1361, 26] width 35 height 35
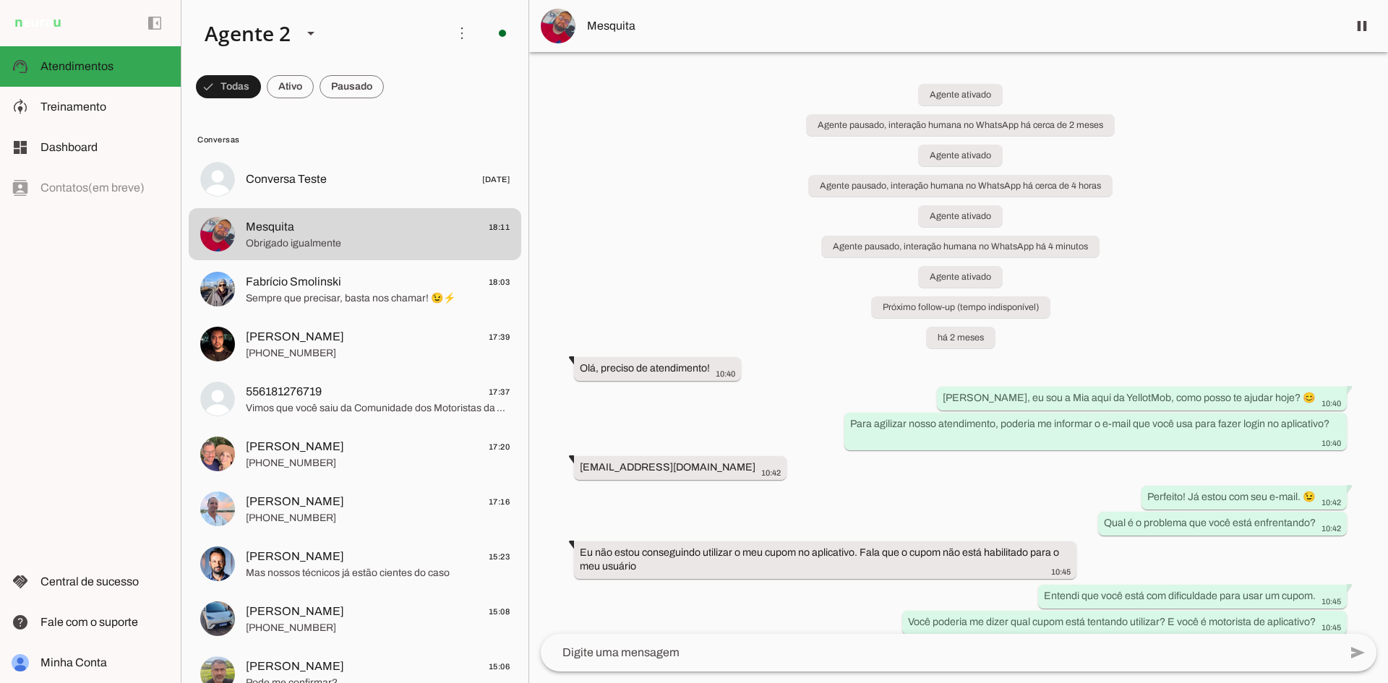
click at [356, 84] on span at bounding box center [351, 86] width 64 height 35
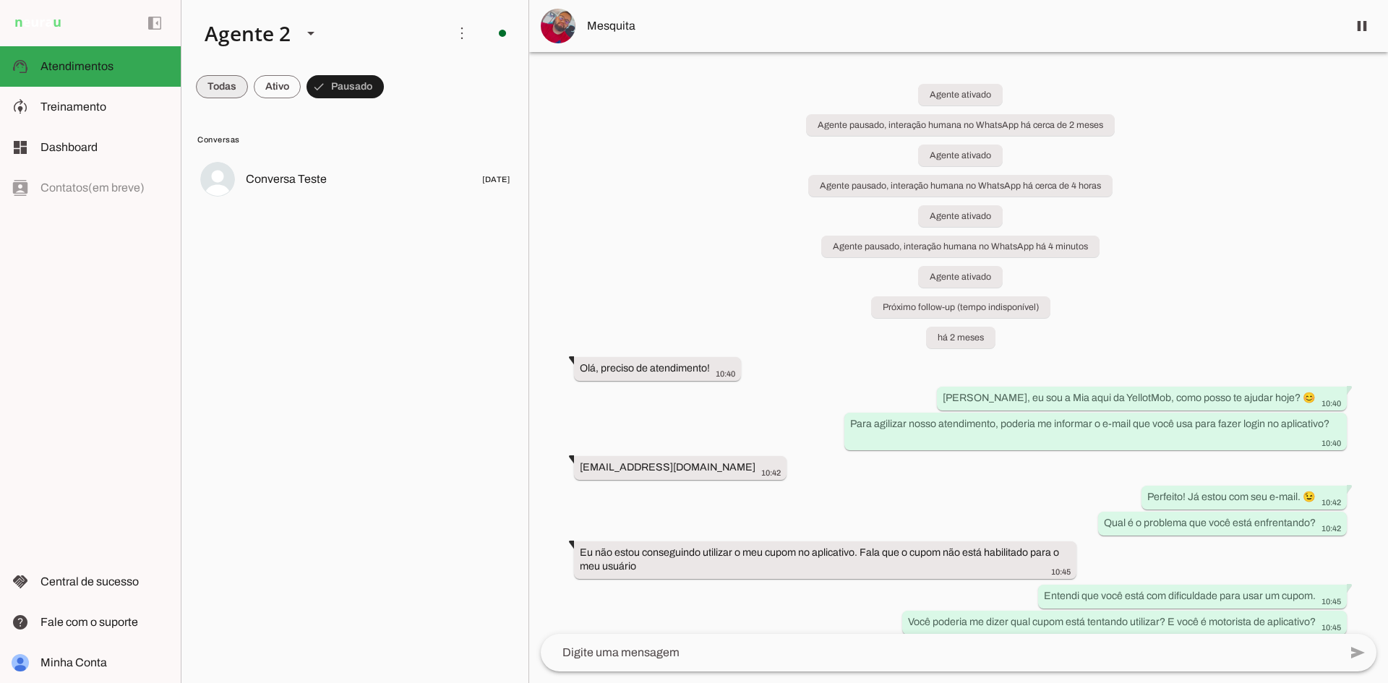
click at [218, 86] on span at bounding box center [222, 86] width 52 height 35
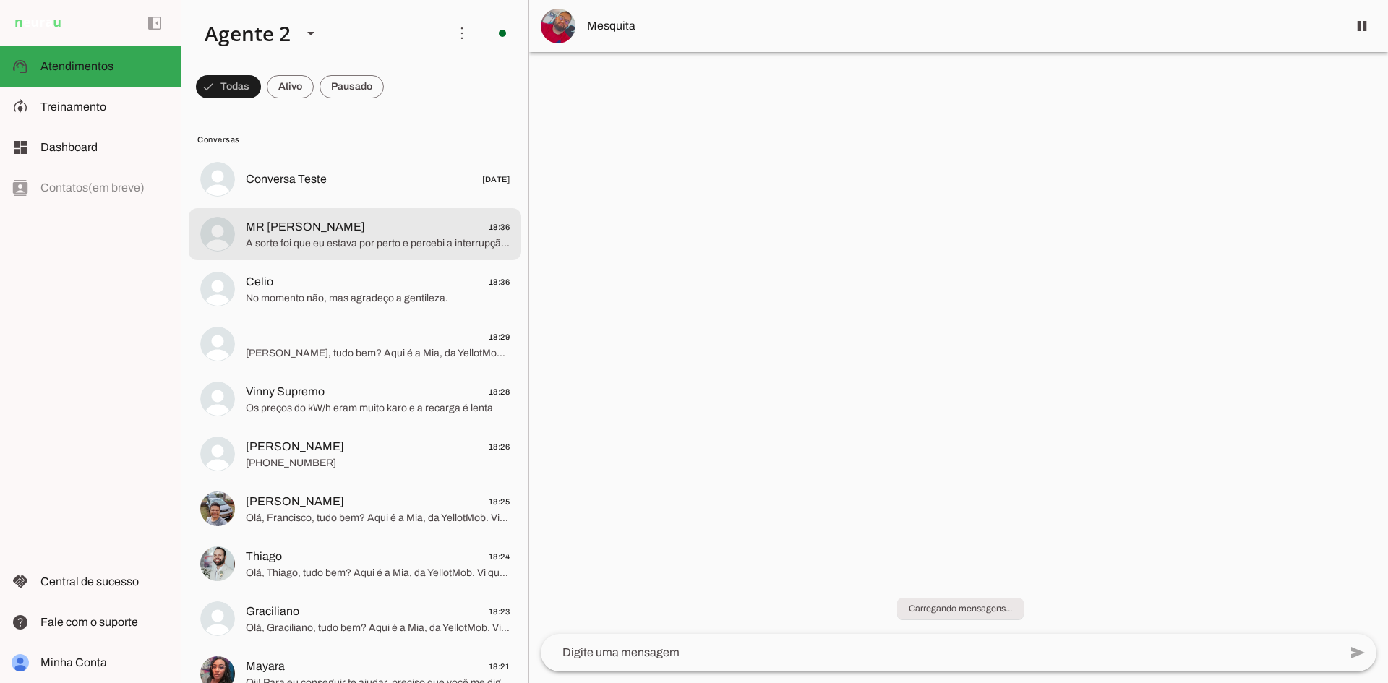
click at [385, 248] on span "A sorte foi que eu estava por perto e percebi a interrupção. Senão, teria deixa…" at bounding box center [378, 243] width 264 height 14
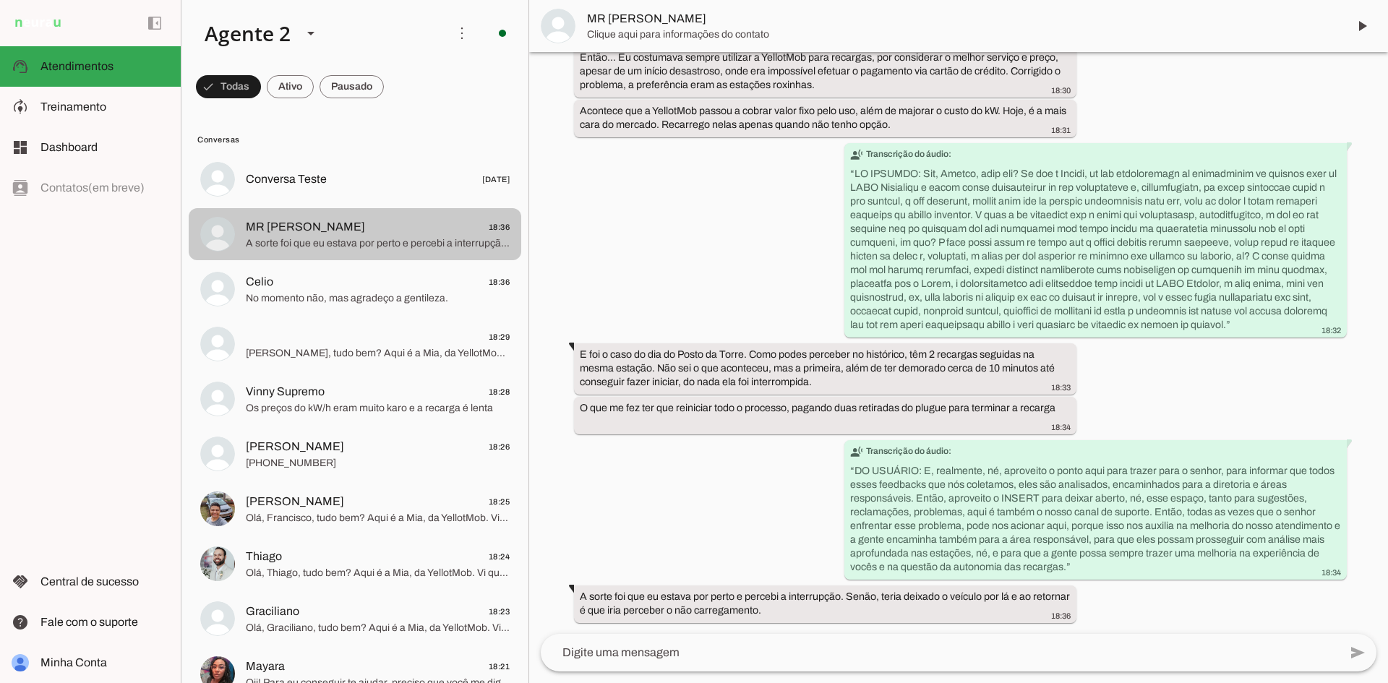
scroll to position [424, 0]
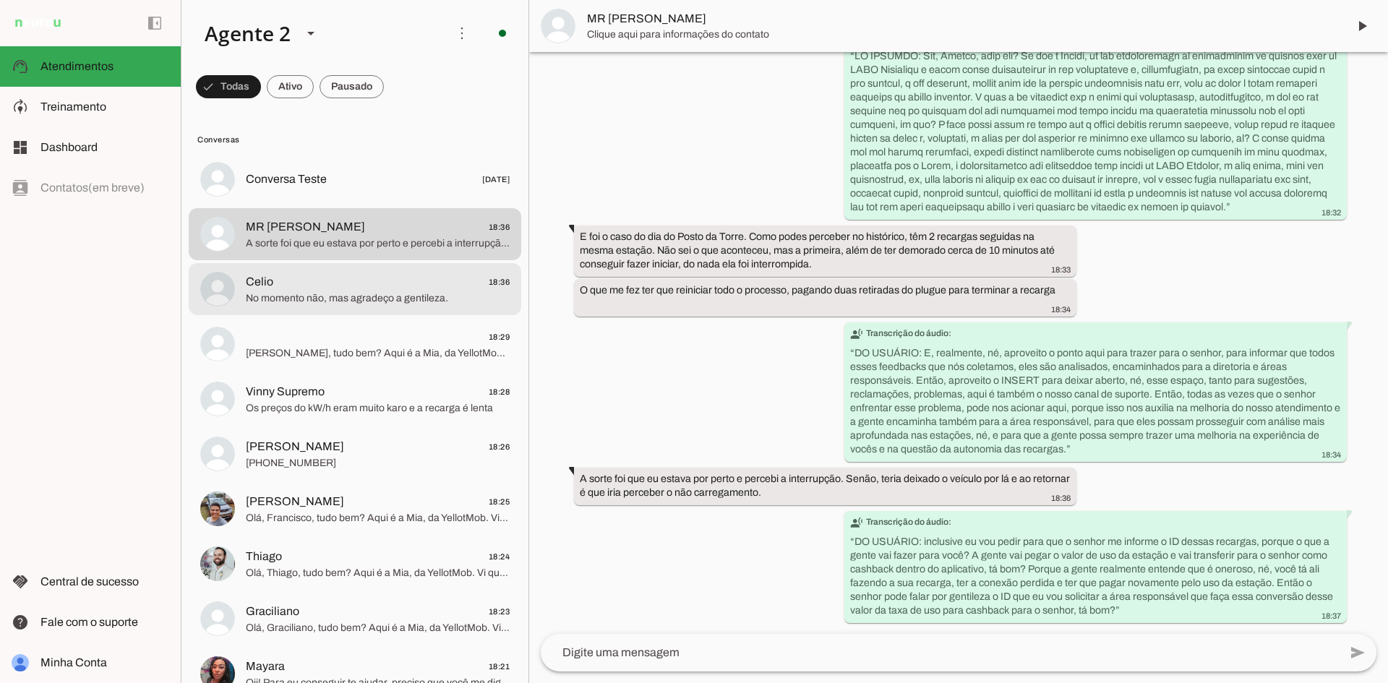
click at [367, 285] on span "Celio 18:36" at bounding box center [378, 282] width 264 height 18
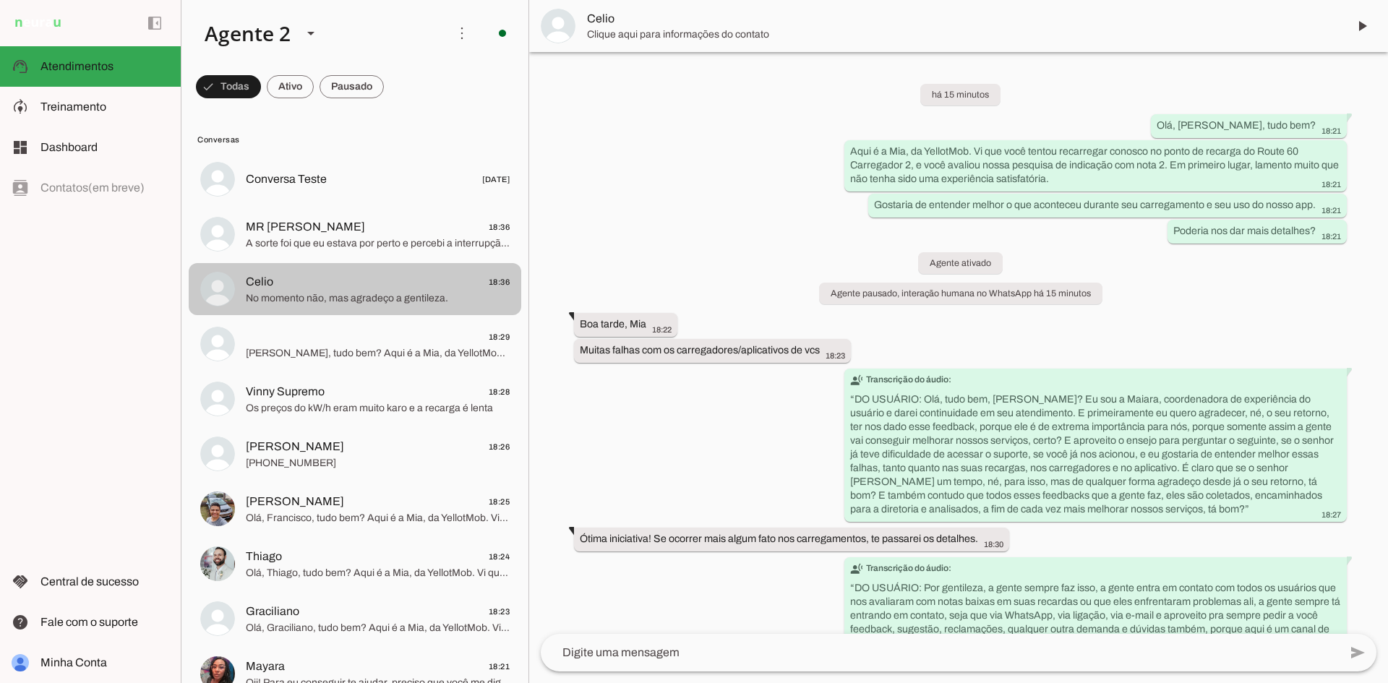
scroll to position [175, 0]
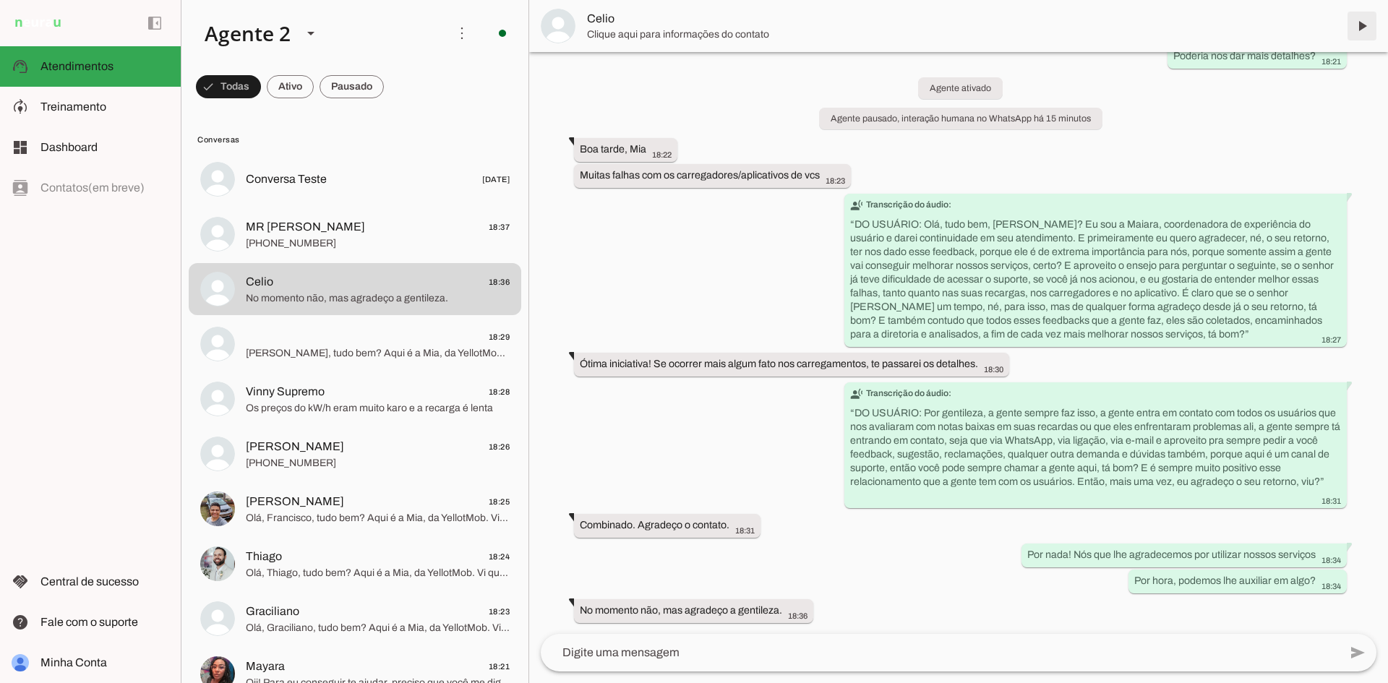
click at [1359, 35] on span at bounding box center [1361, 26] width 35 height 35
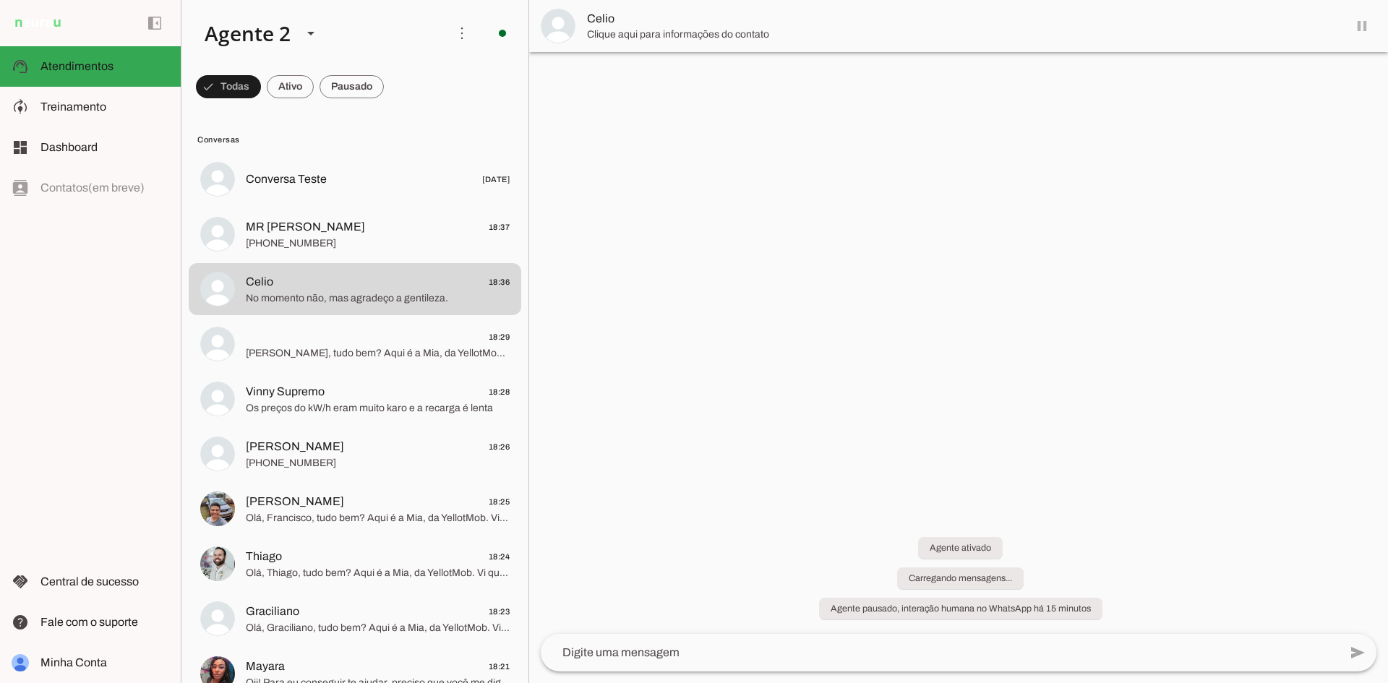
scroll to position [0, 0]
